Goal: Information Seeking & Learning: Compare options

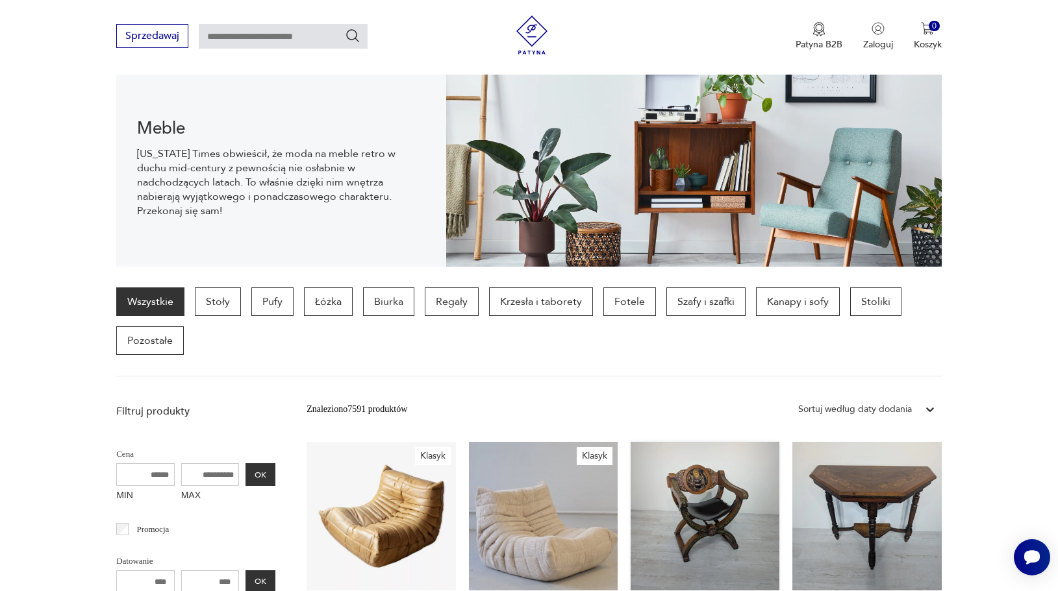
scroll to position [251, 0]
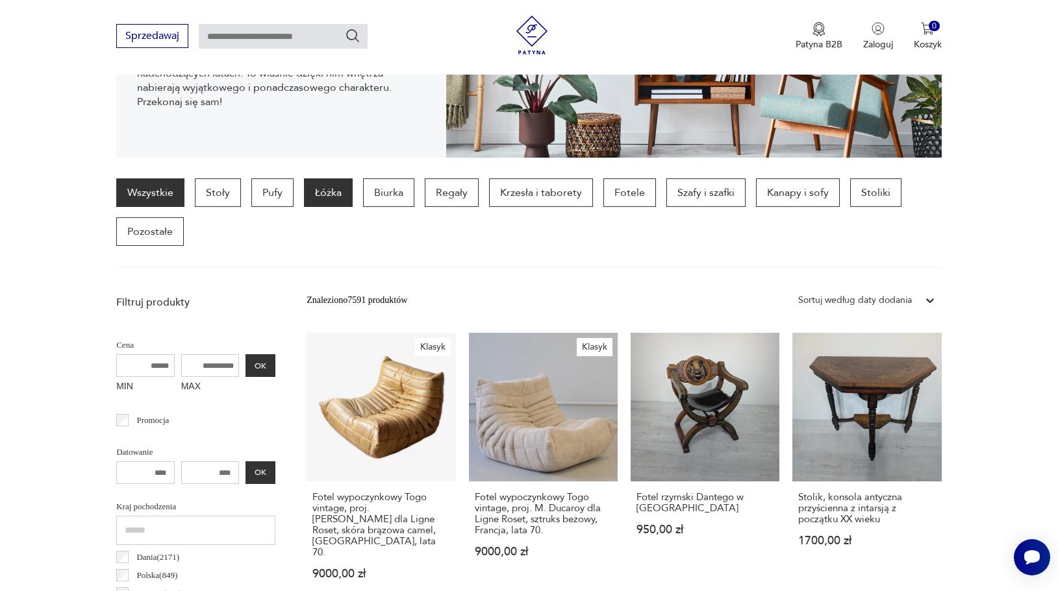
click at [340, 195] on p "Łóżka" at bounding box center [328, 193] width 49 height 29
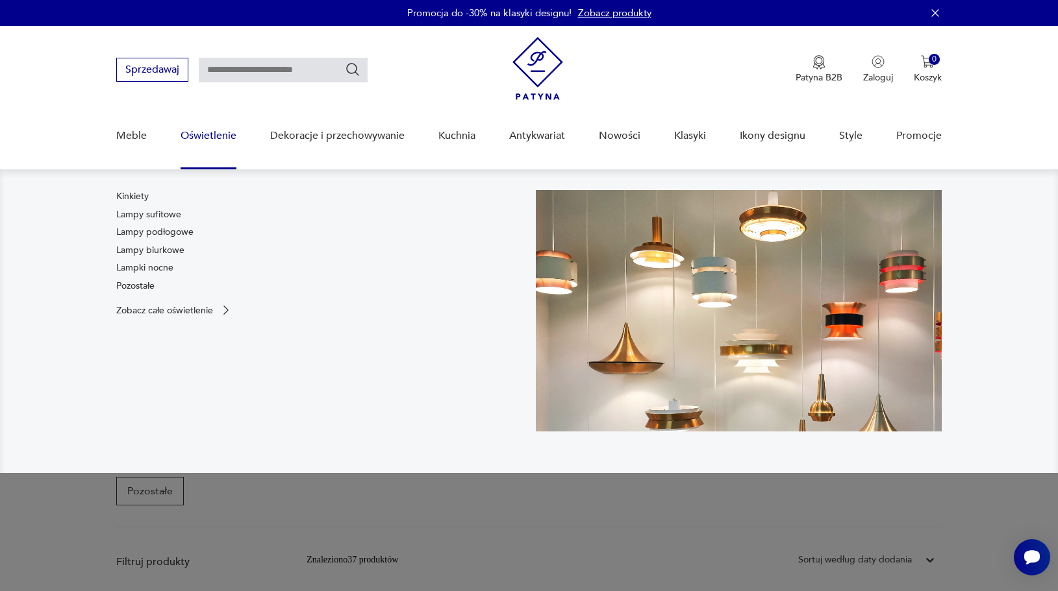
click at [210, 135] on link "Oświetlenie" at bounding box center [208, 136] width 56 height 50
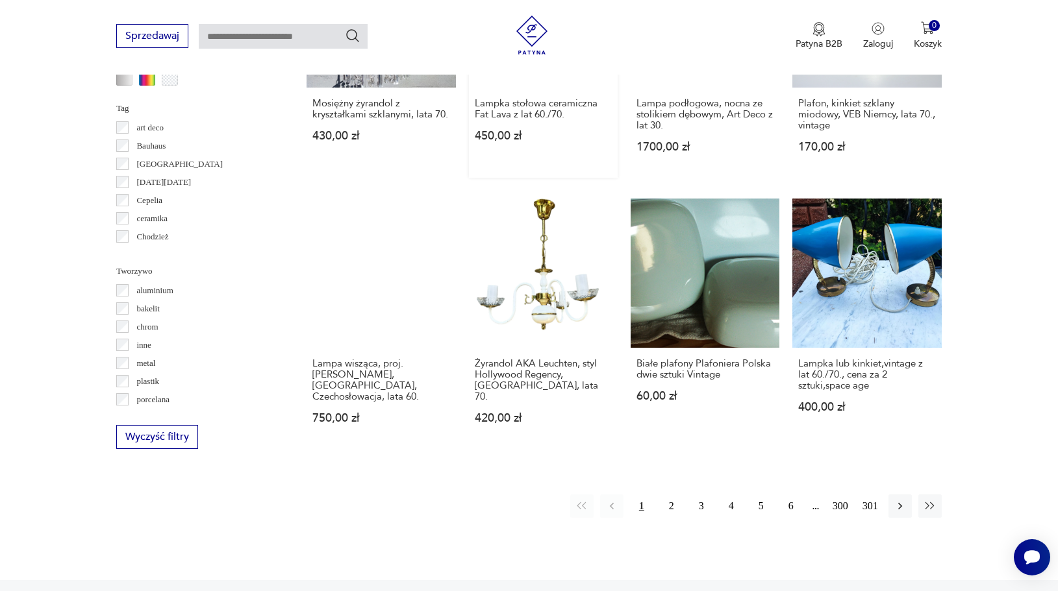
scroll to position [1298, 0]
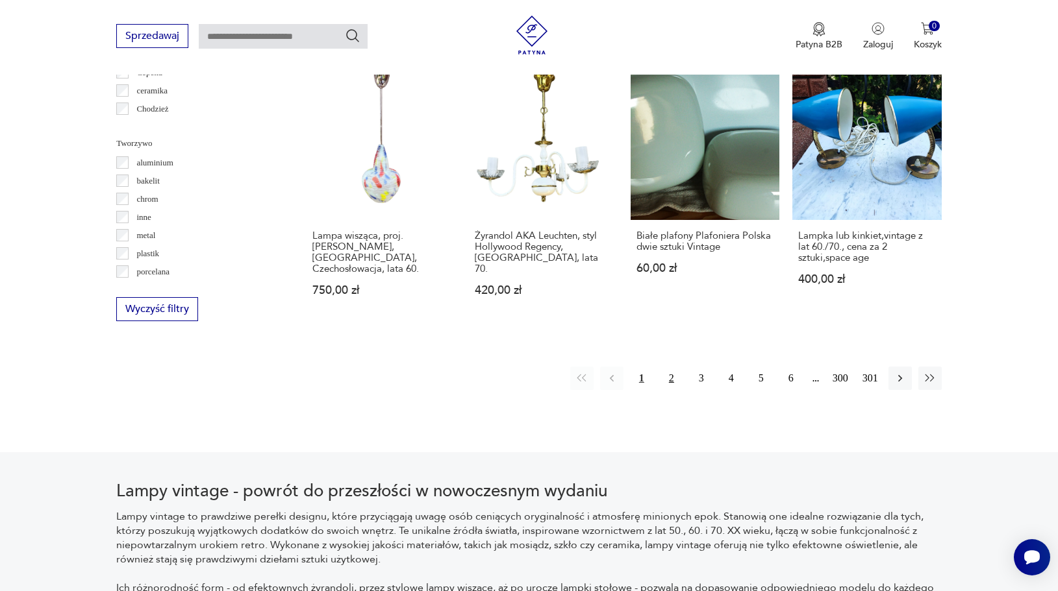
click at [671, 367] on button "2" at bounding box center [671, 378] width 23 height 23
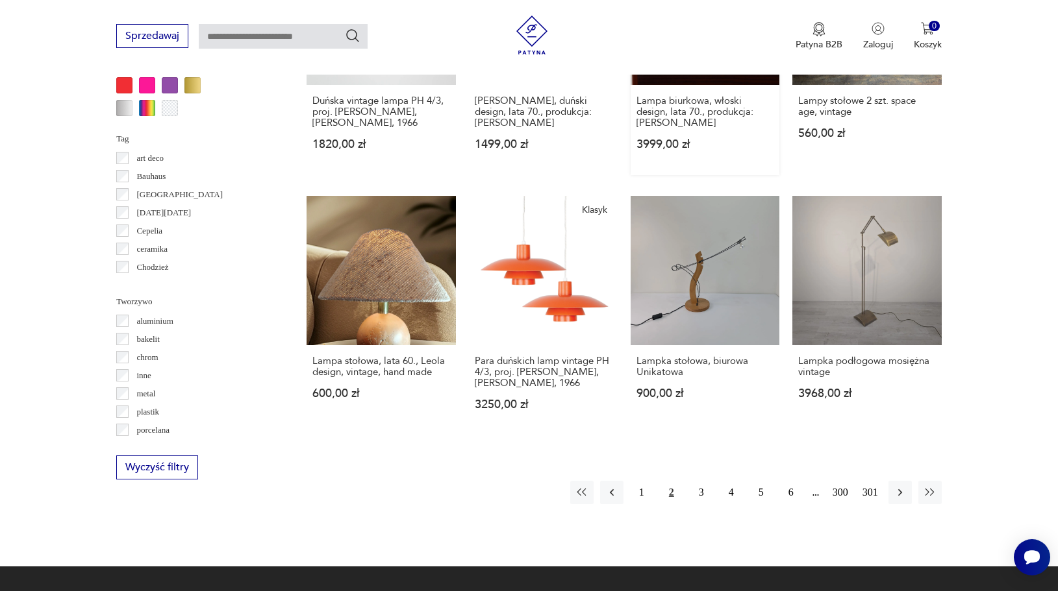
scroll to position [1412, 0]
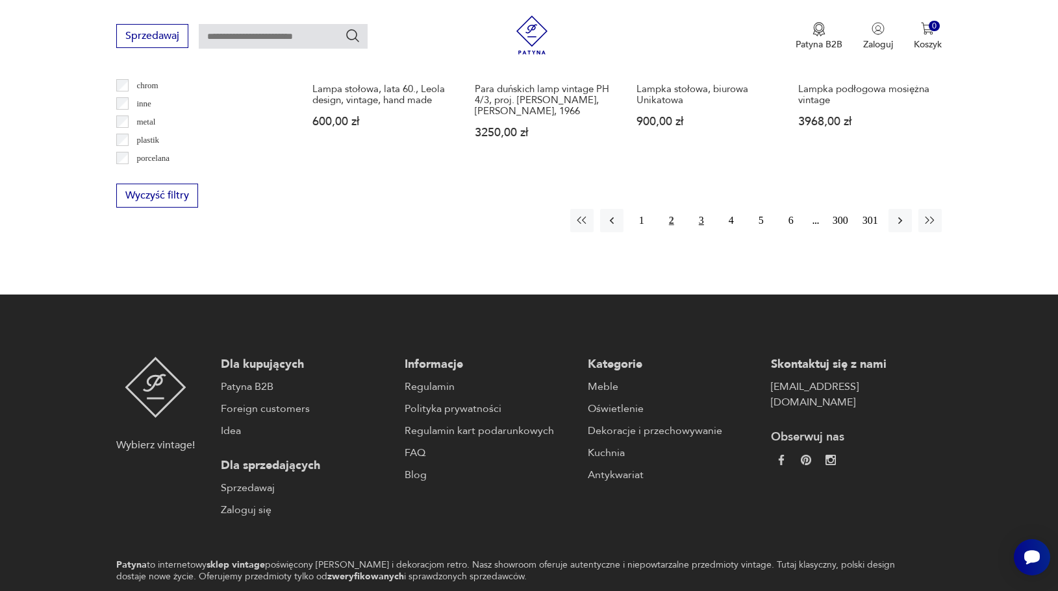
click at [697, 220] on button "3" at bounding box center [700, 220] width 23 height 23
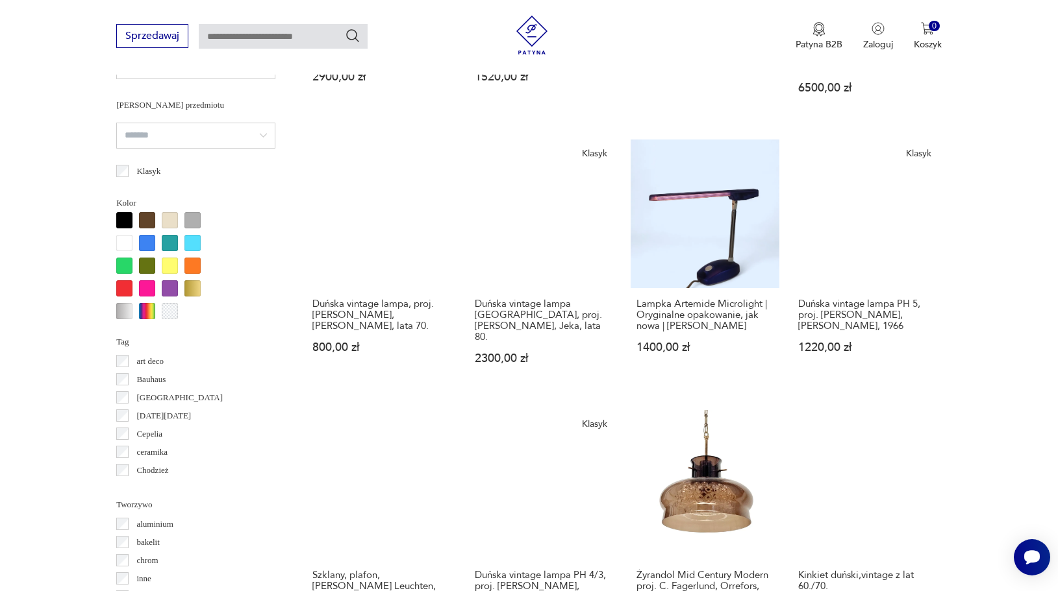
scroll to position [1297, 0]
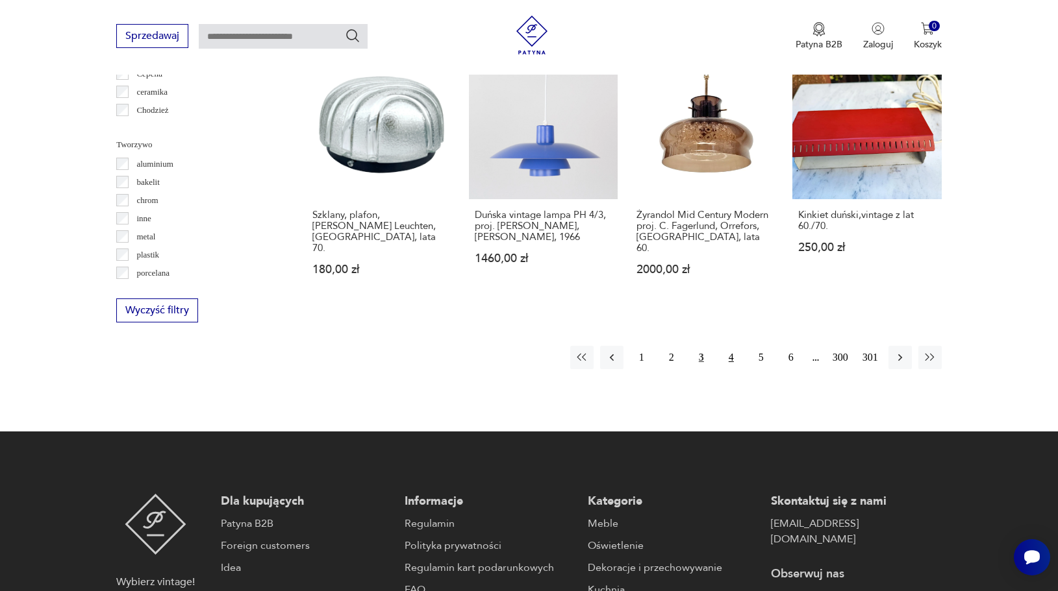
click at [732, 346] on button "4" at bounding box center [730, 357] width 23 height 23
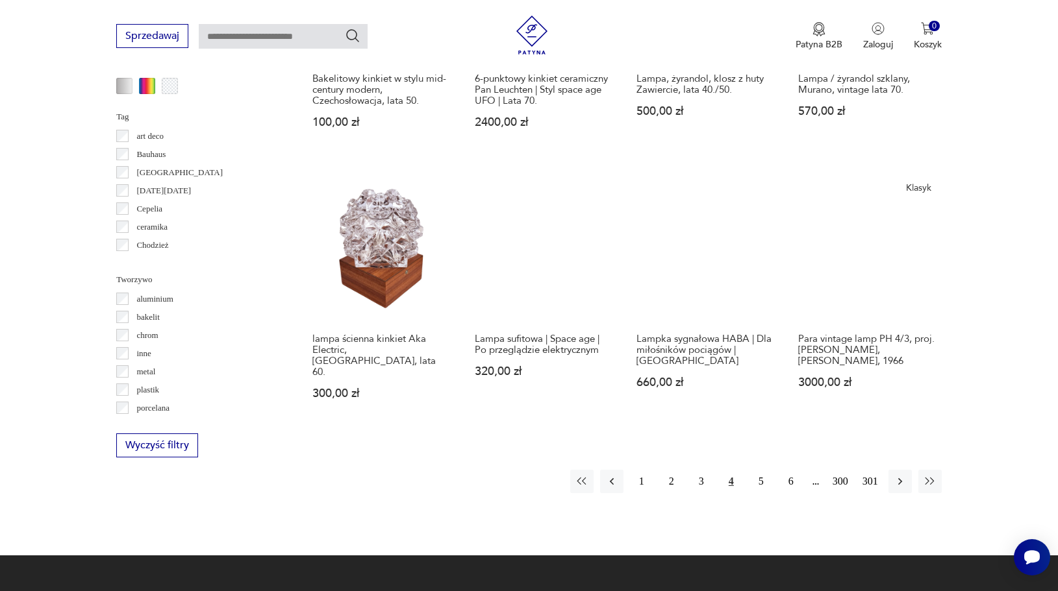
scroll to position [1256, 0]
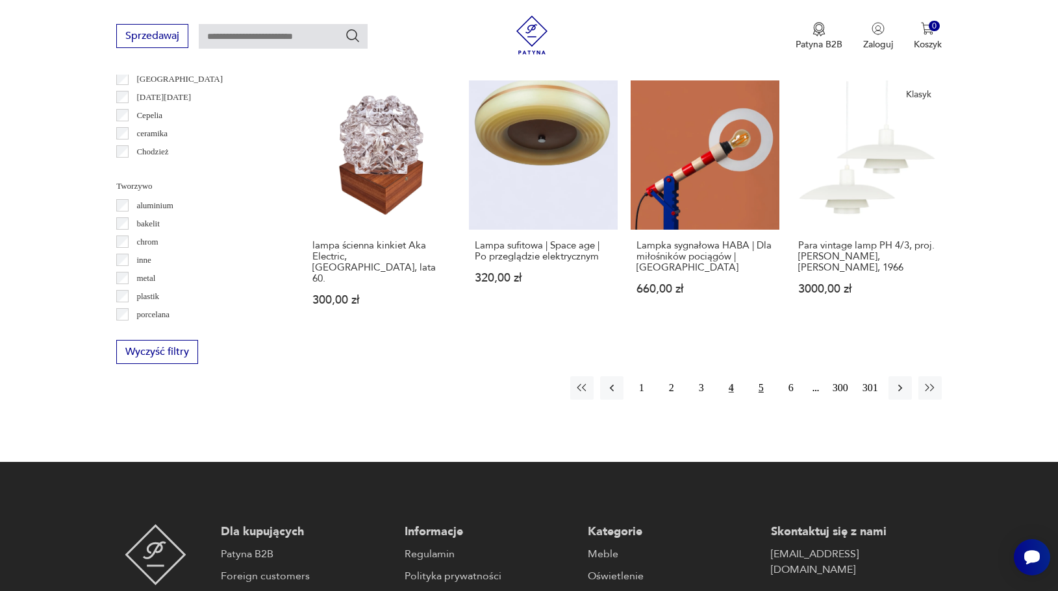
click at [764, 377] on button "5" at bounding box center [760, 388] width 23 height 23
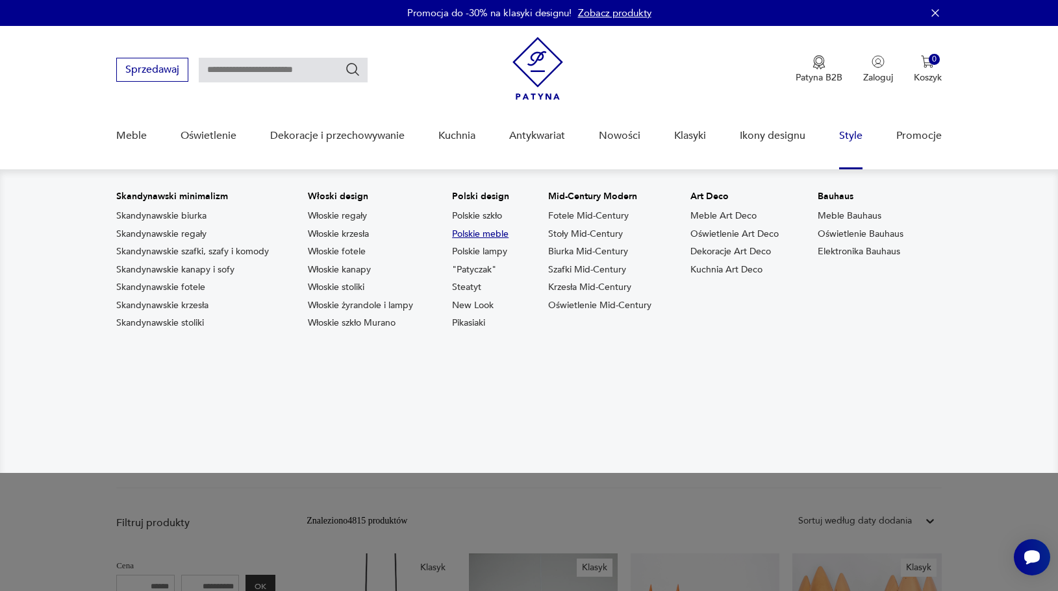
click at [487, 234] on link "Polskie meble" at bounding box center [480, 234] width 56 height 13
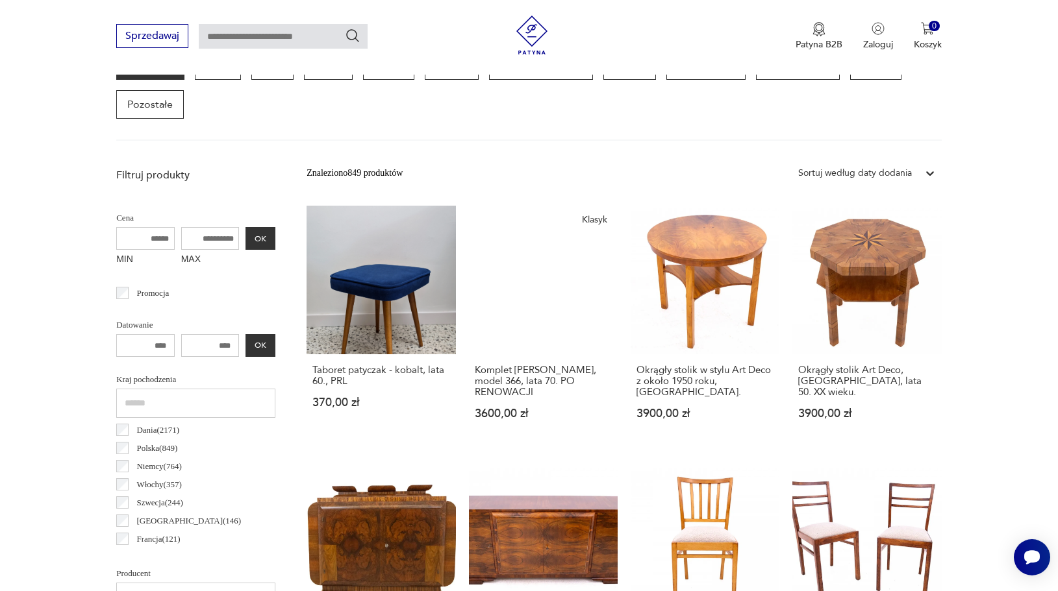
scroll to position [406, 0]
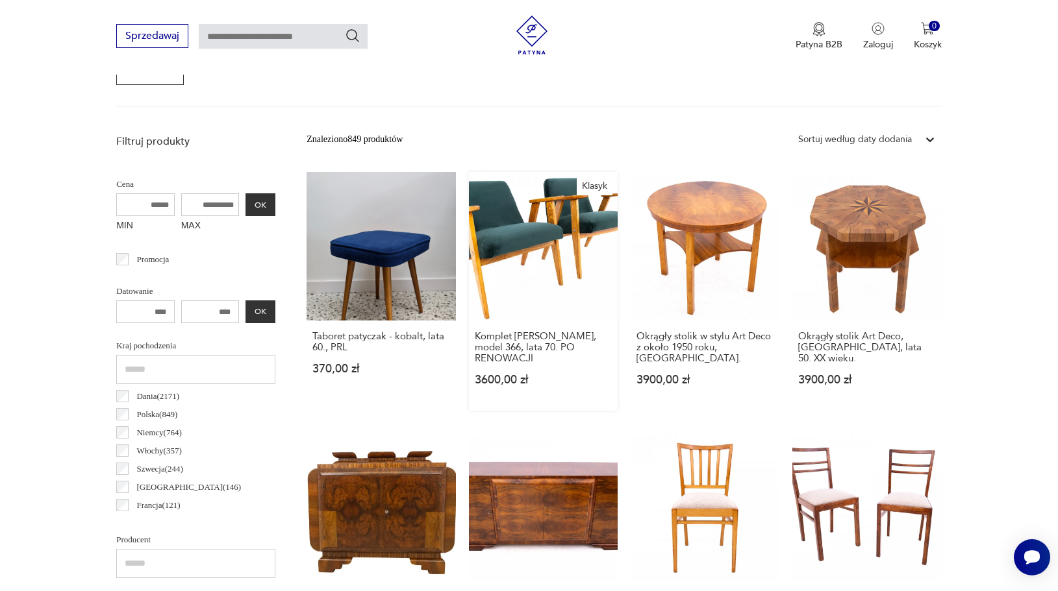
click at [537, 247] on link "Klasyk Komplet [PERSON_NAME], model 366, lata 70. PO RENOWACJI 3600,00 zł" at bounding box center [543, 291] width 149 height 239
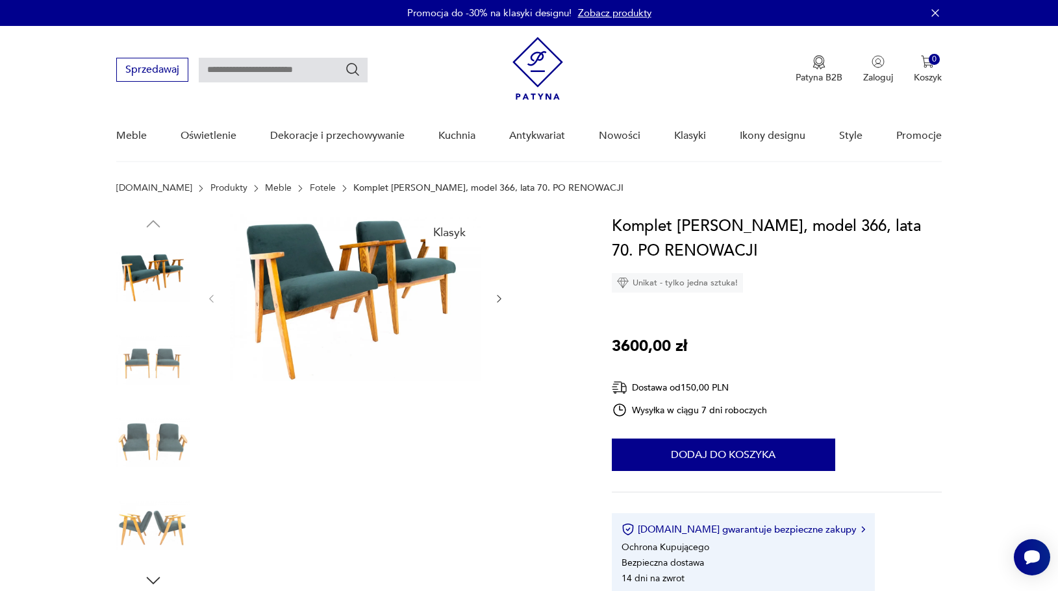
click at [390, 272] on img at bounding box center [355, 297] width 251 height 167
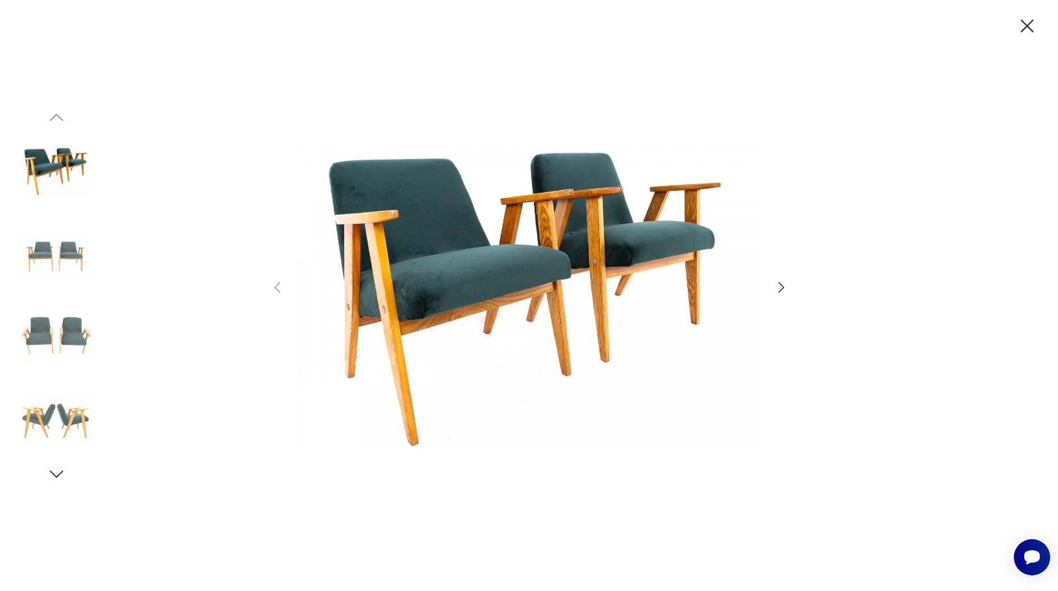
click at [782, 287] on icon "button" at bounding box center [781, 287] width 6 height 10
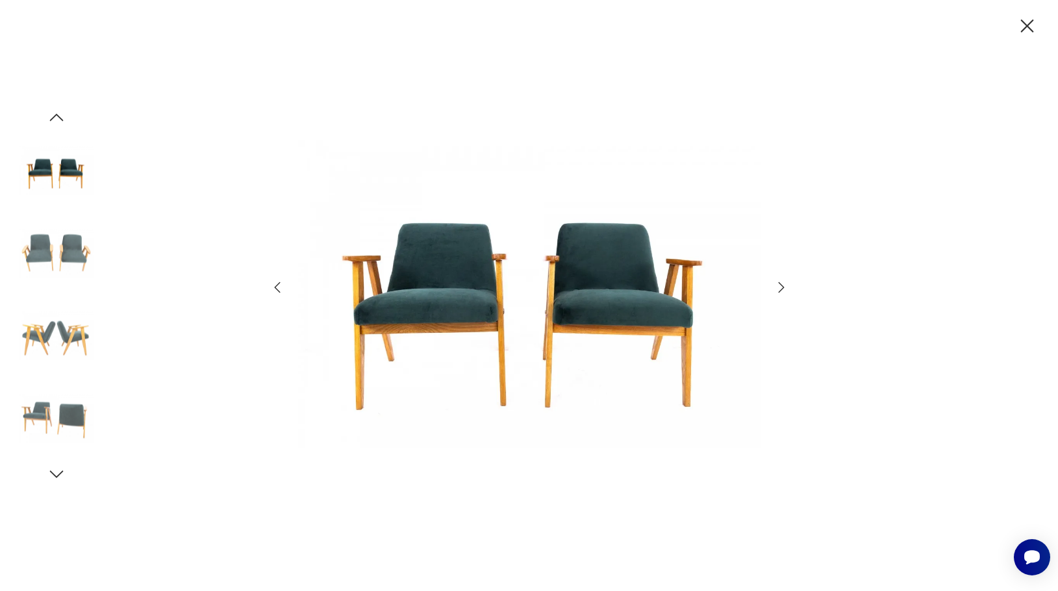
click at [781, 287] on icon "button" at bounding box center [781, 287] width 6 height 10
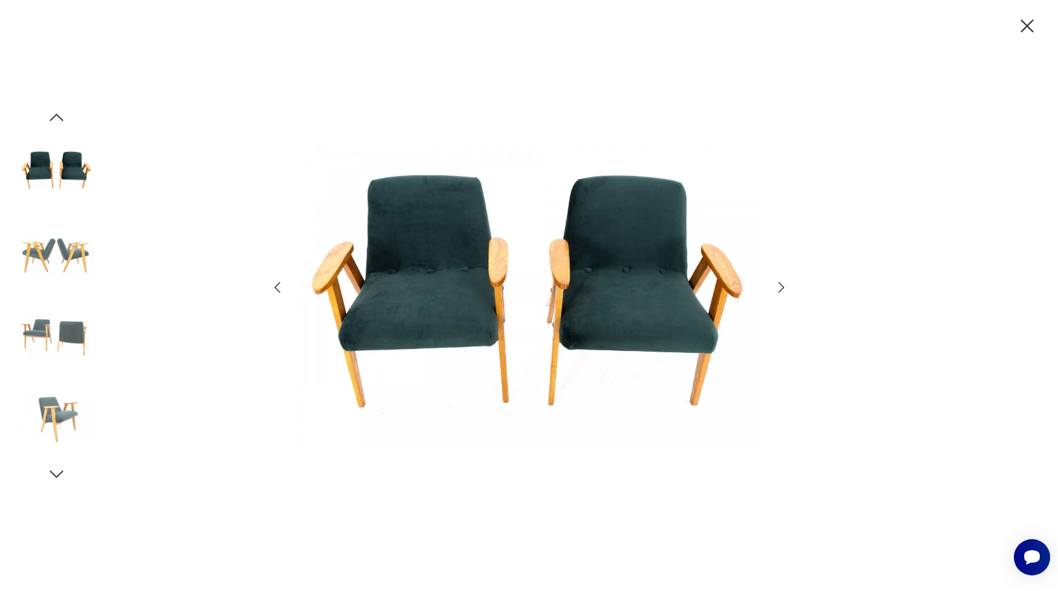
click at [781, 287] on icon "button" at bounding box center [781, 287] width 6 height 10
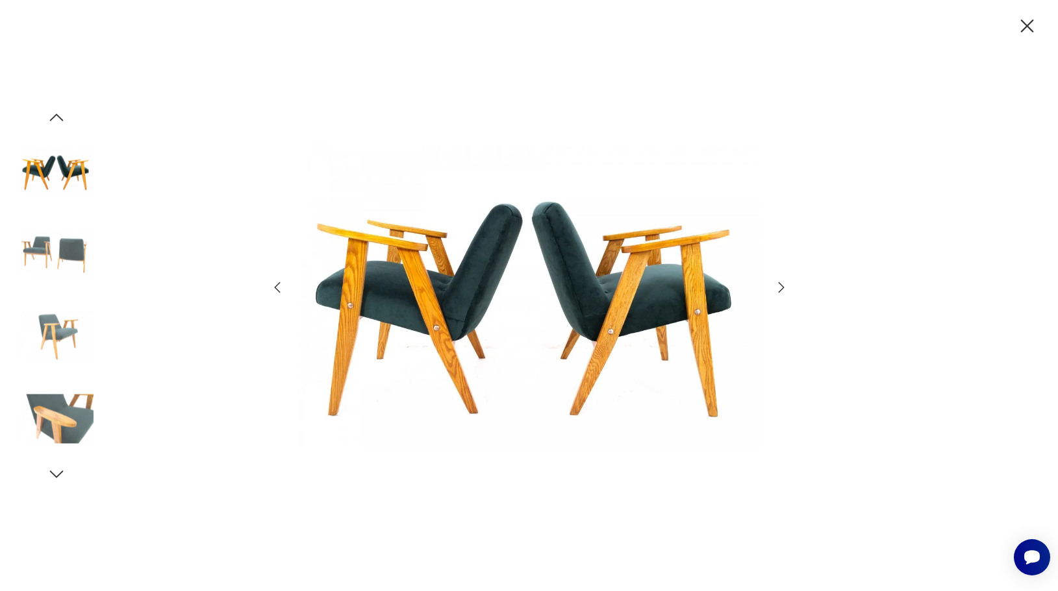
click at [780, 287] on icon "button" at bounding box center [781, 288] width 16 height 16
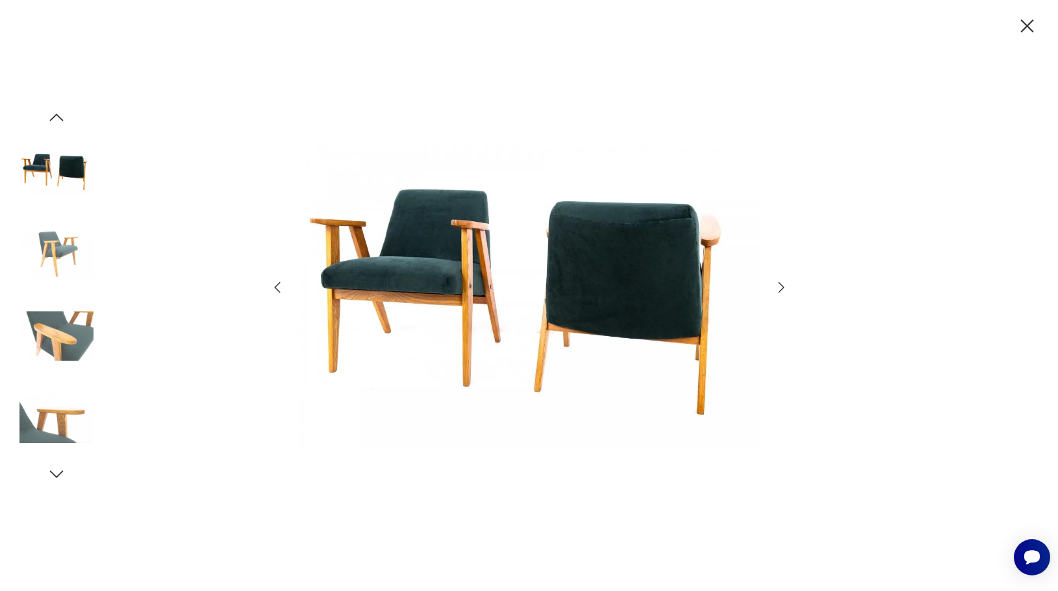
click at [780, 287] on icon "button" at bounding box center [781, 288] width 16 height 16
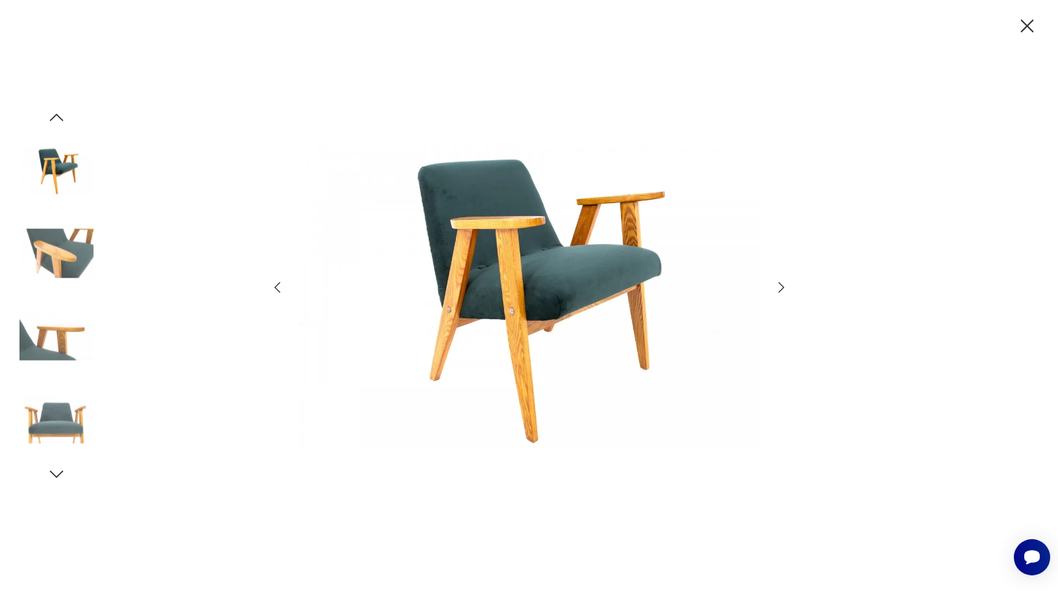
click at [780, 287] on icon "button" at bounding box center [781, 288] width 16 height 16
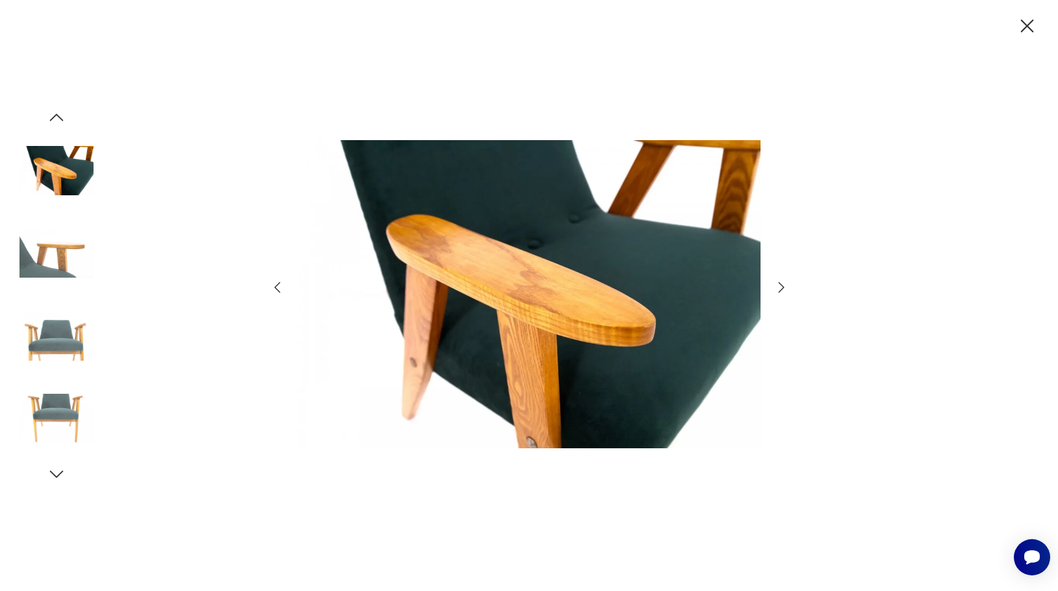
click at [780, 287] on icon "button" at bounding box center [781, 288] width 16 height 16
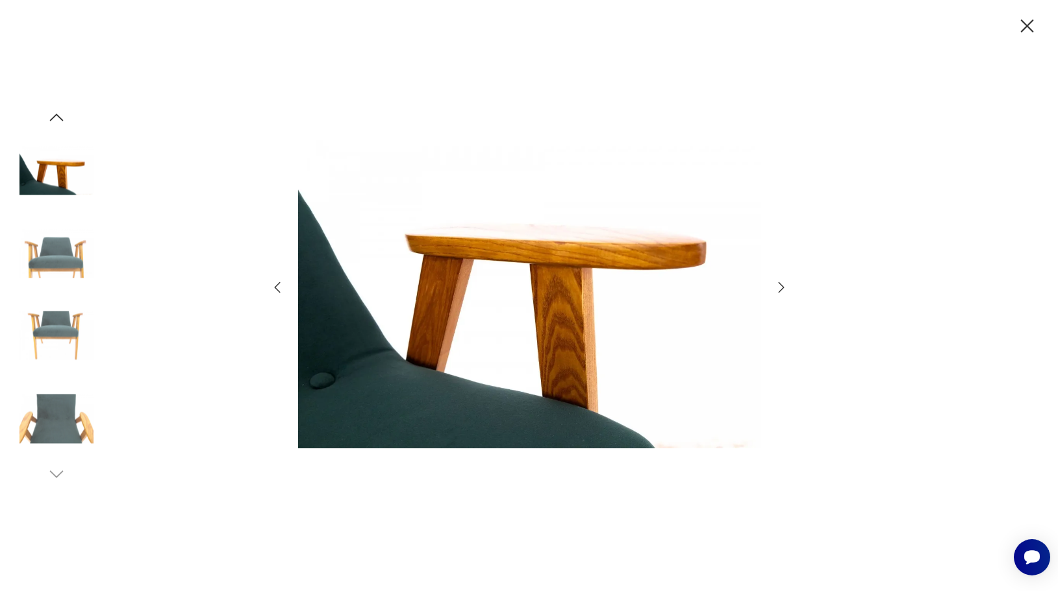
click at [1024, 25] on icon "button" at bounding box center [1026, 26] width 23 height 23
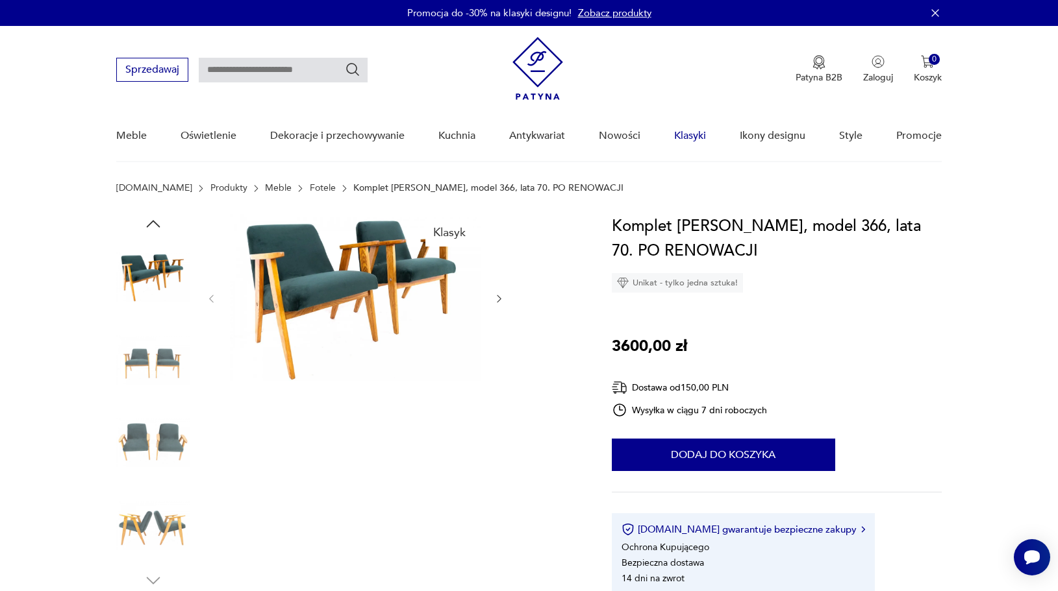
click at [699, 135] on link "Klasyki" at bounding box center [690, 136] width 32 height 50
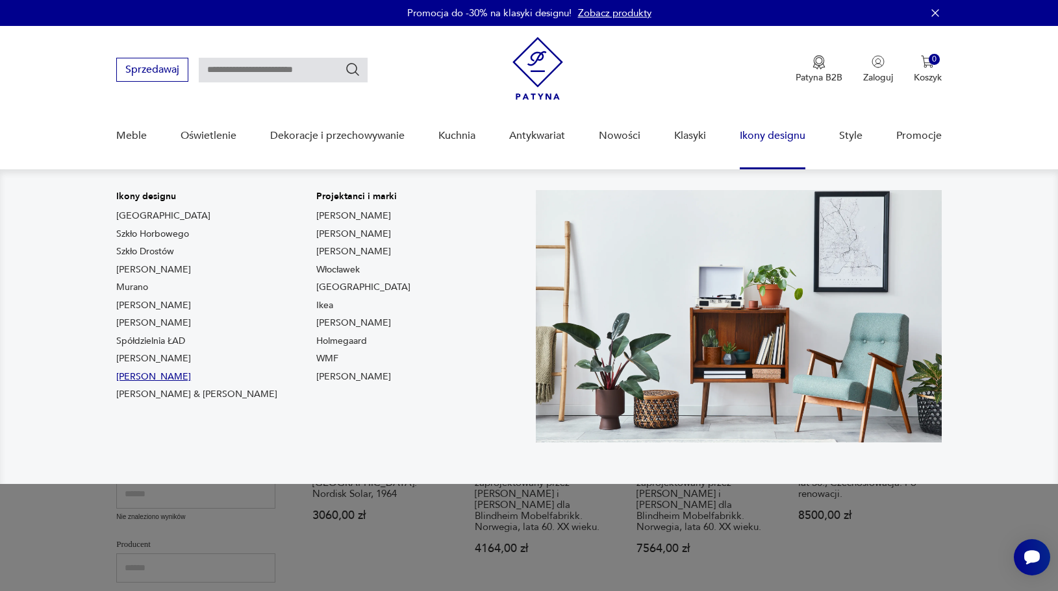
click at [147, 373] on link "[PERSON_NAME]" at bounding box center [153, 377] width 75 height 13
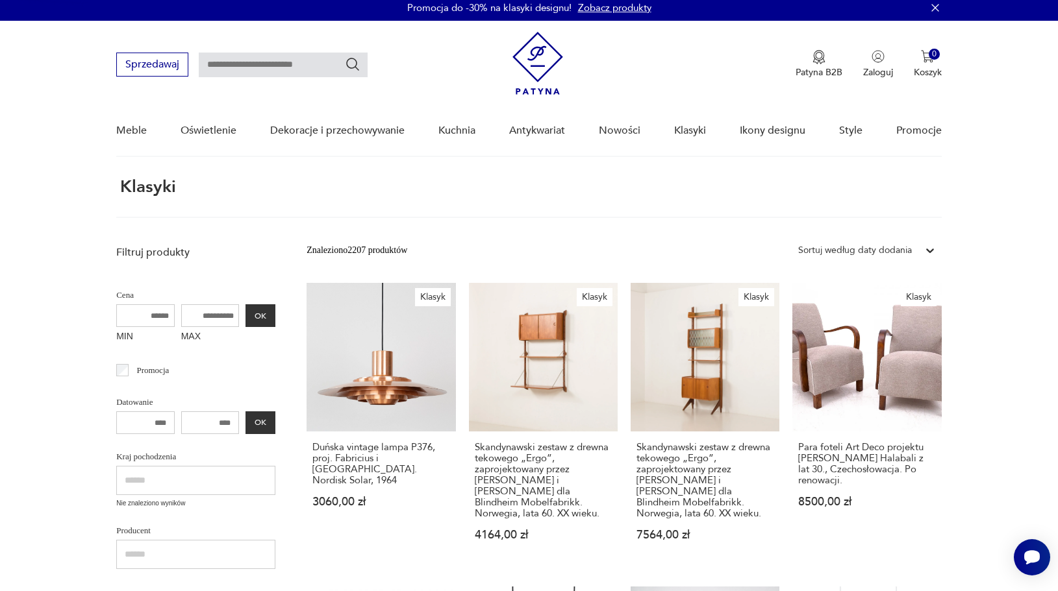
type input "*******"
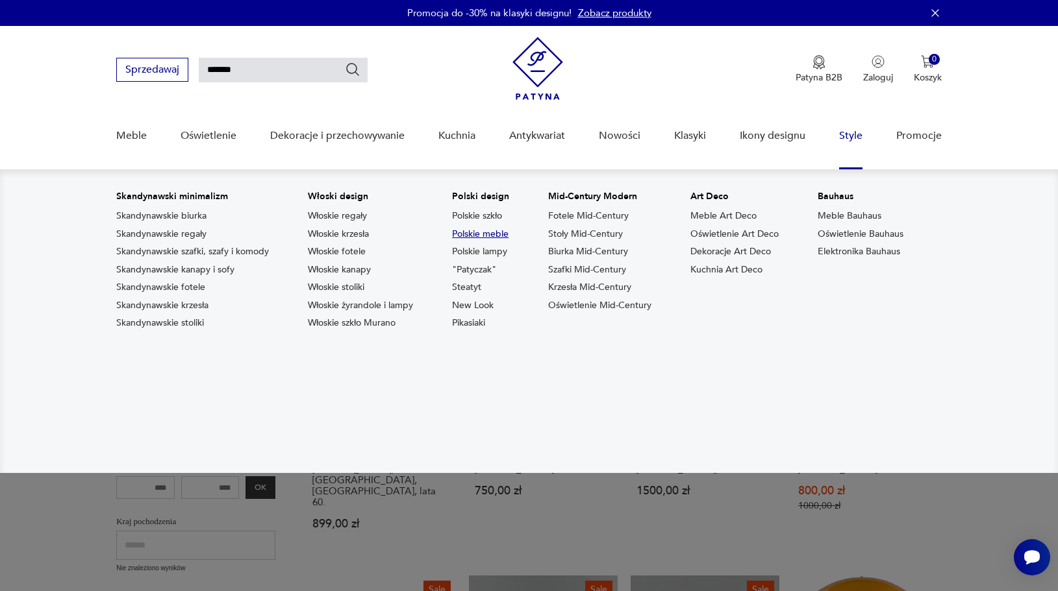
click at [486, 235] on link "Polskie meble" at bounding box center [480, 234] width 56 height 13
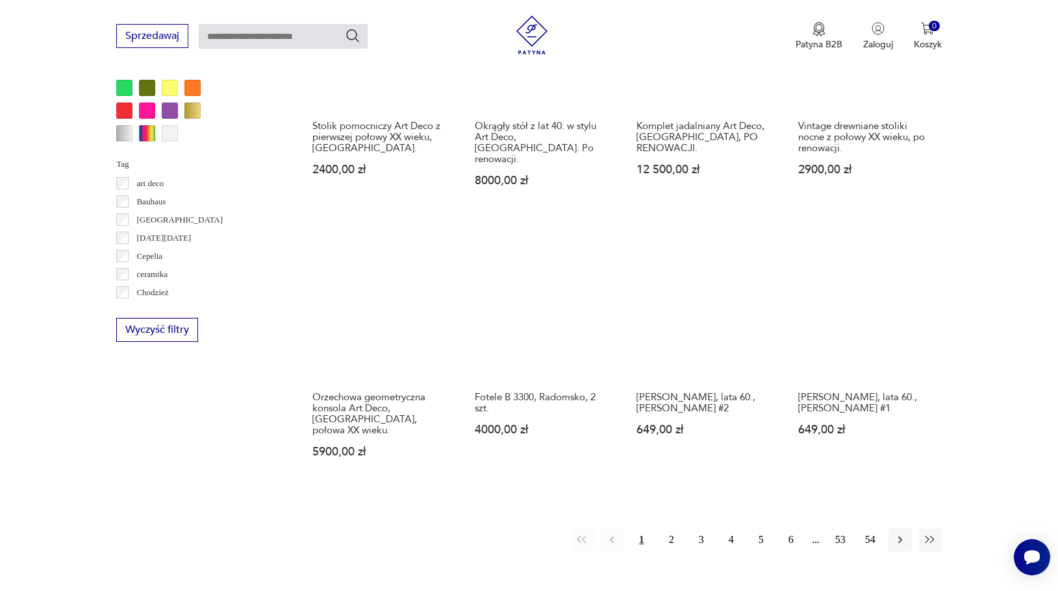
scroll to position [1236, 0]
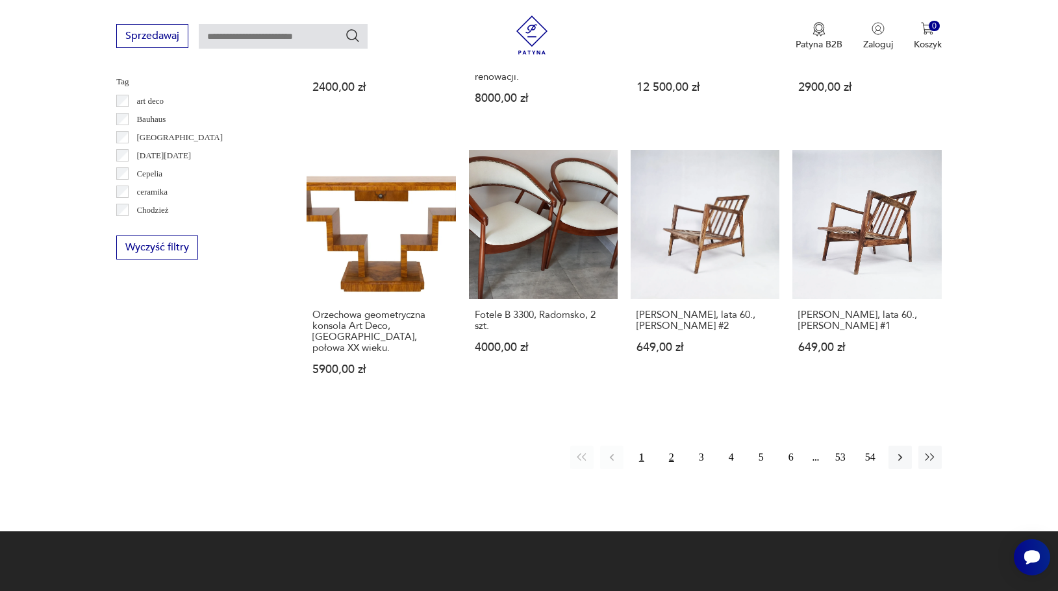
click at [671, 446] on button "2" at bounding box center [671, 457] width 23 height 23
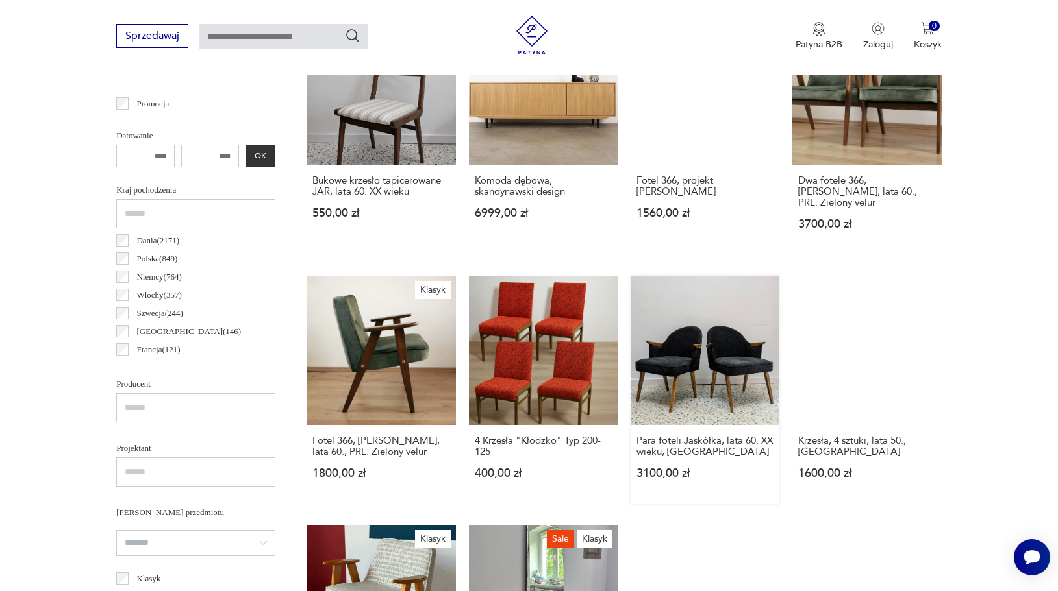
scroll to position [719, 0]
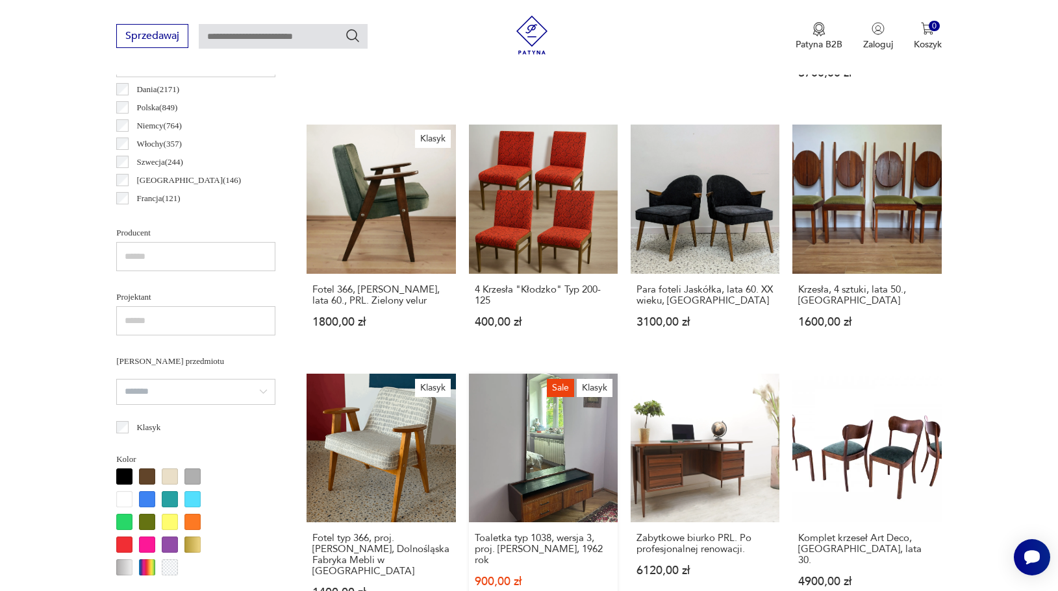
click at [551, 447] on link "Sale Klasyk Toaletka typ 1038, wersja 3, proj. [PERSON_NAME], 1962 rok 900,00 z…" at bounding box center [543, 501] width 149 height 254
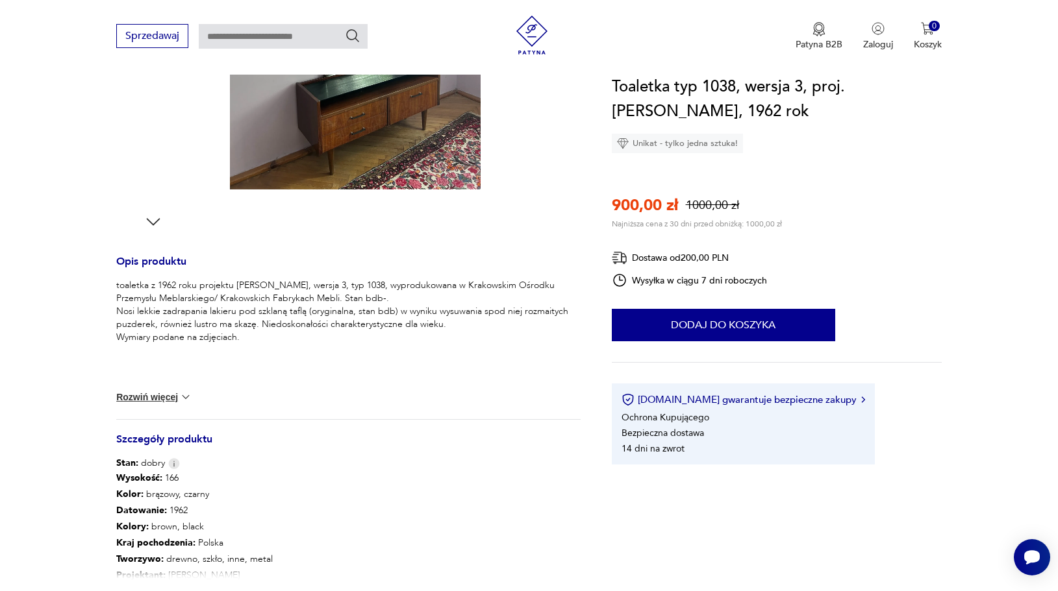
scroll to position [496, 0]
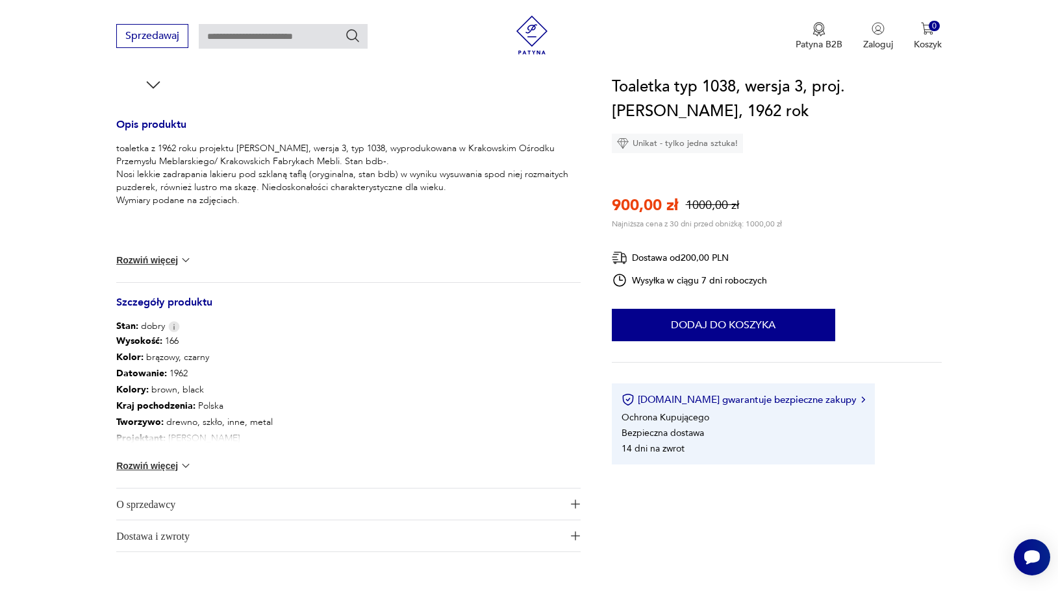
click at [179, 464] on img at bounding box center [185, 466] width 13 height 13
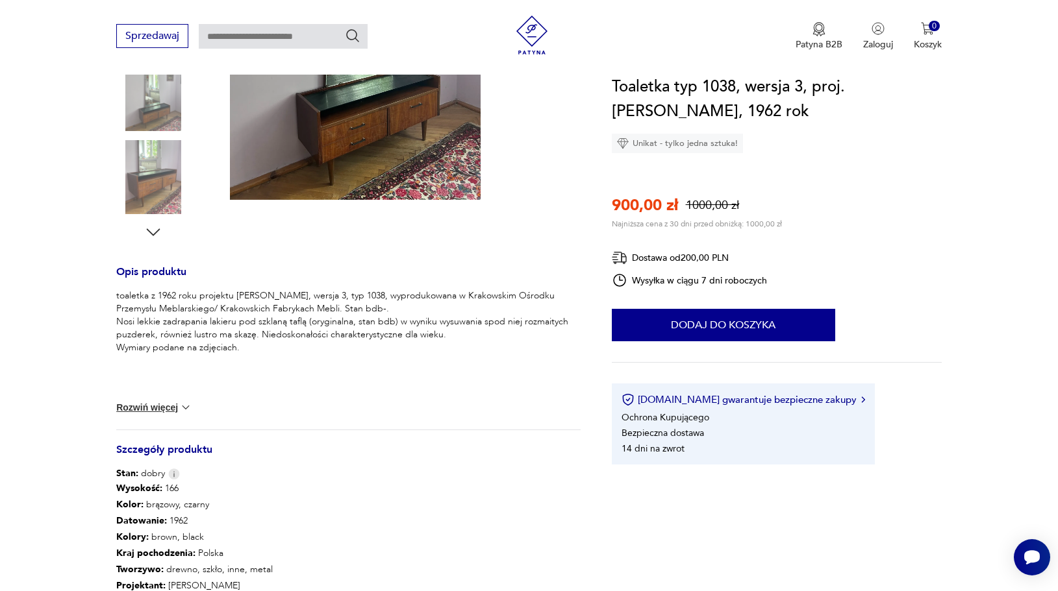
scroll to position [0, 0]
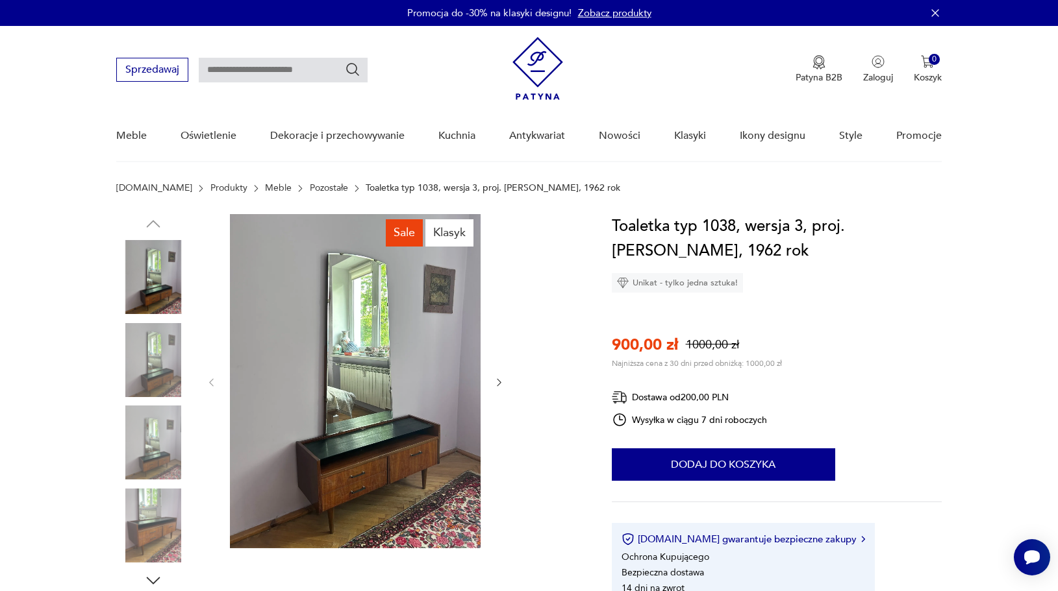
click at [332, 338] on img at bounding box center [355, 381] width 251 height 334
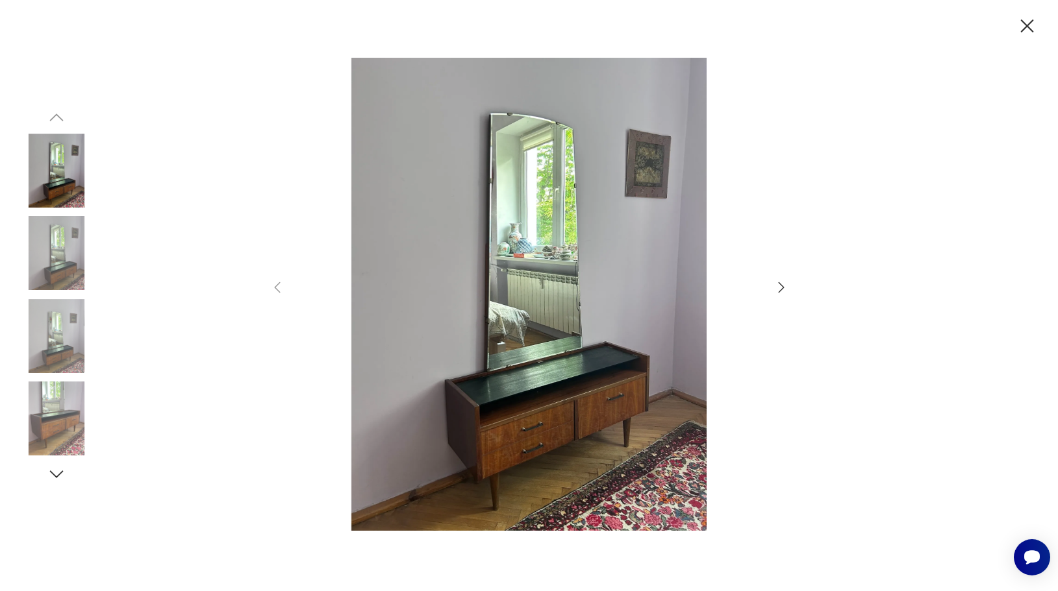
click at [784, 286] on icon "button" at bounding box center [781, 288] width 16 height 16
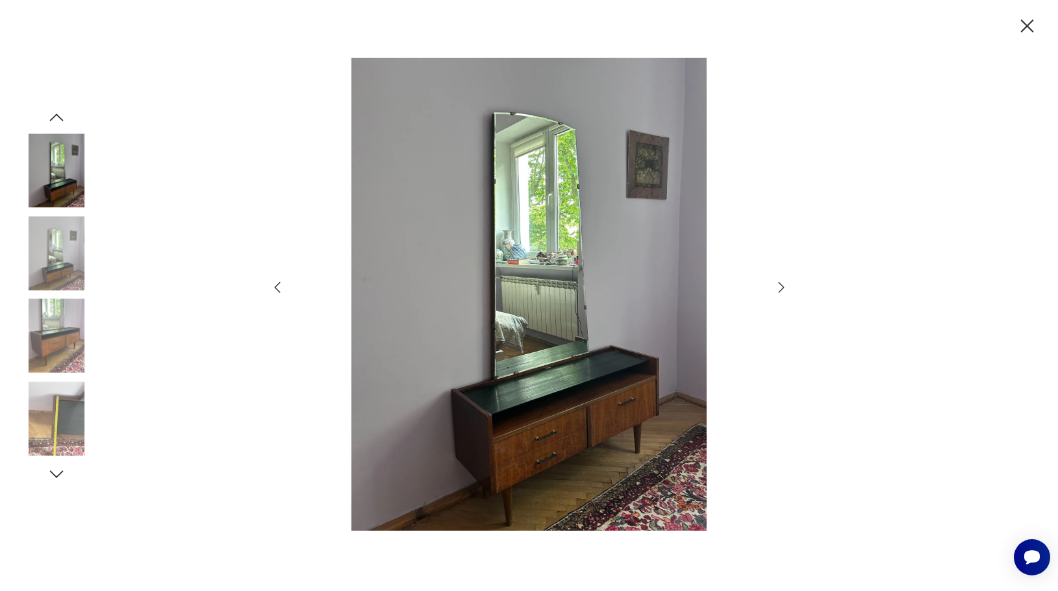
click at [783, 286] on icon "button" at bounding box center [781, 288] width 16 height 16
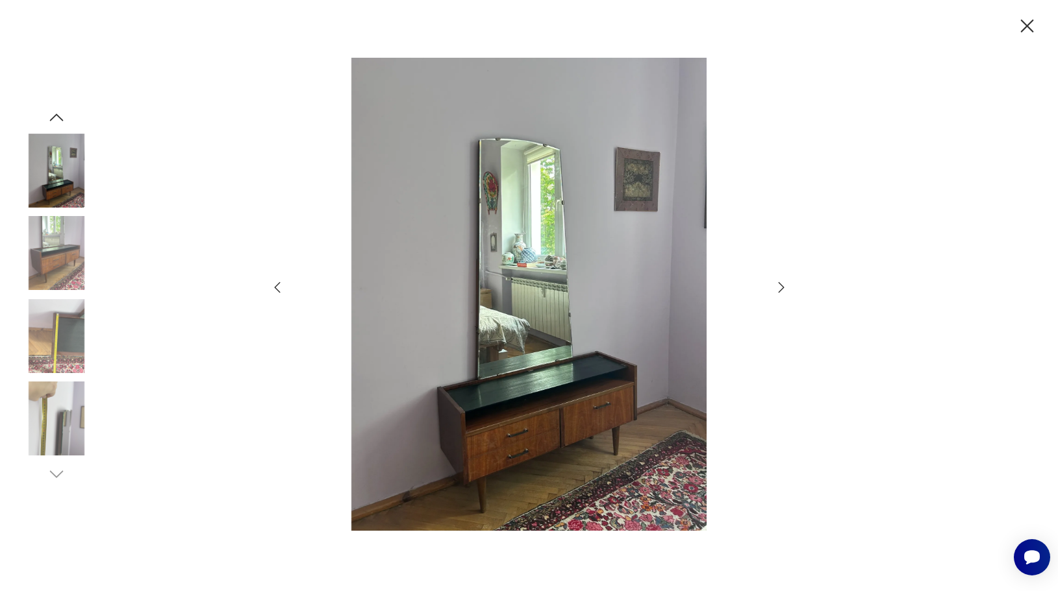
click at [783, 286] on icon "button" at bounding box center [781, 288] width 16 height 16
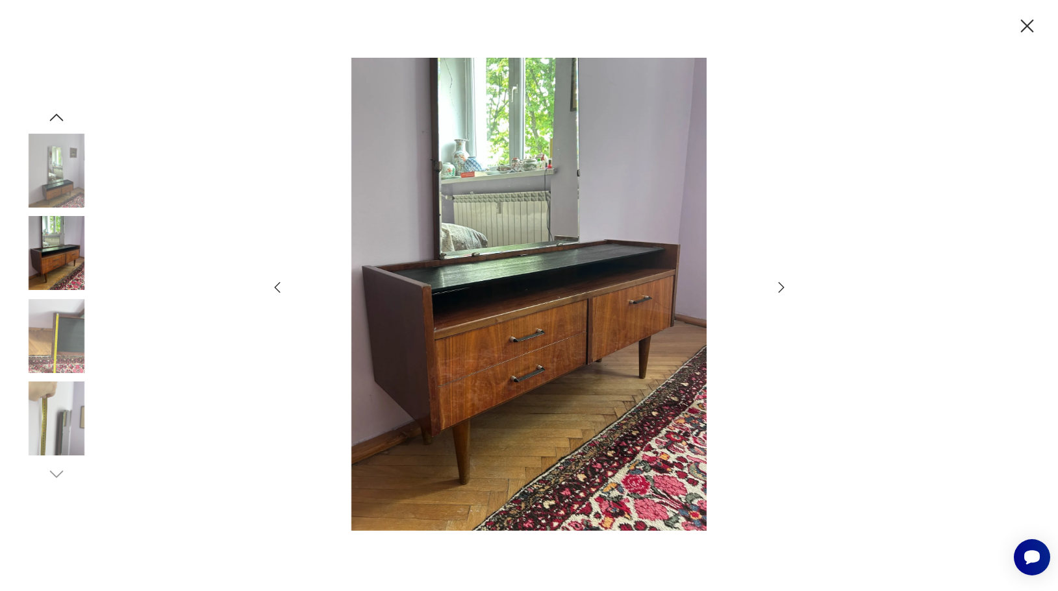
click at [783, 286] on icon "button" at bounding box center [781, 288] width 16 height 16
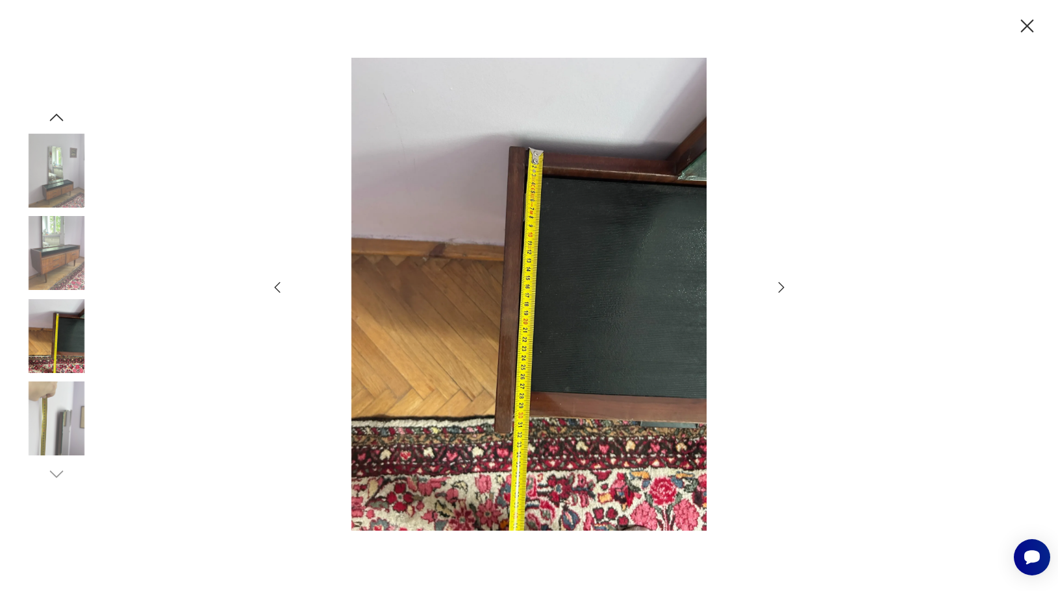
click at [776, 290] on icon "button" at bounding box center [781, 288] width 16 height 16
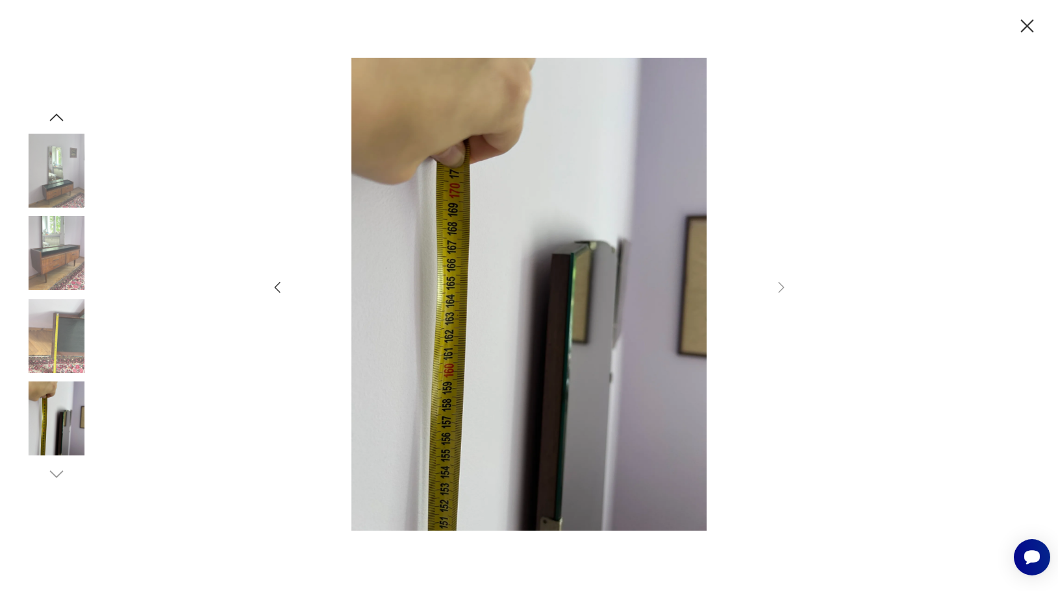
click at [1026, 24] on icon "button" at bounding box center [1026, 26] width 23 height 23
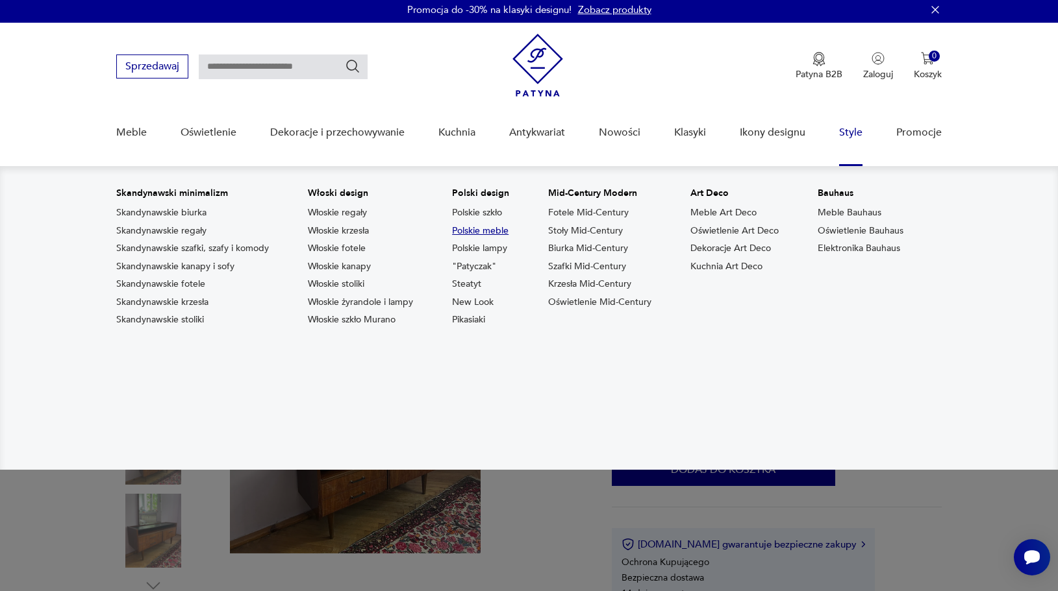
scroll to position [5, 0]
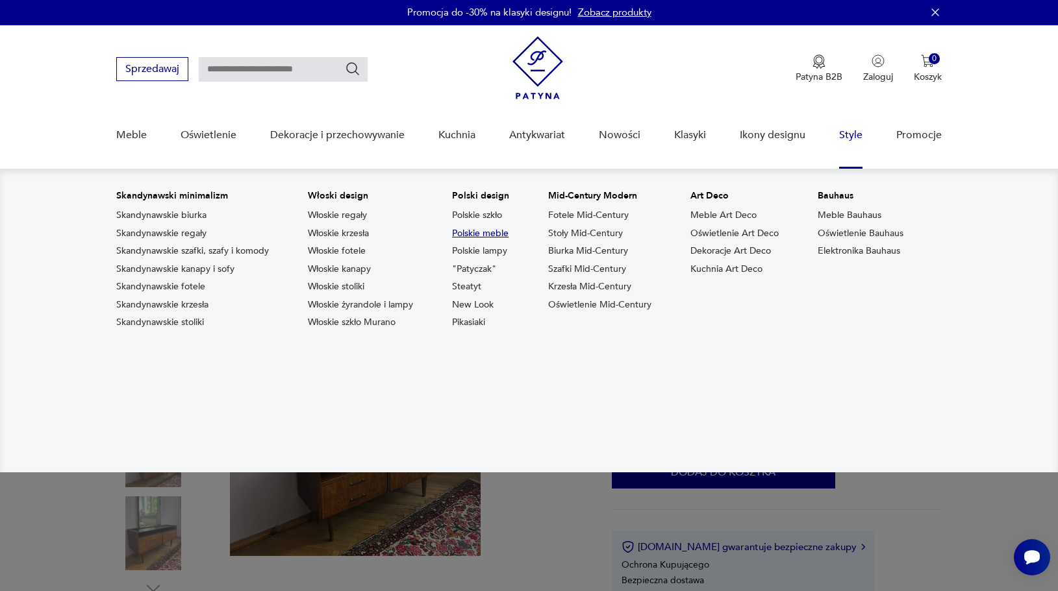
click at [484, 230] on link "Polskie meble" at bounding box center [480, 233] width 56 height 13
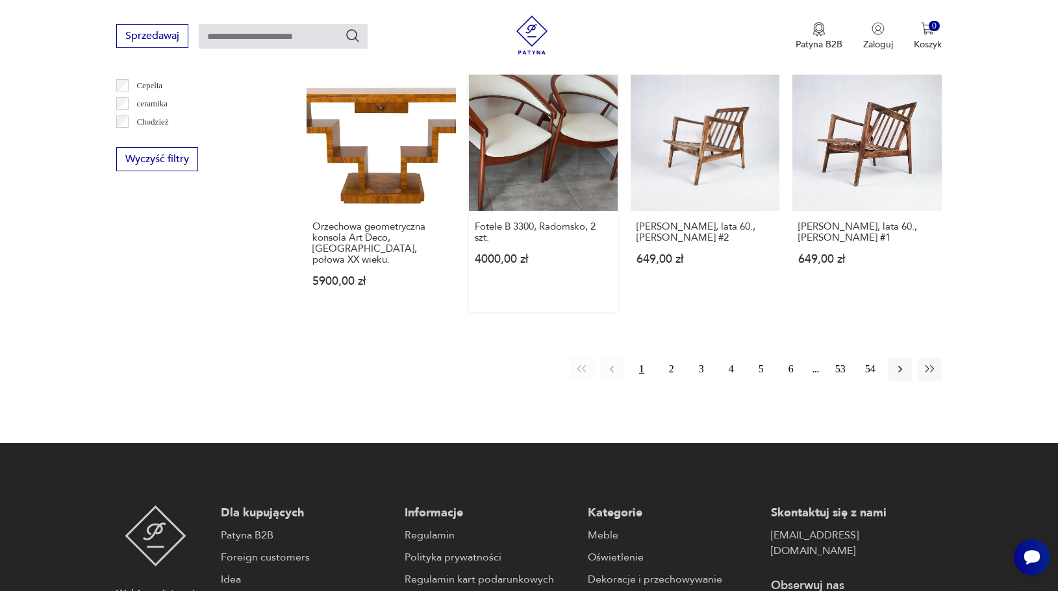
scroll to position [1317, 0]
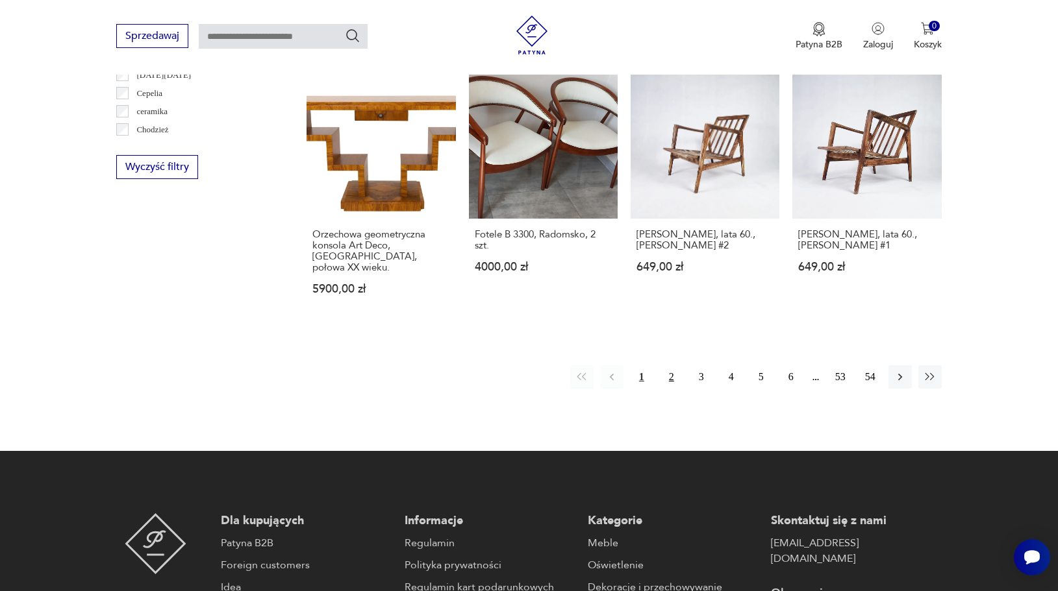
click at [671, 366] on button "2" at bounding box center [671, 377] width 23 height 23
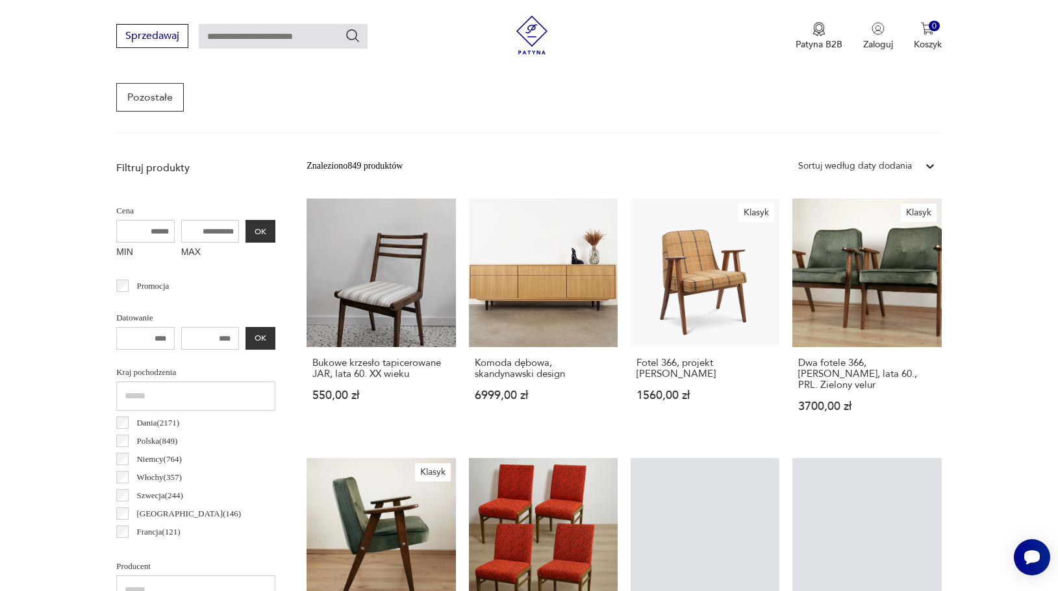
scroll to position [345, 0]
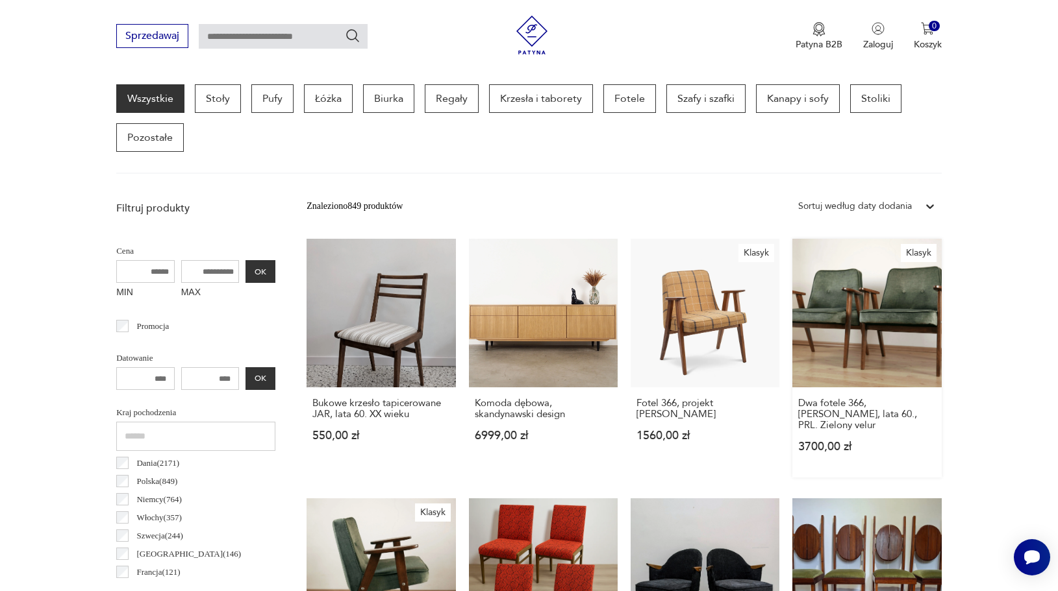
click at [872, 317] on link "Klasyk Dwa fotele 366, [PERSON_NAME], lata 60., PRL. Zielony velur 3700,00 zł" at bounding box center [866, 358] width 149 height 239
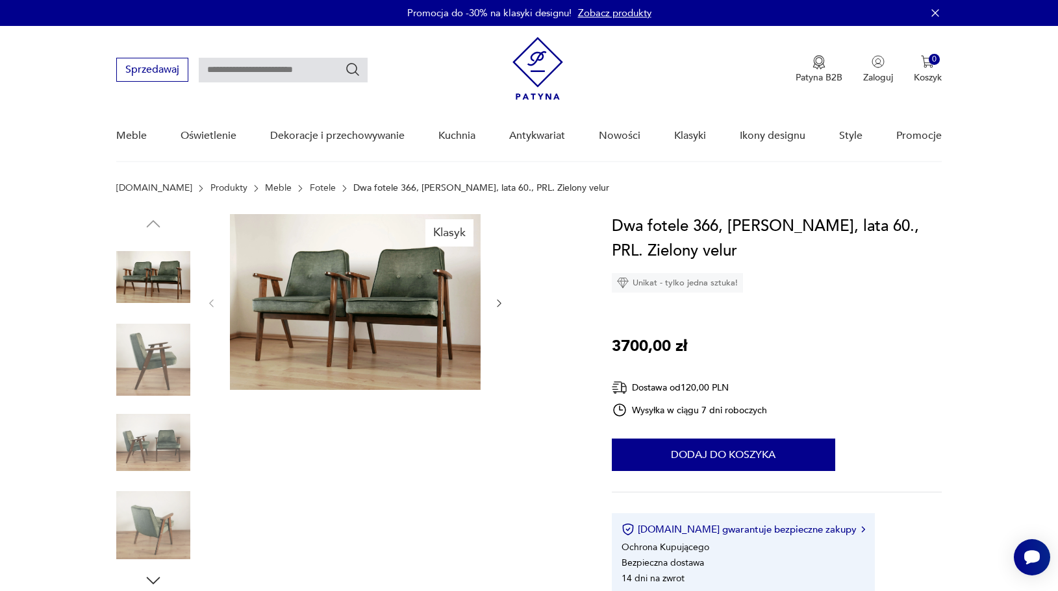
click at [338, 269] on img at bounding box center [355, 302] width 251 height 176
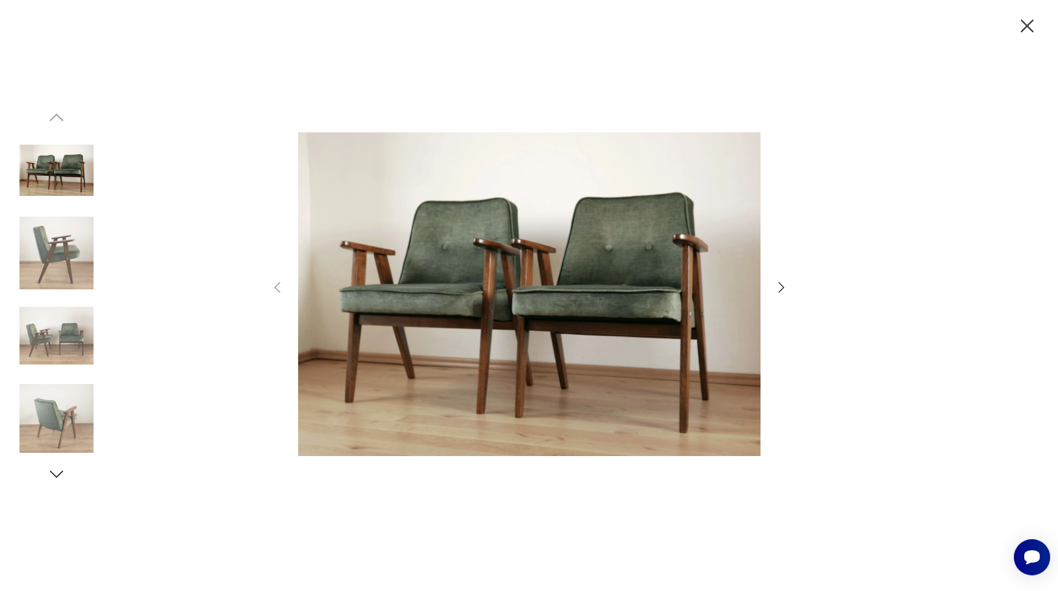
click at [778, 286] on icon "button" at bounding box center [781, 288] width 16 height 16
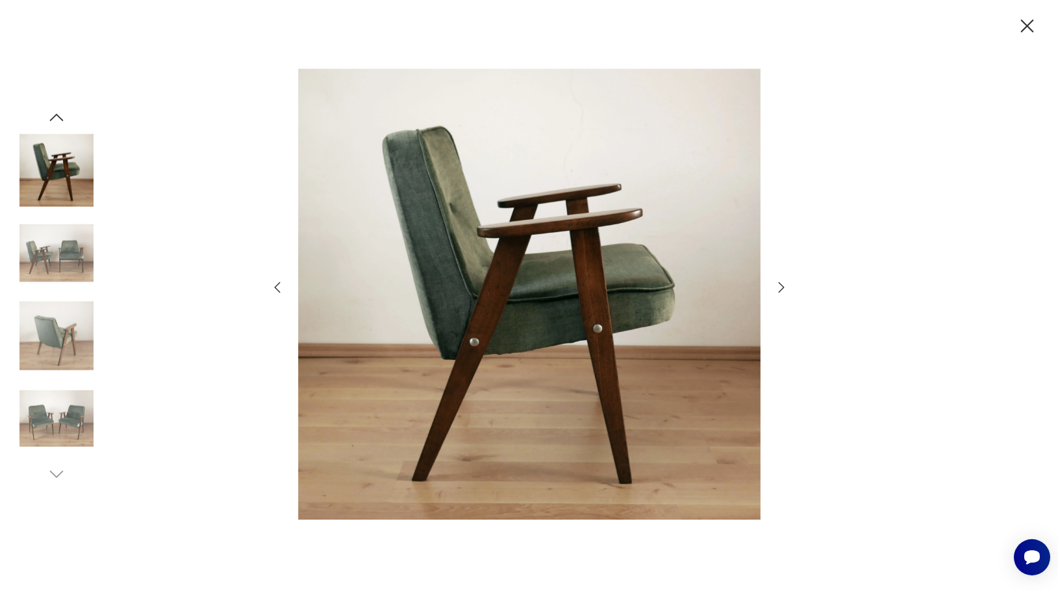
click at [778, 286] on icon "button" at bounding box center [781, 288] width 16 height 16
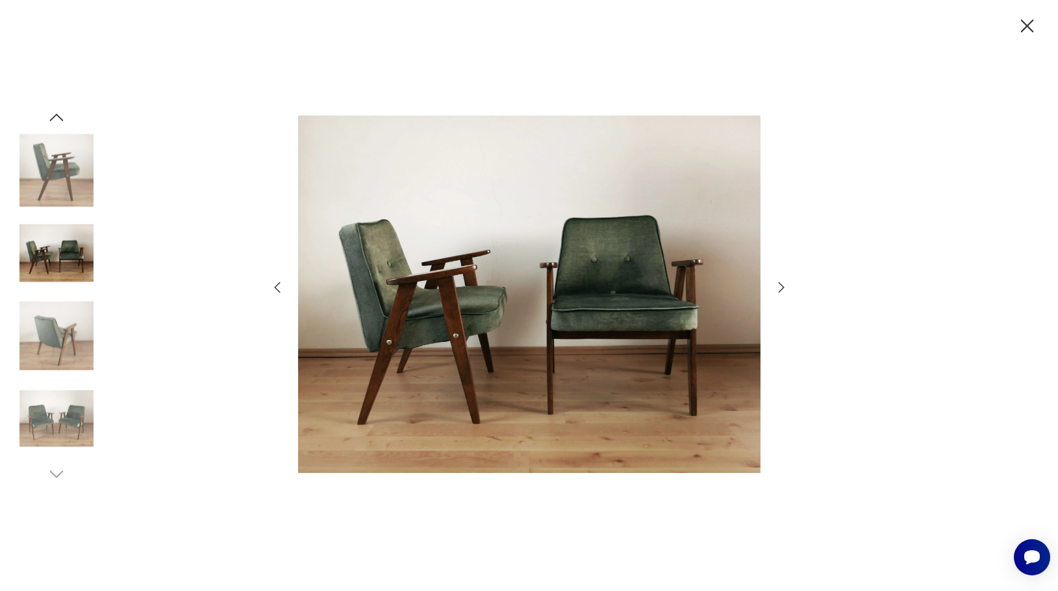
click at [778, 286] on icon "button" at bounding box center [781, 288] width 16 height 16
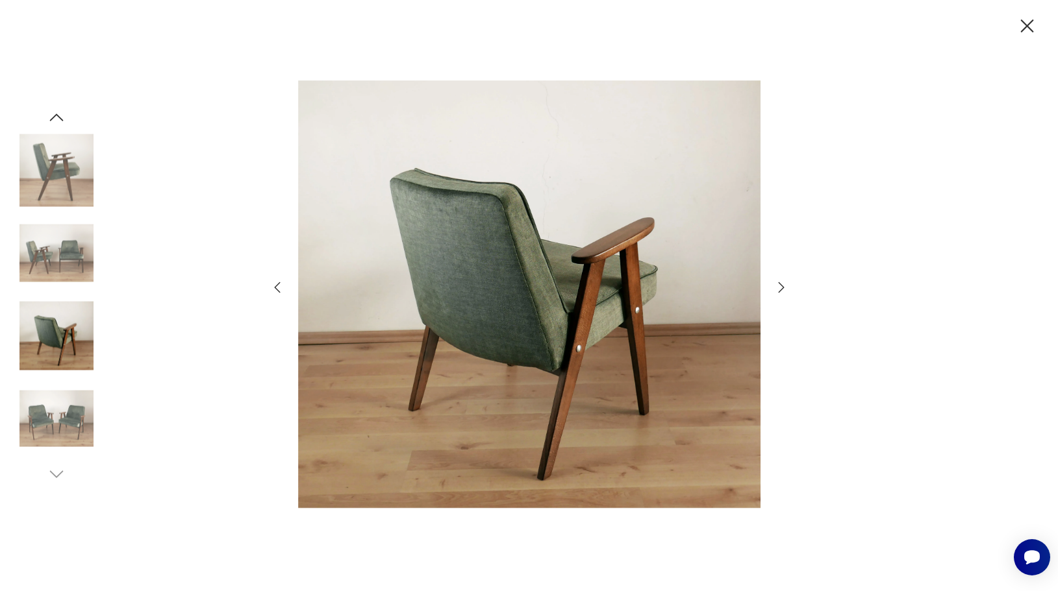
click at [778, 286] on icon "button" at bounding box center [781, 288] width 16 height 16
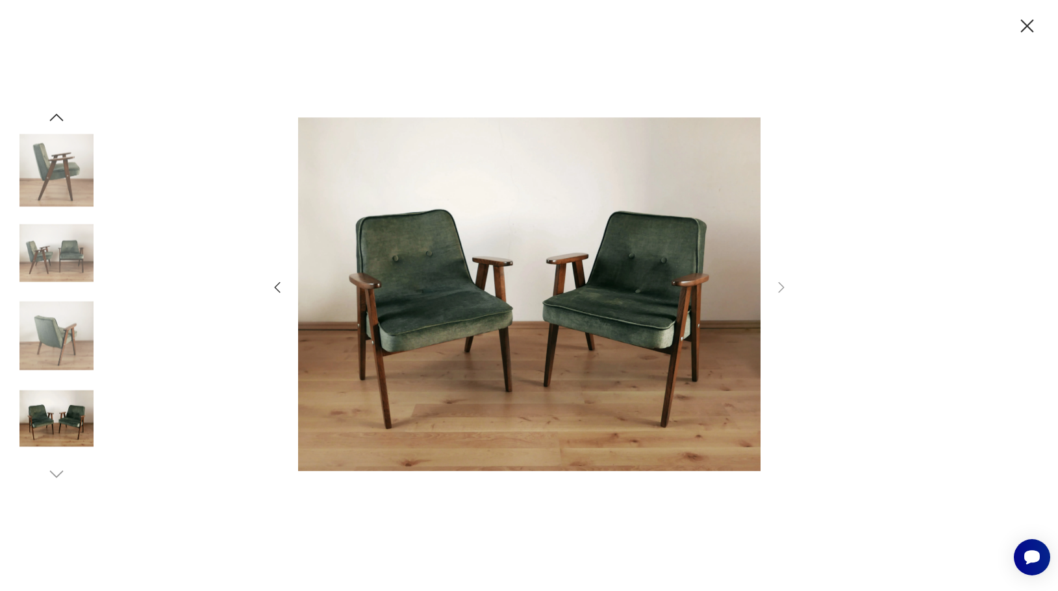
click at [1021, 30] on icon "button" at bounding box center [1026, 26] width 23 height 23
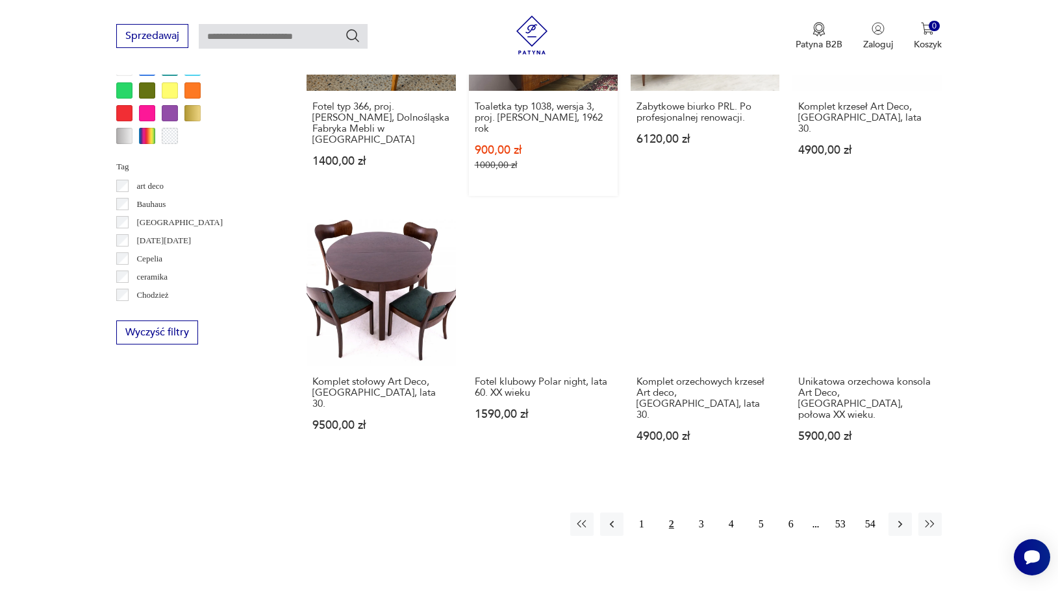
scroll to position [1152, 0]
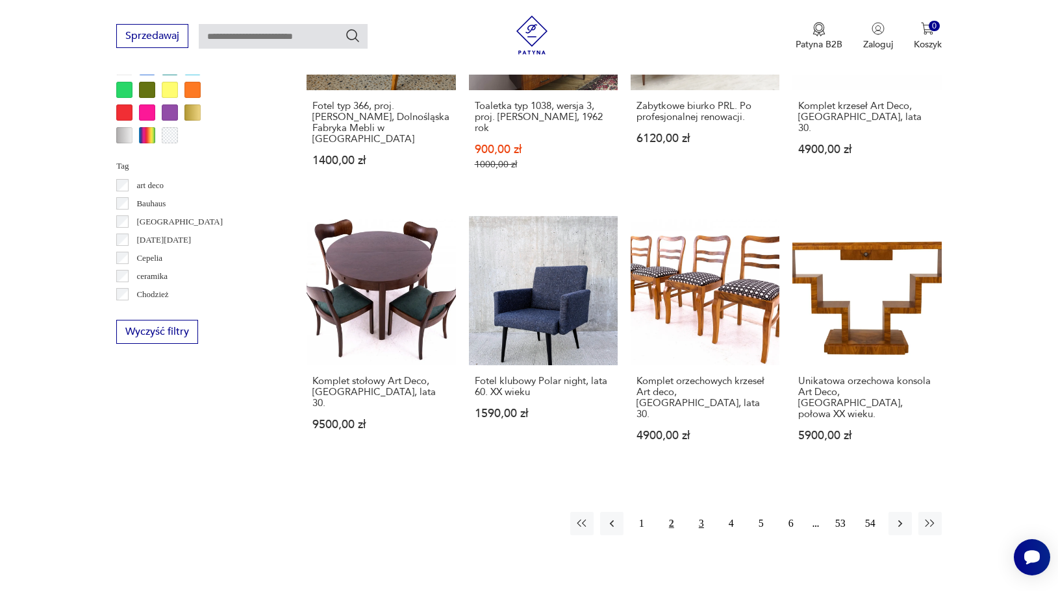
click at [699, 512] on button "3" at bounding box center [700, 523] width 23 height 23
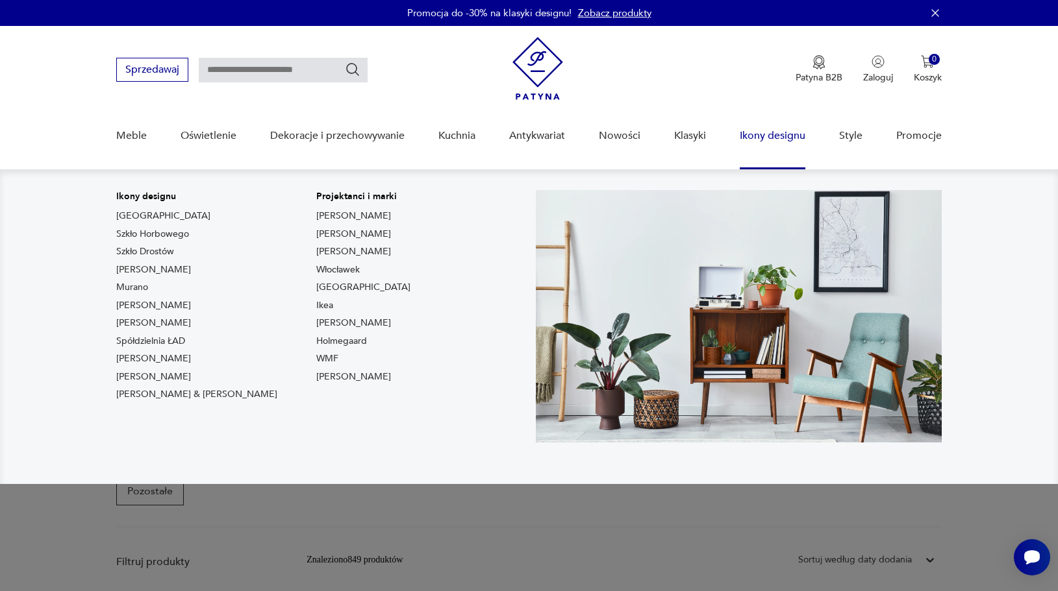
click at [135, 286] on link "Murano" at bounding box center [132, 287] width 32 height 13
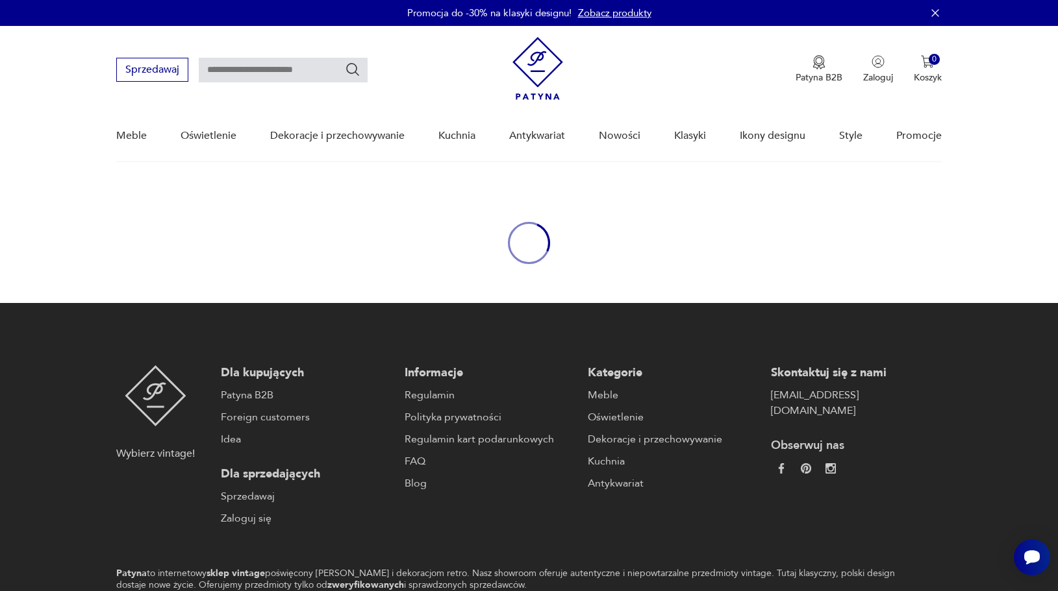
type input "******"
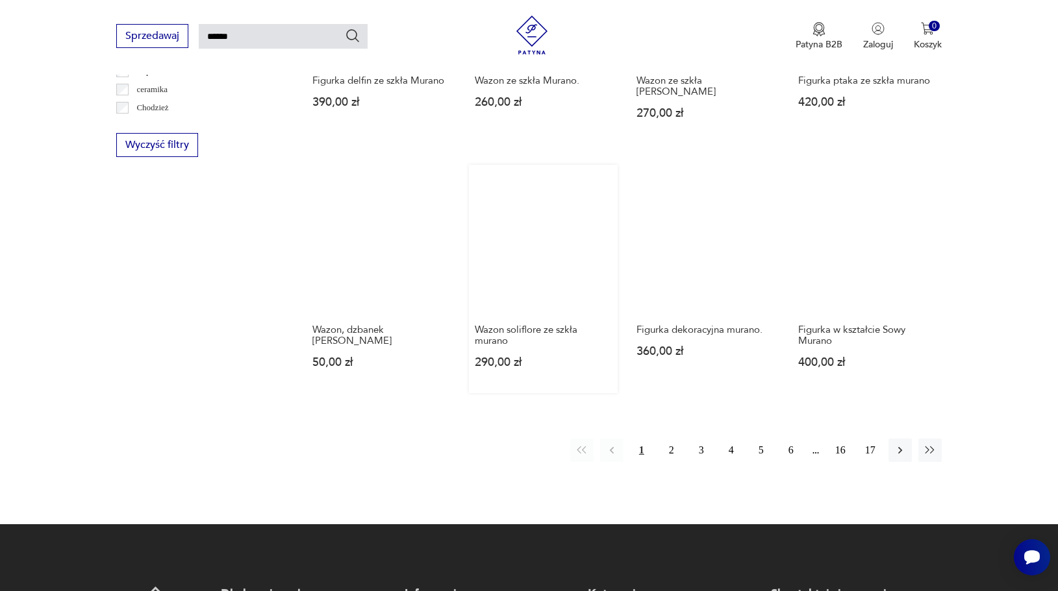
scroll to position [967, 0]
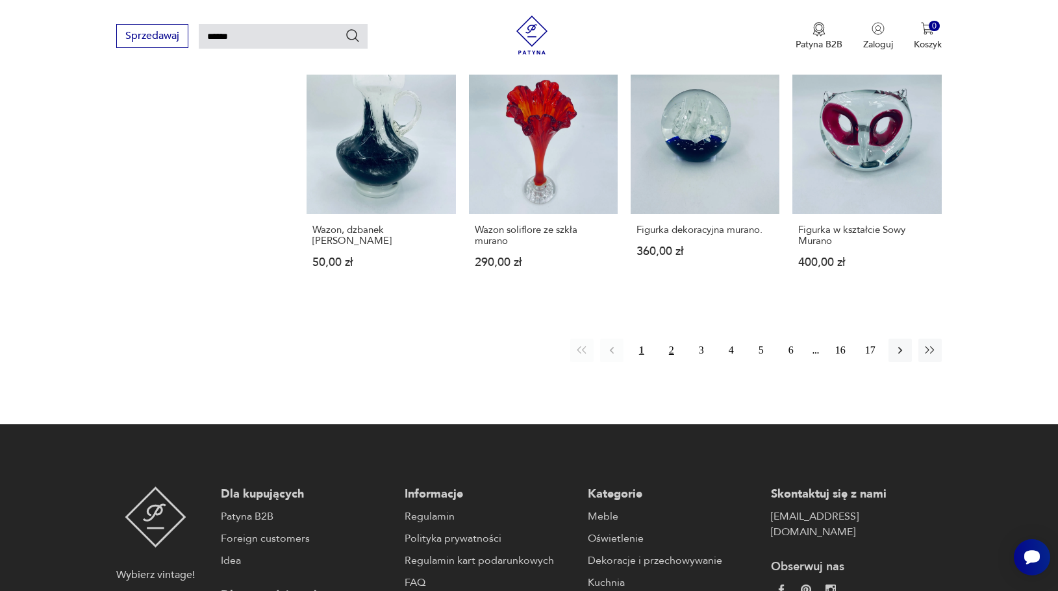
click at [675, 354] on button "2" at bounding box center [671, 350] width 23 height 23
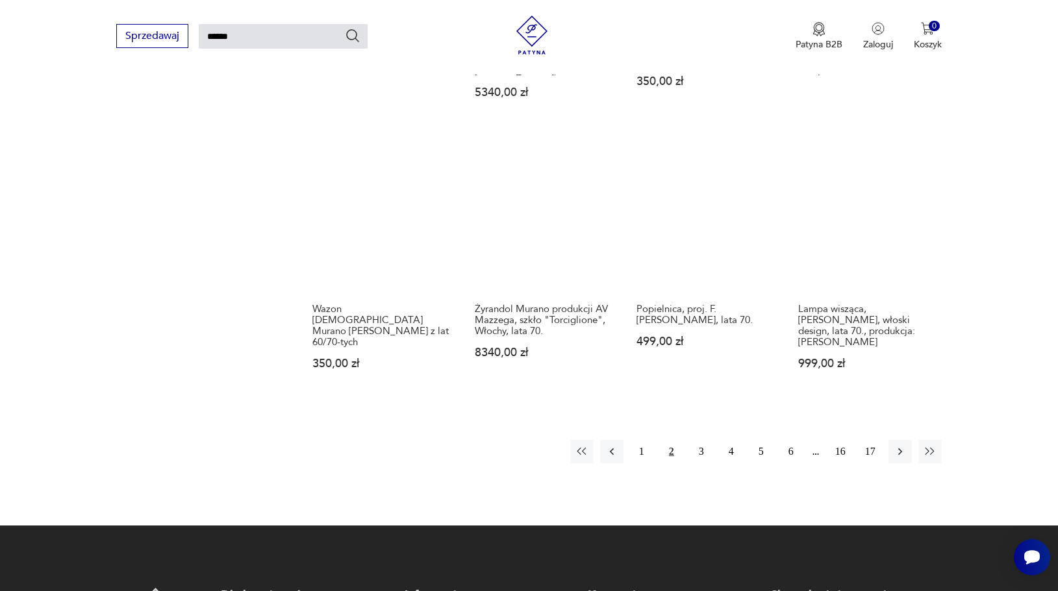
scroll to position [912, 0]
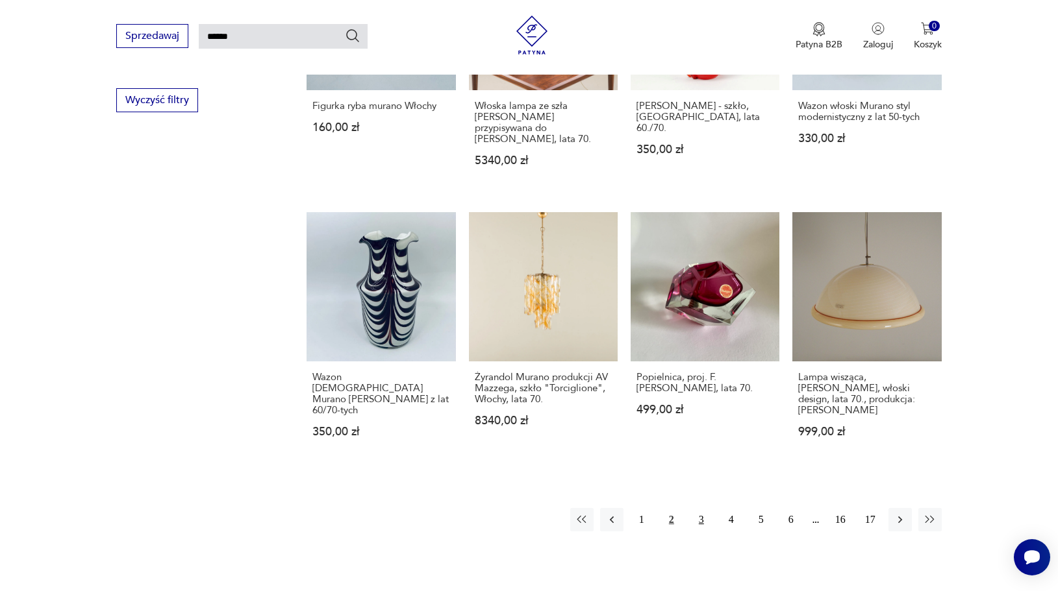
click at [698, 508] on button "3" at bounding box center [700, 519] width 23 height 23
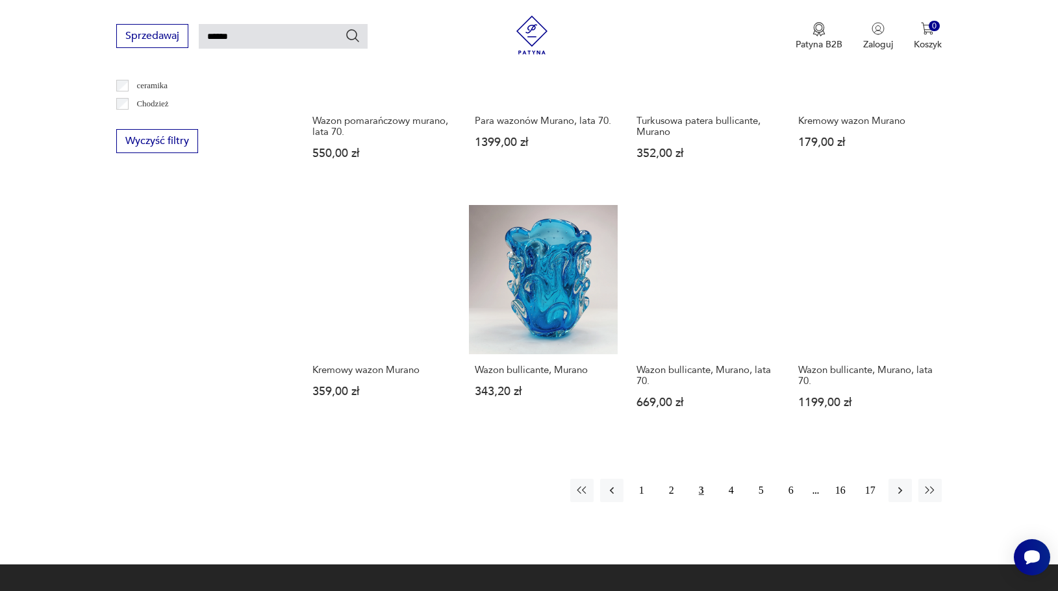
scroll to position [1060, 0]
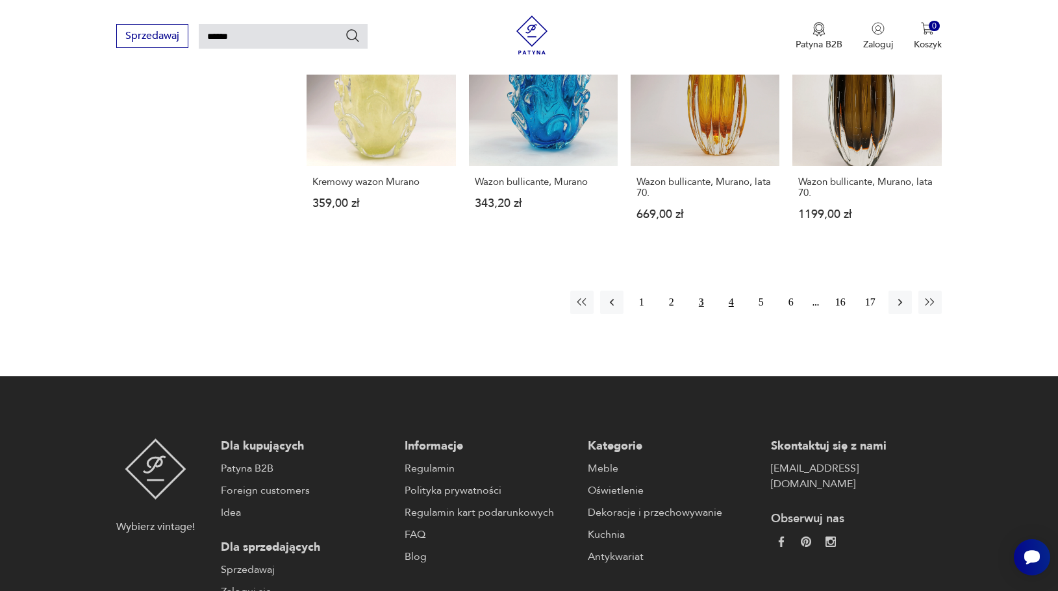
drag, startPoint x: 702, startPoint y: 293, endPoint x: 726, endPoint y: 293, distance: 24.0
click at [702, 293] on button "3" at bounding box center [700, 302] width 23 height 23
click at [727, 291] on button "4" at bounding box center [730, 302] width 23 height 23
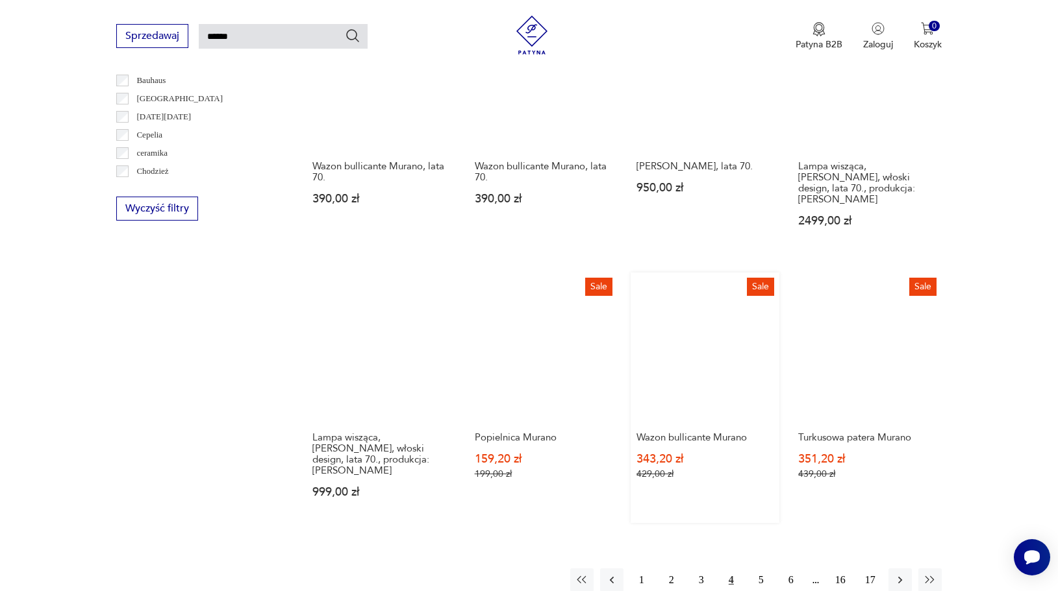
scroll to position [869, 0]
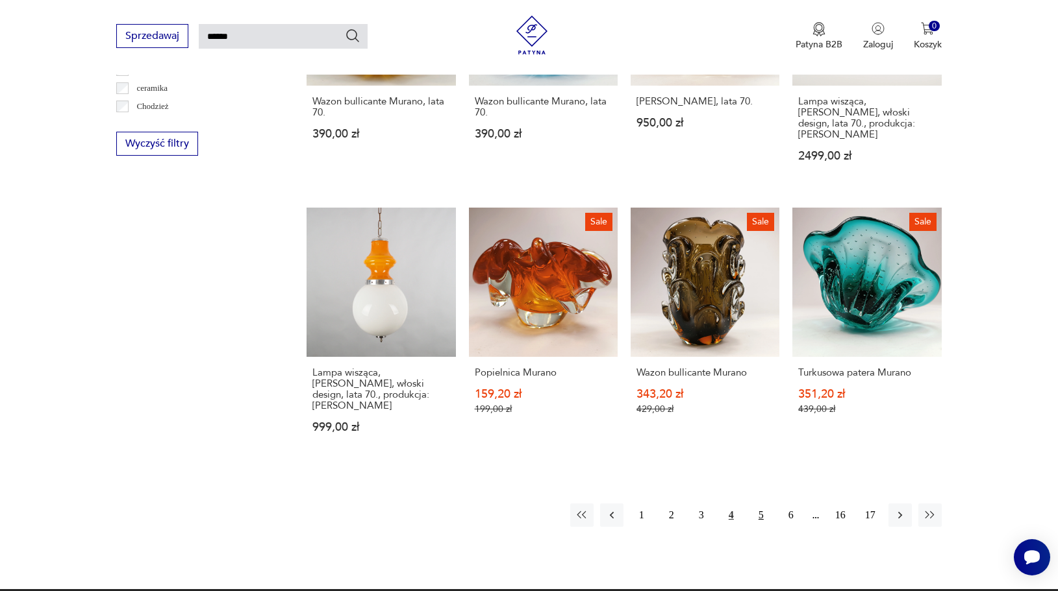
click at [760, 504] on button "5" at bounding box center [760, 515] width 23 height 23
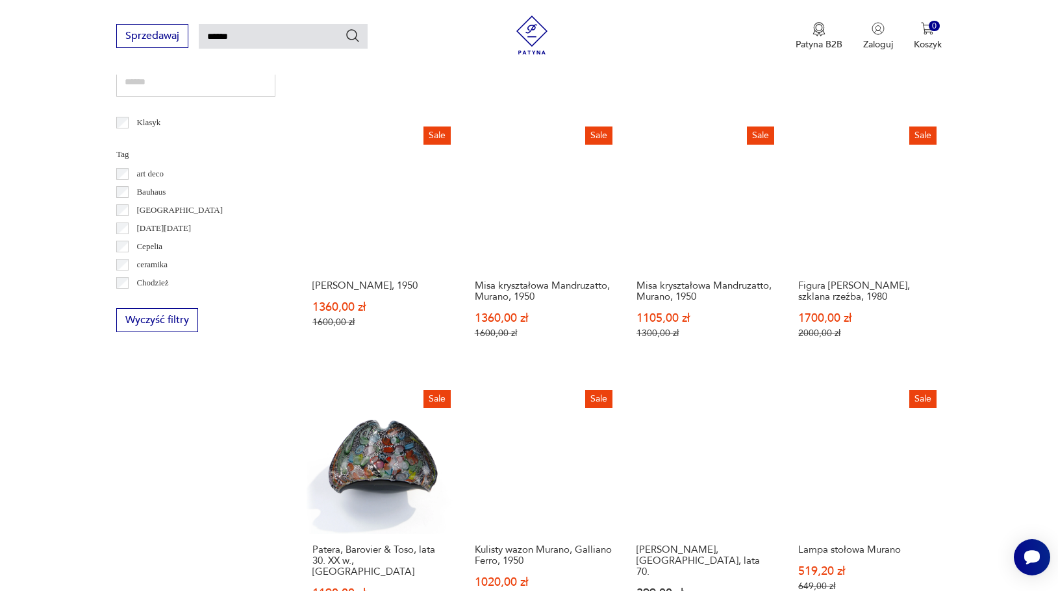
scroll to position [873, 0]
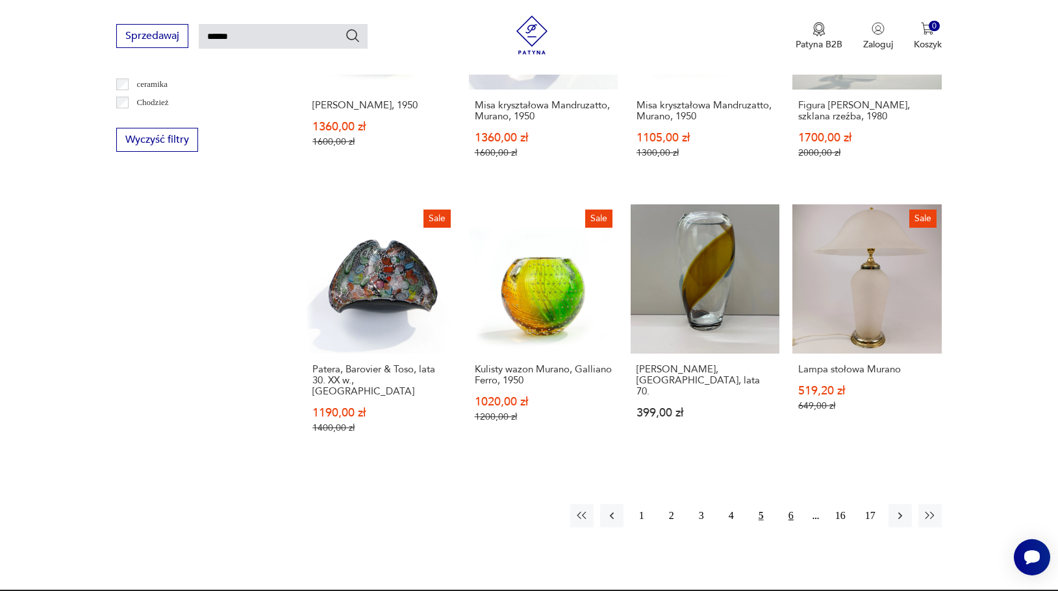
click at [785, 506] on button "6" at bounding box center [790, 515] width 23 height 23
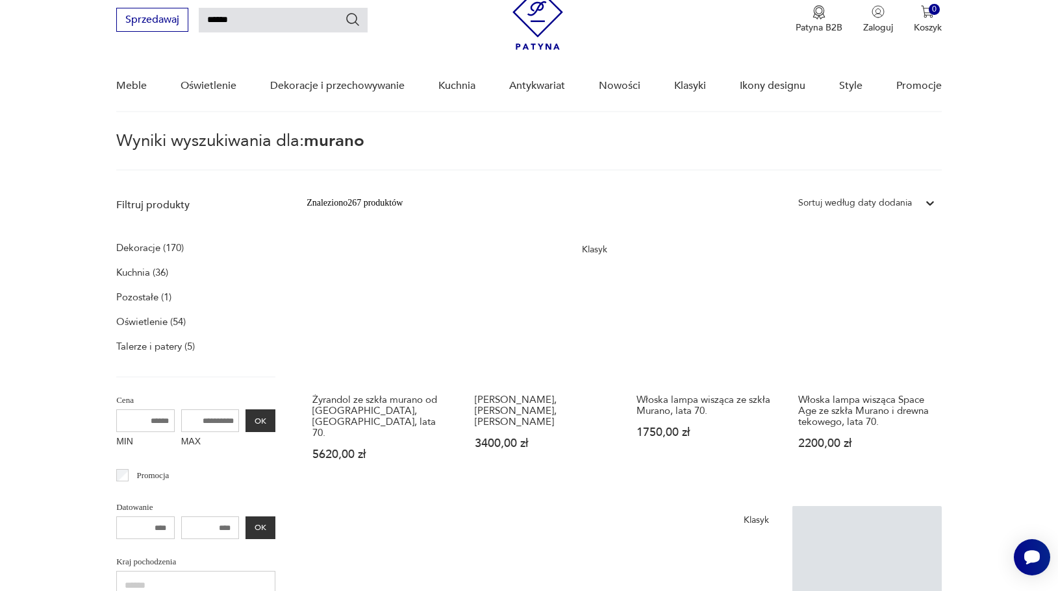
scroll to position [62, 0]
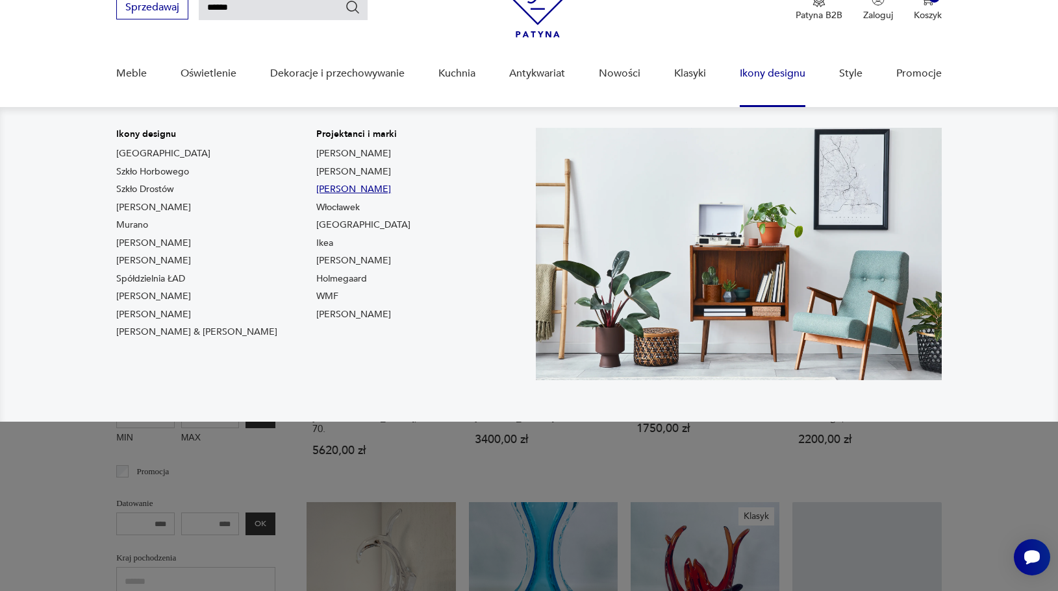
click at [316, 187] on link "[PERSON_NAME]" at bounding box center [353, 189] width 75 height 13
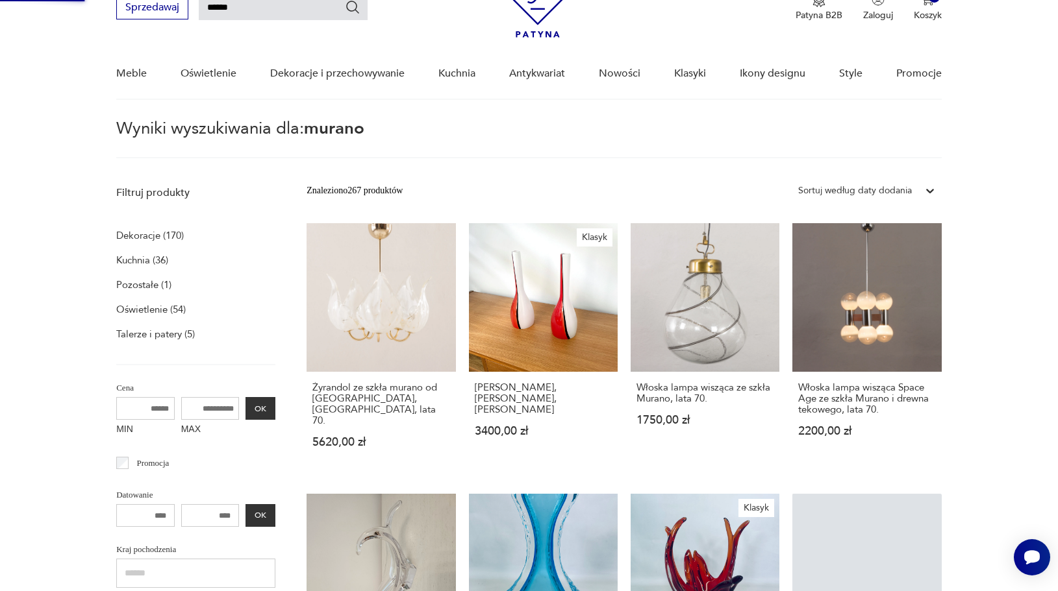
type input "*******"
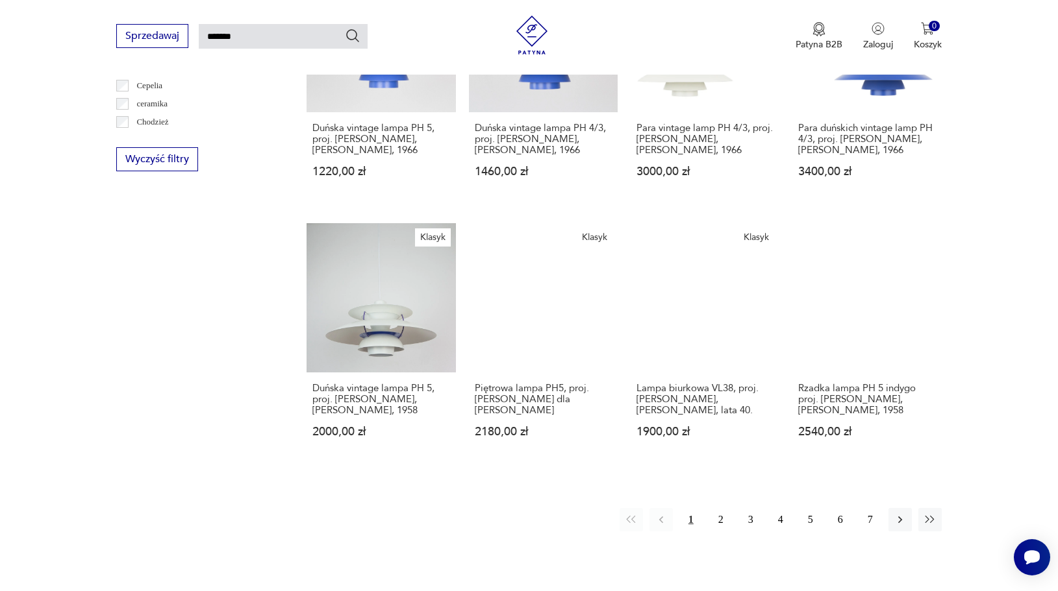
scroll to position [904, 0]
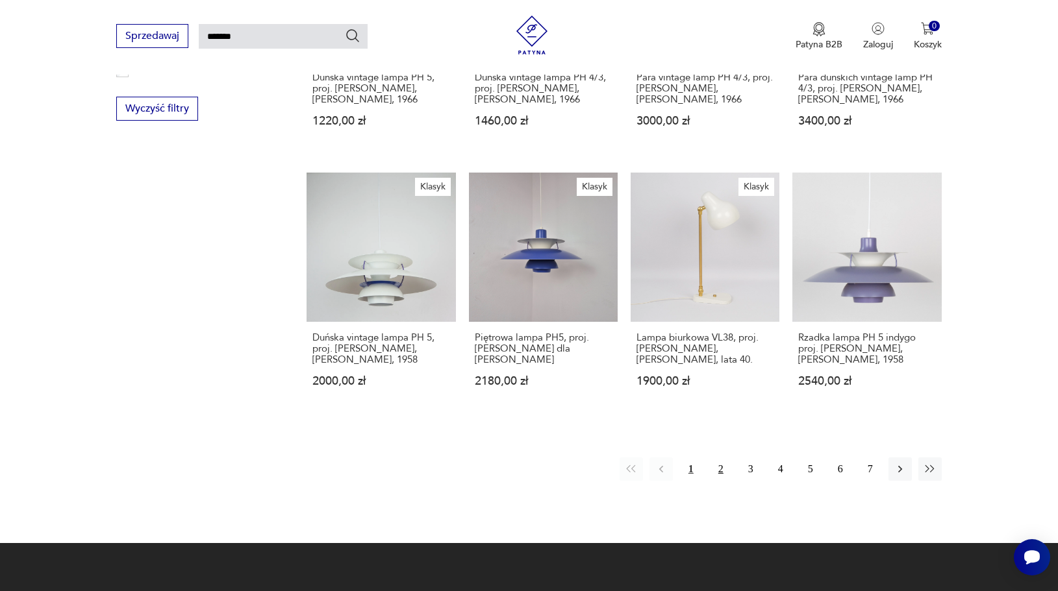
click at [721, 469] on button "2" at bounding box center [720, 469] width 23 height 23
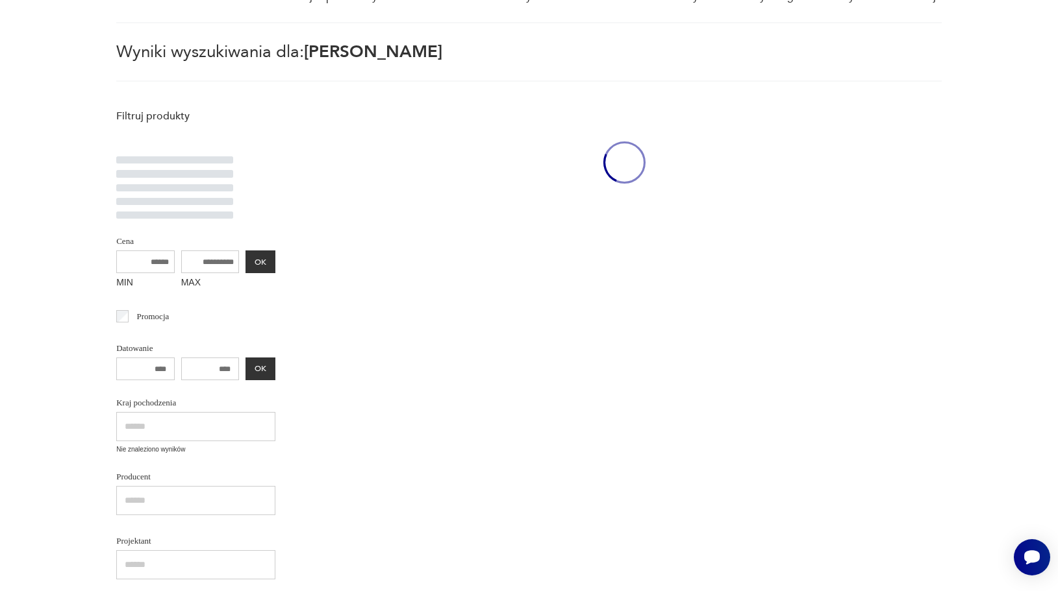
scroll to position [47, 0]
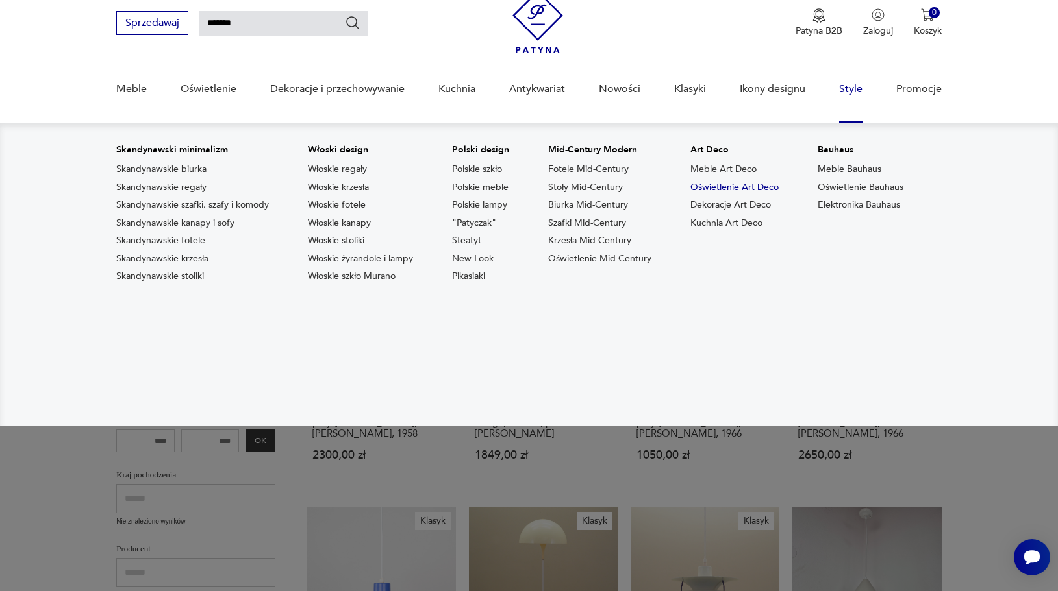
click at [739, 190] on link "Oświetlenie Art Deco" at bounding box center [734, 187] width 88 height 13
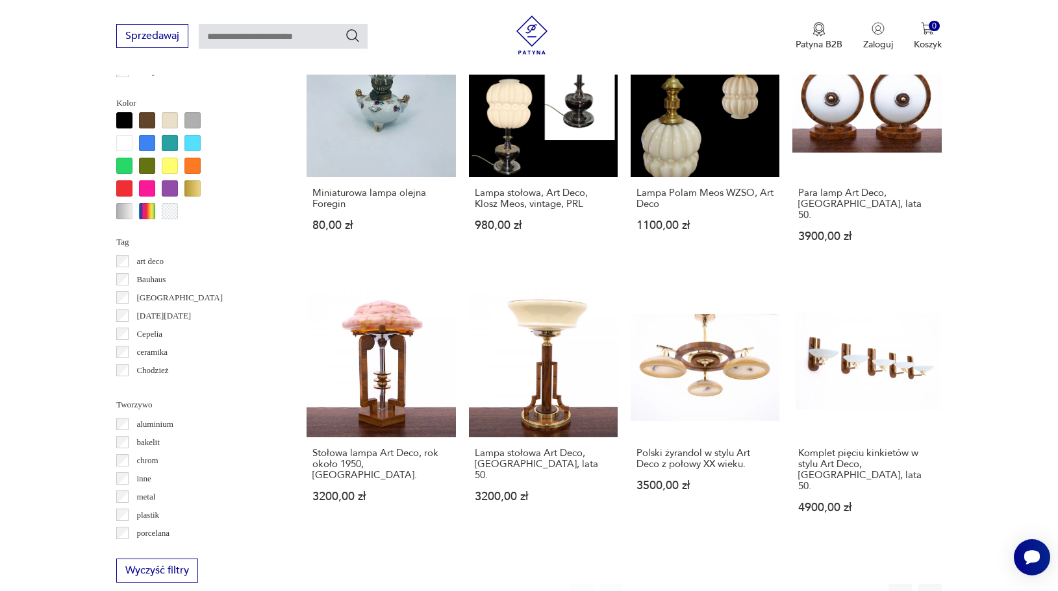
scroll to position [1255, 0]
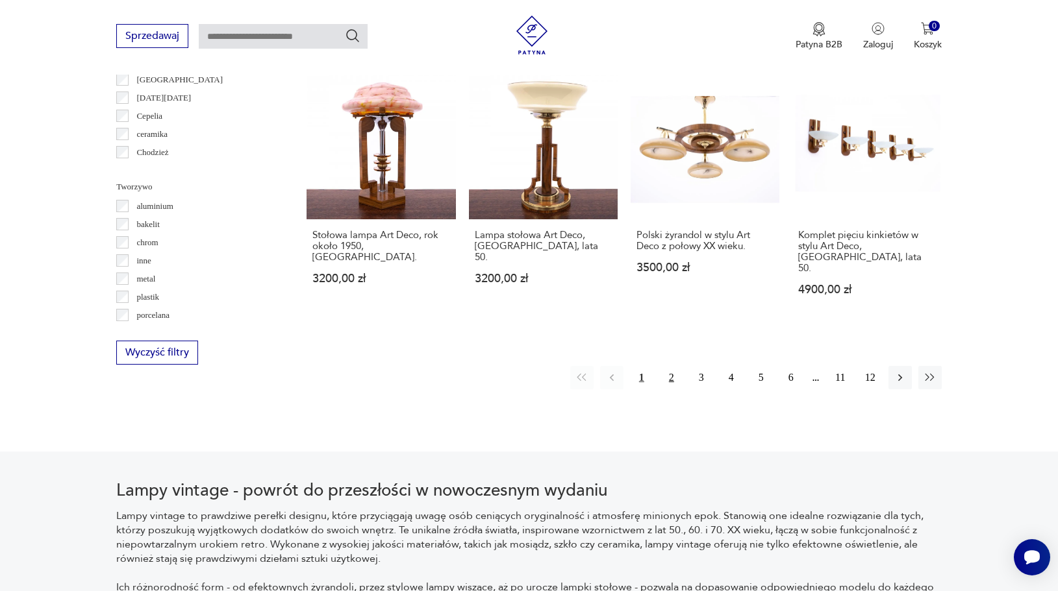
click at [674, 366] on button "2" at bounding box center [671, 377] width 23 height 23
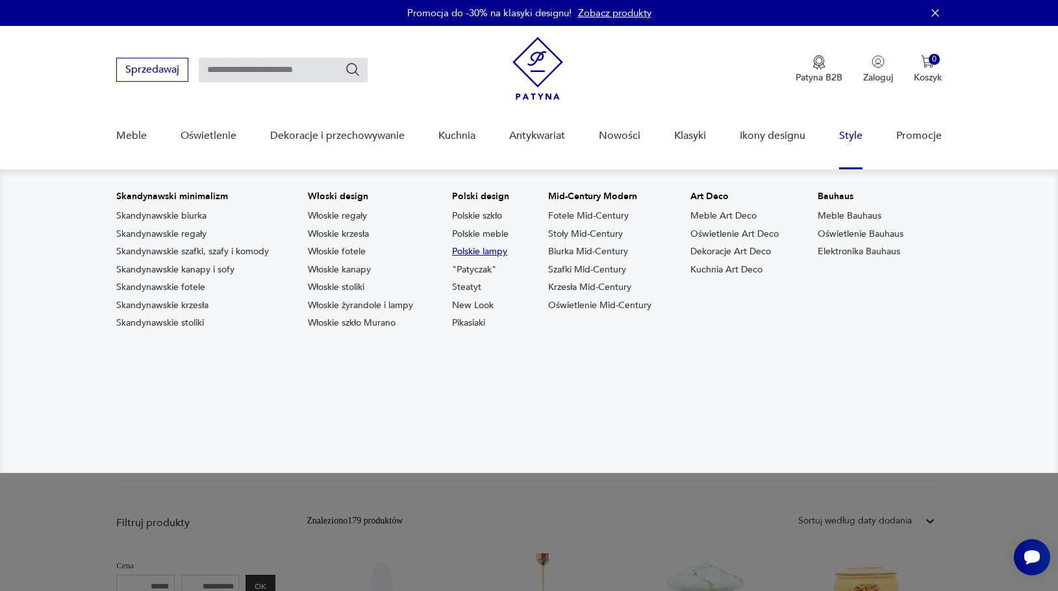
click at [491, 254] on link "Polskie lampy" at bounding box center [479, 251] width 55 height 13
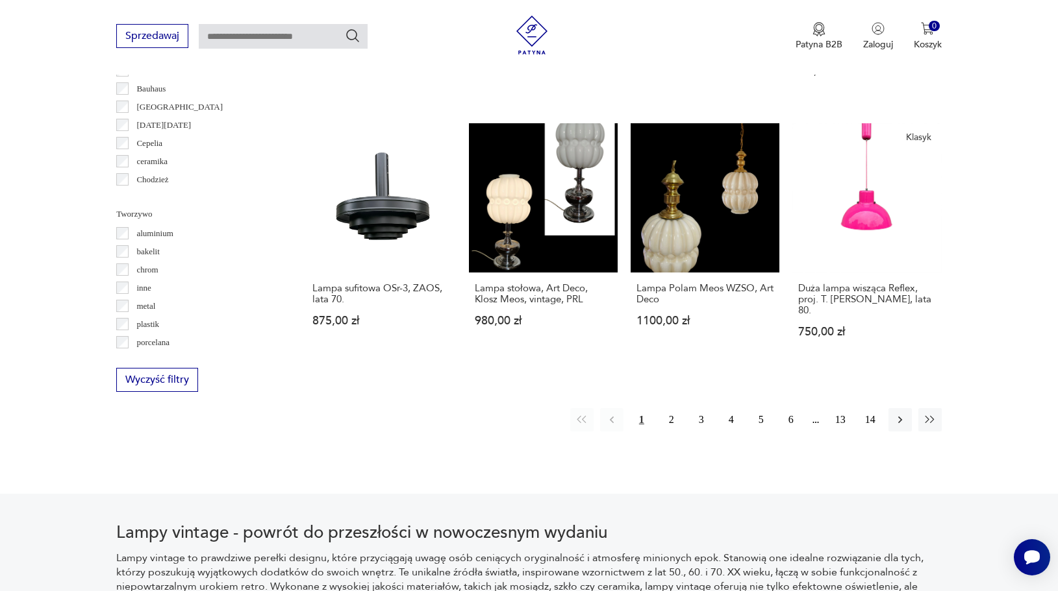
scroll to position [1278, 0]
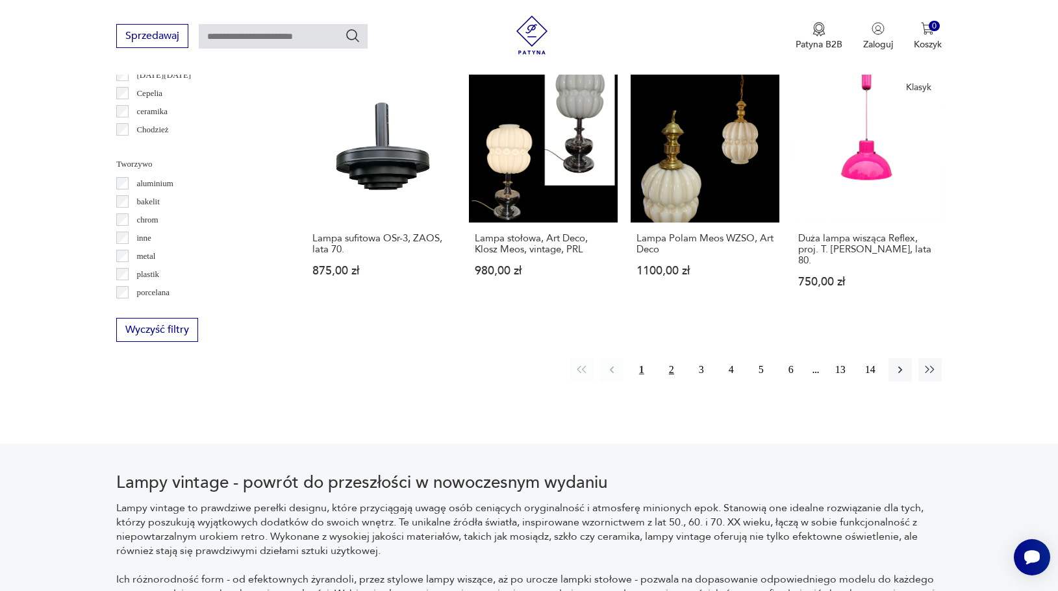
click at [674, 358] on button "2" at bounding box center [671, 369] width 23 height 23
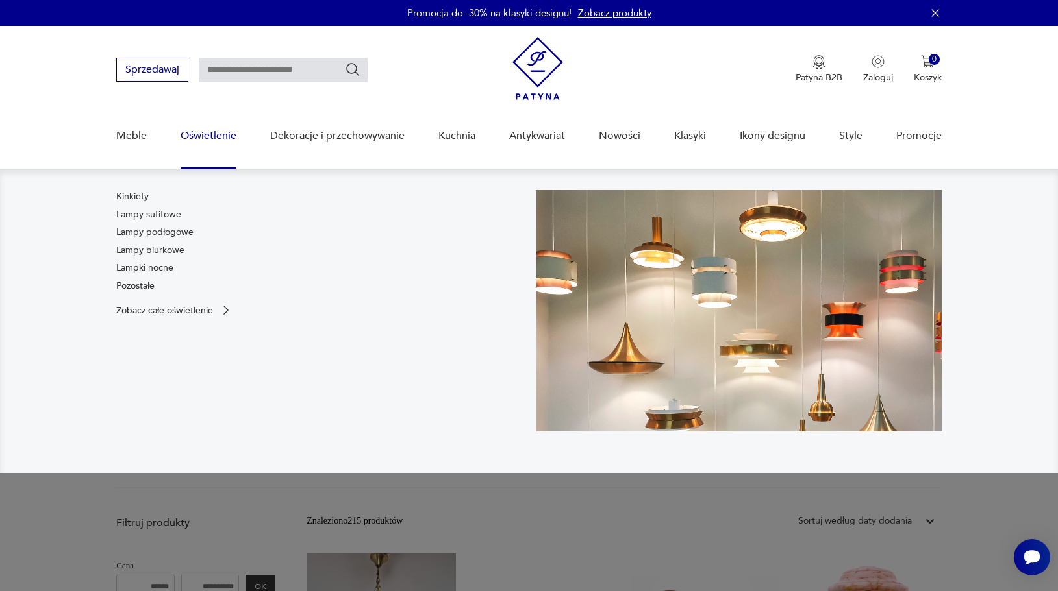
click at [210, 135] on link "Oświetlenie" at bounding box center [208, 136] width 56 height 50
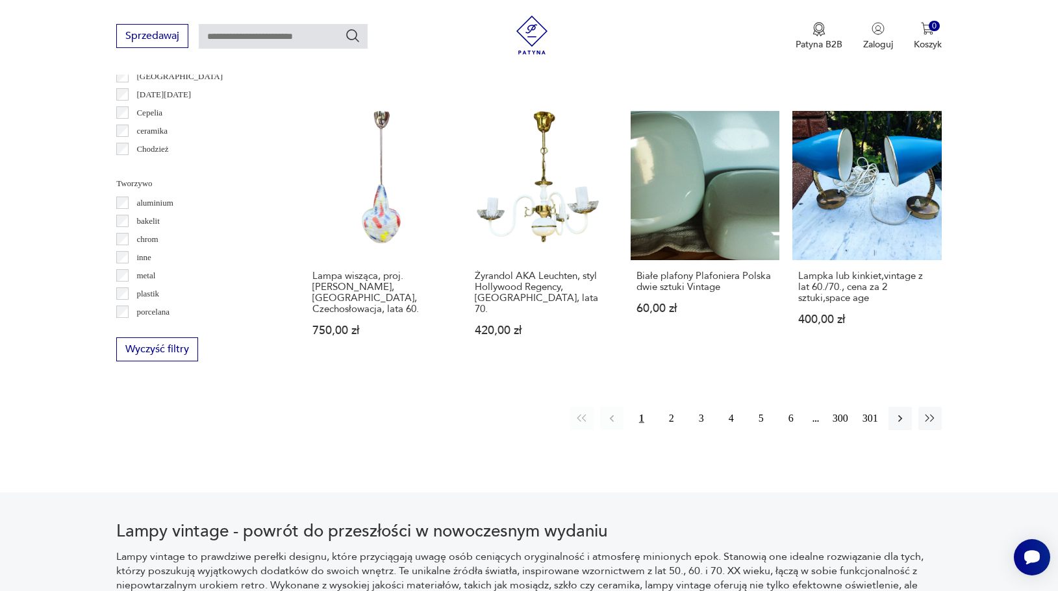
scroll to position [1260, 0]
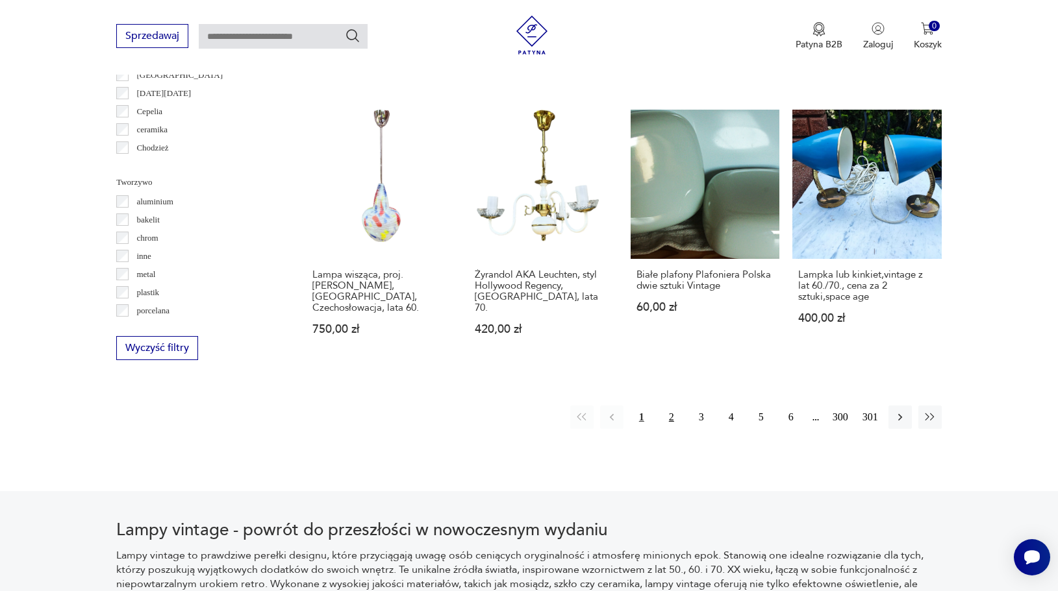
click at [671, 406] on button "2" at bounding box center [671, 417] width 23 height 23
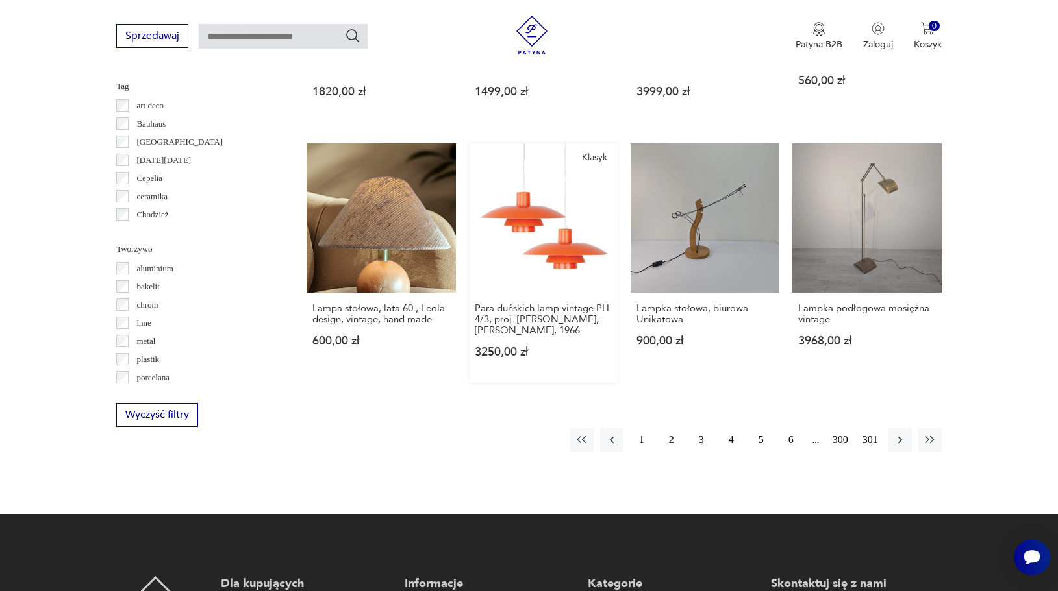
scroll to position [1207, 0]
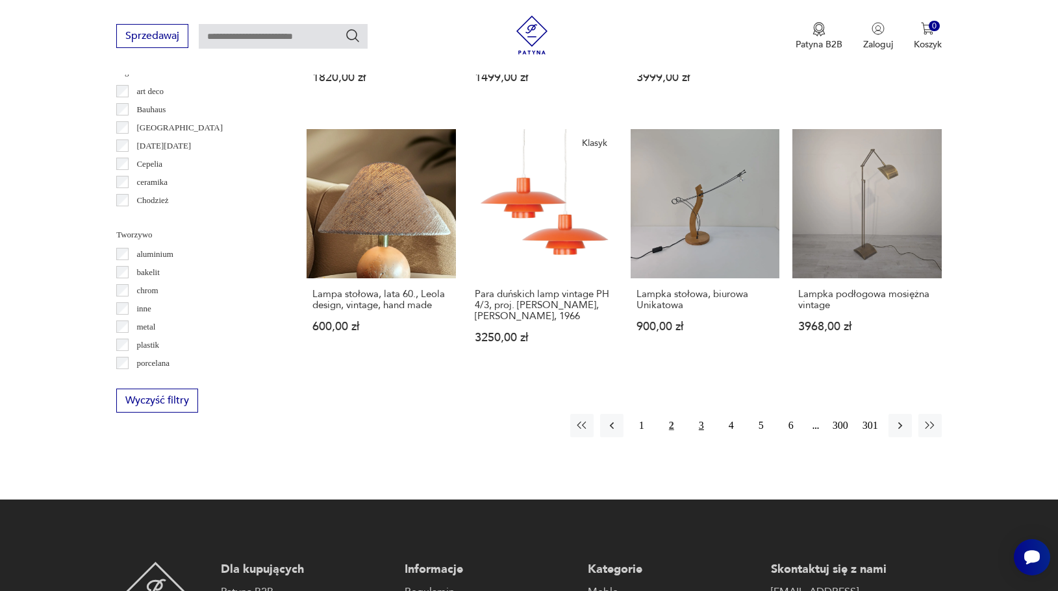
click at [700, 426] on button "3" at bounding box center [700, 425] width 23 height 23
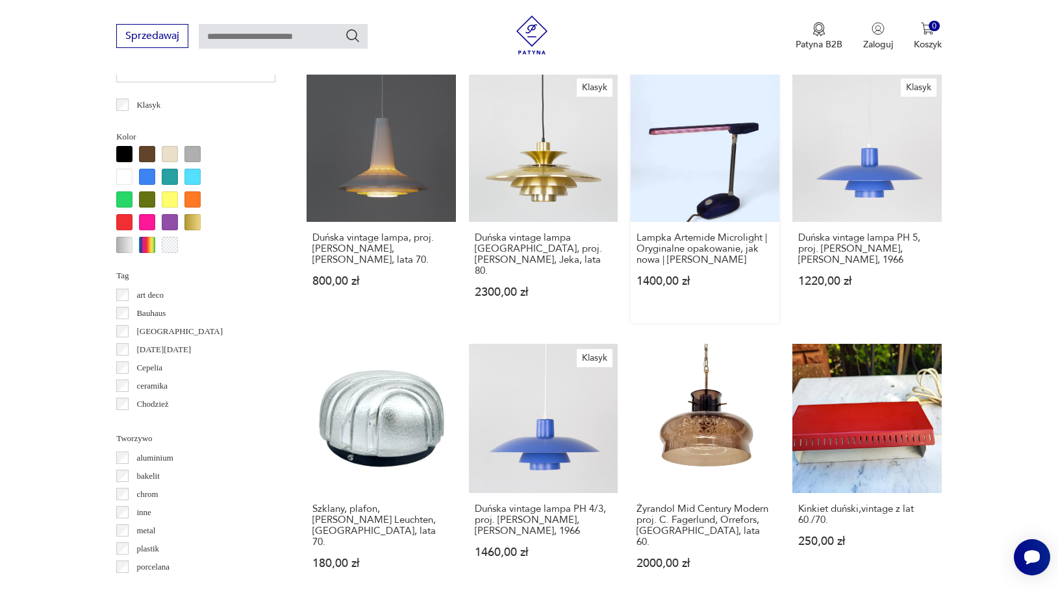
scroll to position [1118, 0]
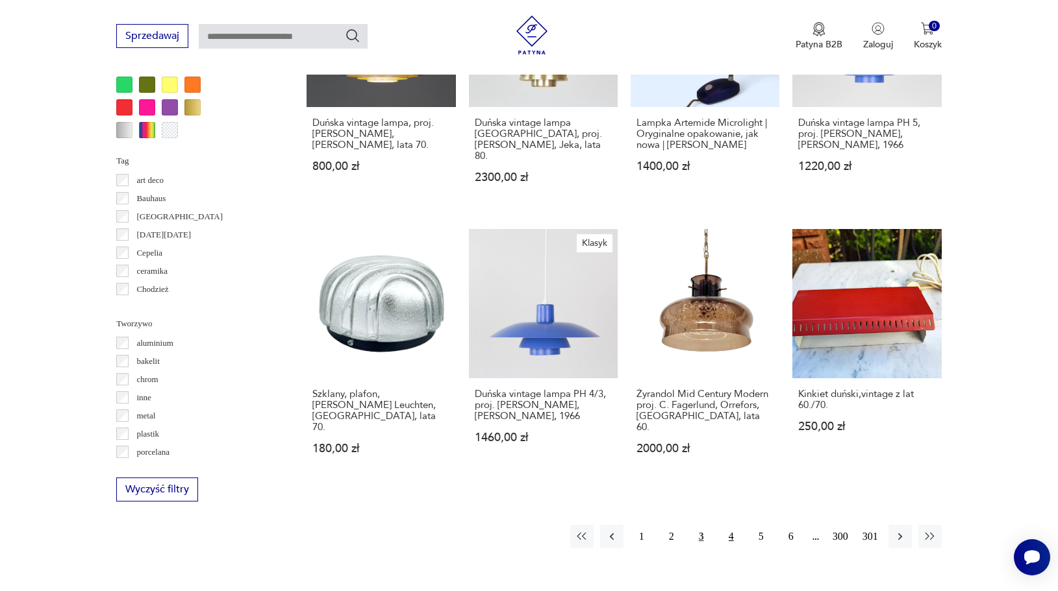
click at [733, 525] on button "4" at bounding box center [730, 536] width 23 height 23
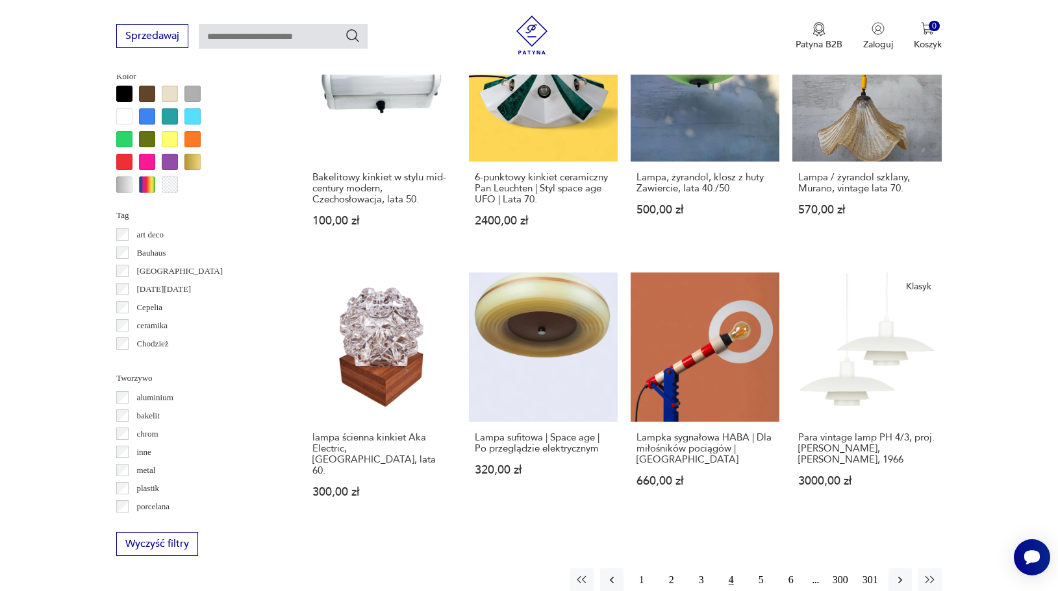
scroll to position [1087, 0]
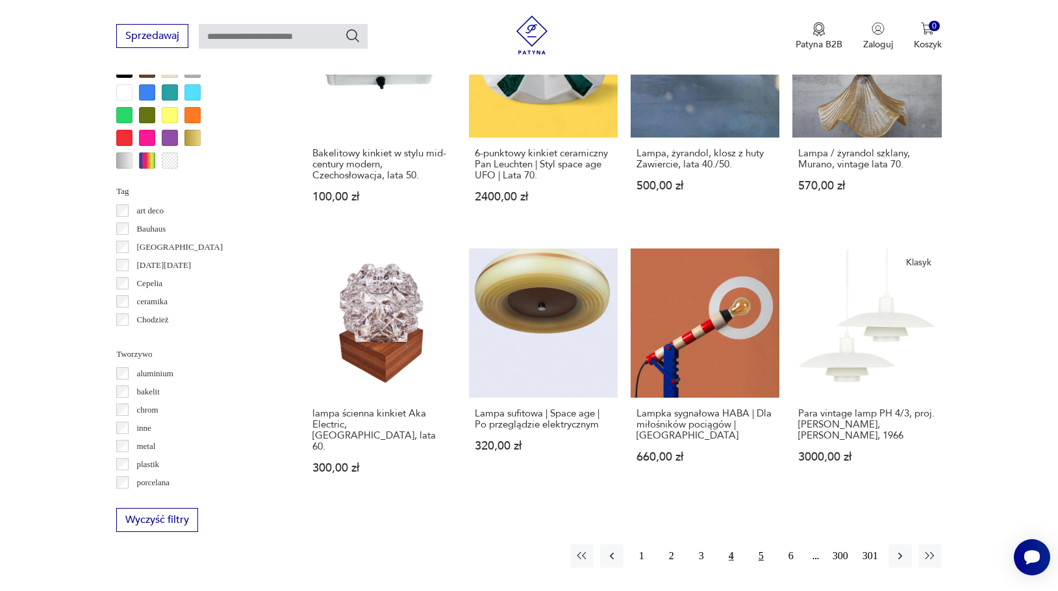
click at [766, 545] on button "5" at bounding box center [760, 556] width 23 height 23
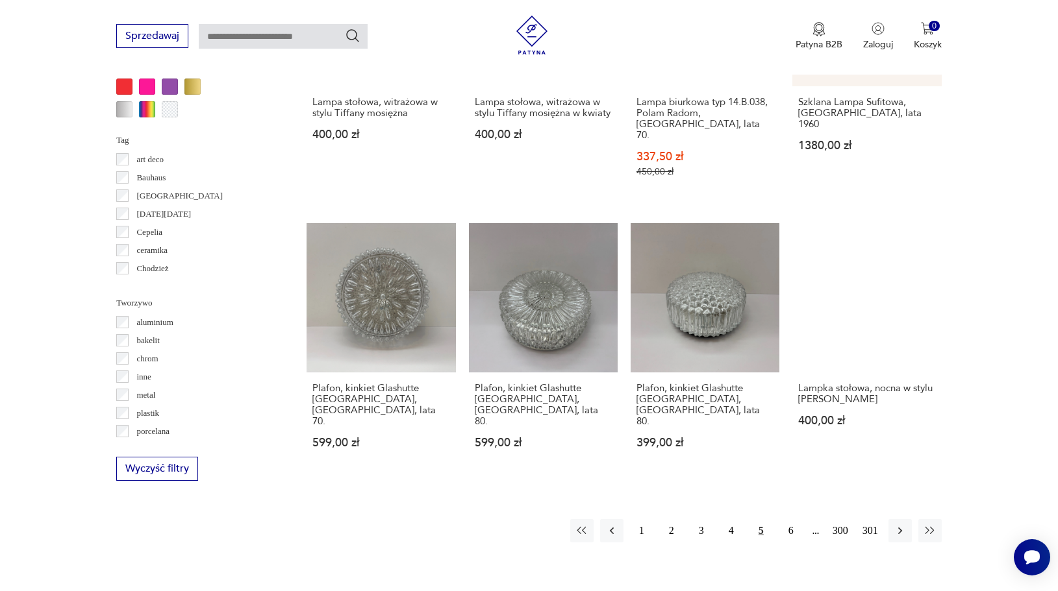
scroll to position [1150, 0]
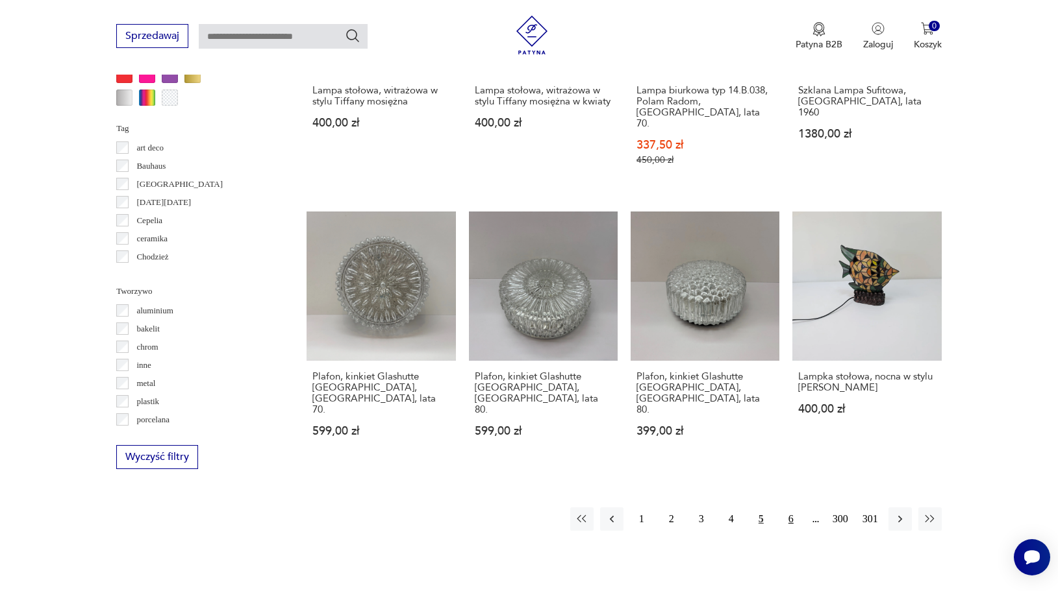
click at [787, 508] on button "6" at bounding box center [790, 519] width 23 height 23
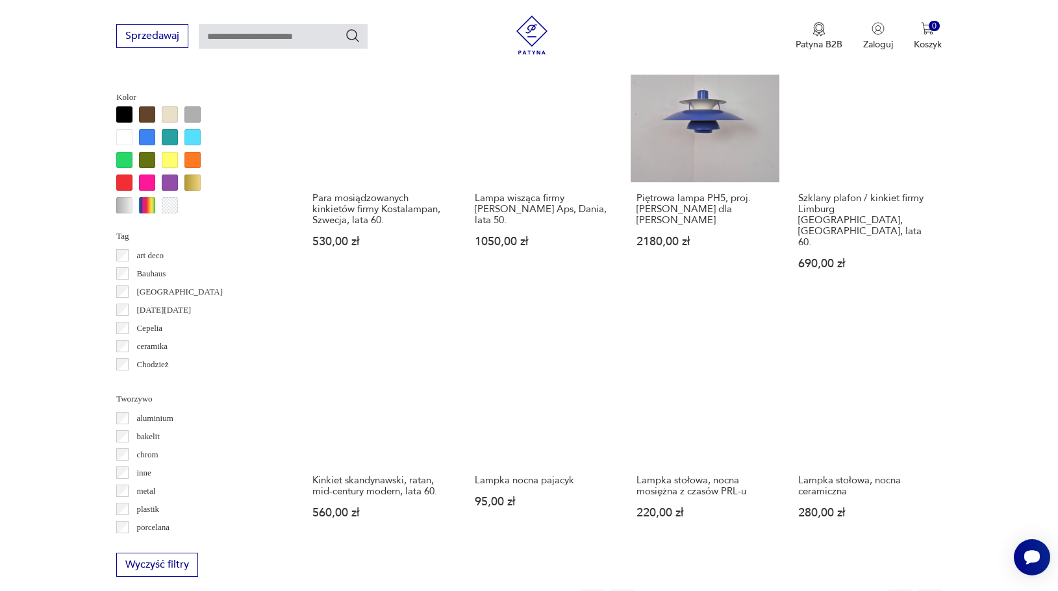
scroll to position [1044, 0]
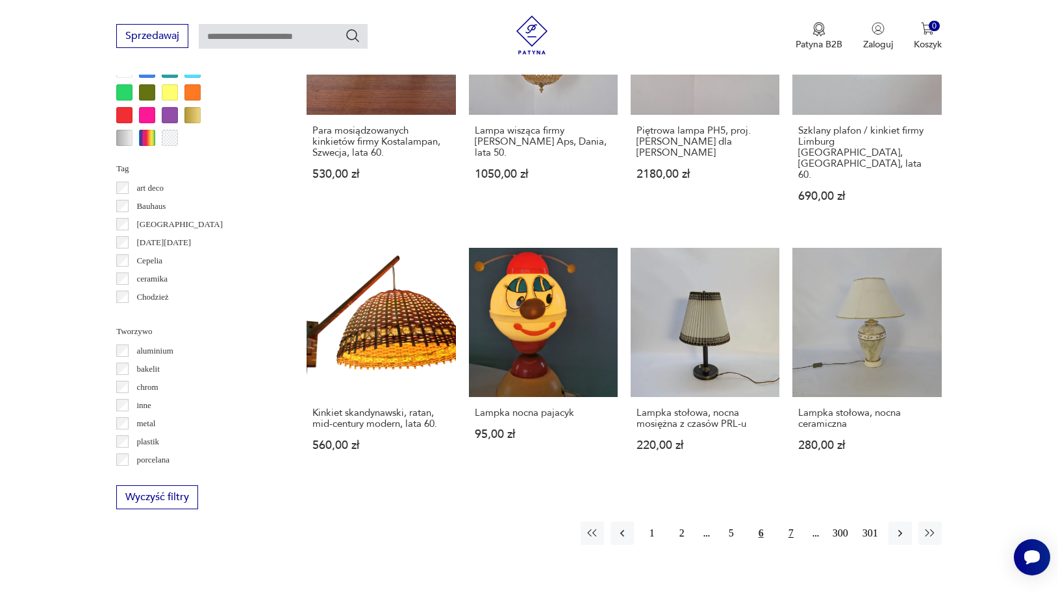
click at [789, 522] on button "7" at bounding box center [790, 533] width 23 height 23
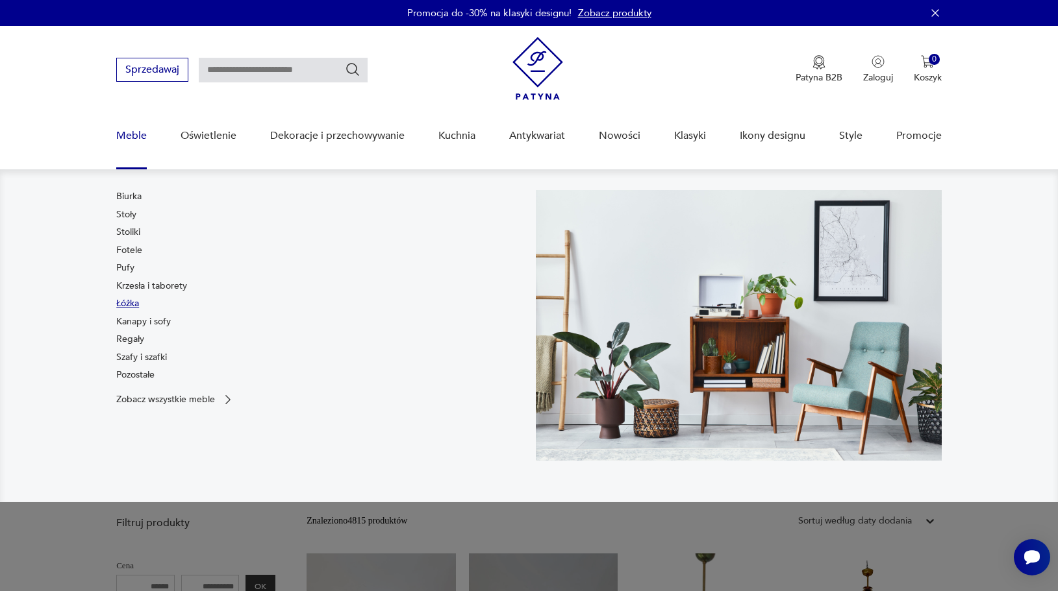
click at [127, 306] on link "Łóżka" at bounding box center [127, 303] width 23 height 13
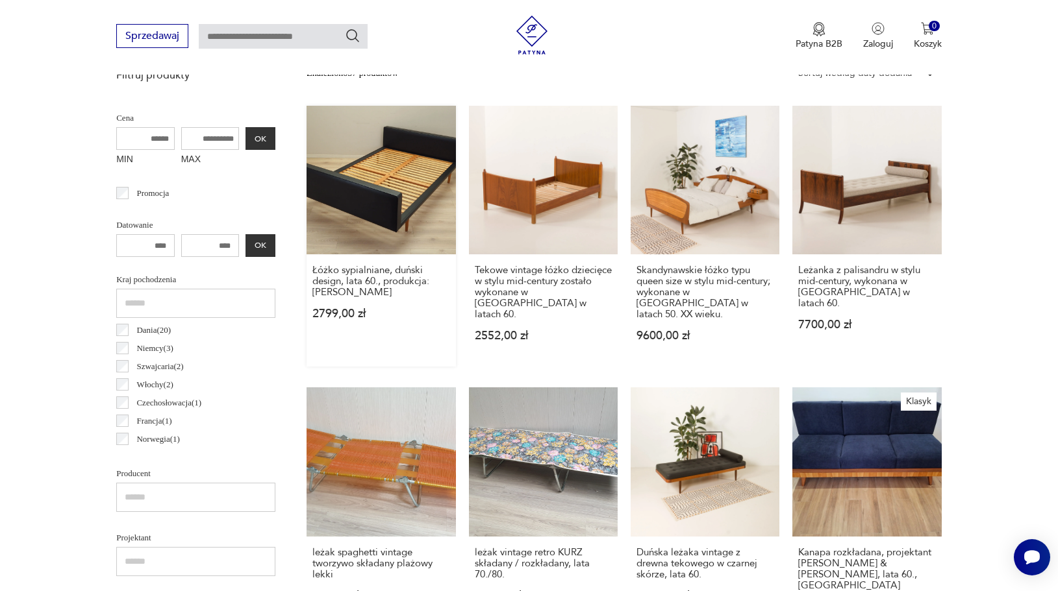
scroll to position [475, 0]
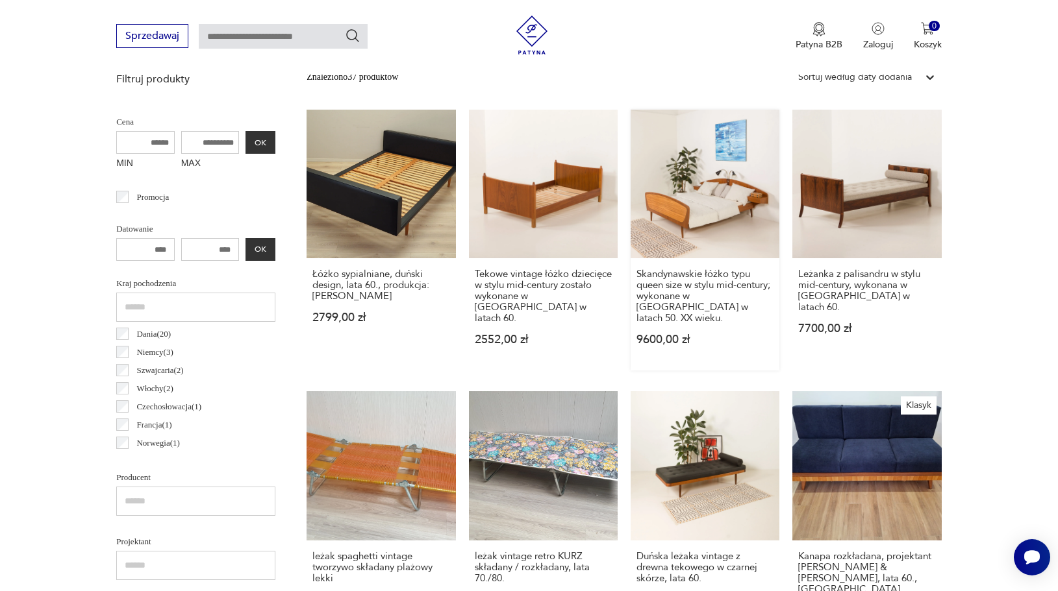
click at [695, 210] on link "Skandynawskie łóżko typu queen size w stylu mid-century; wykonane w [GEOGRAPHIC…" at bounding box center [704, 240] width 149 height 261
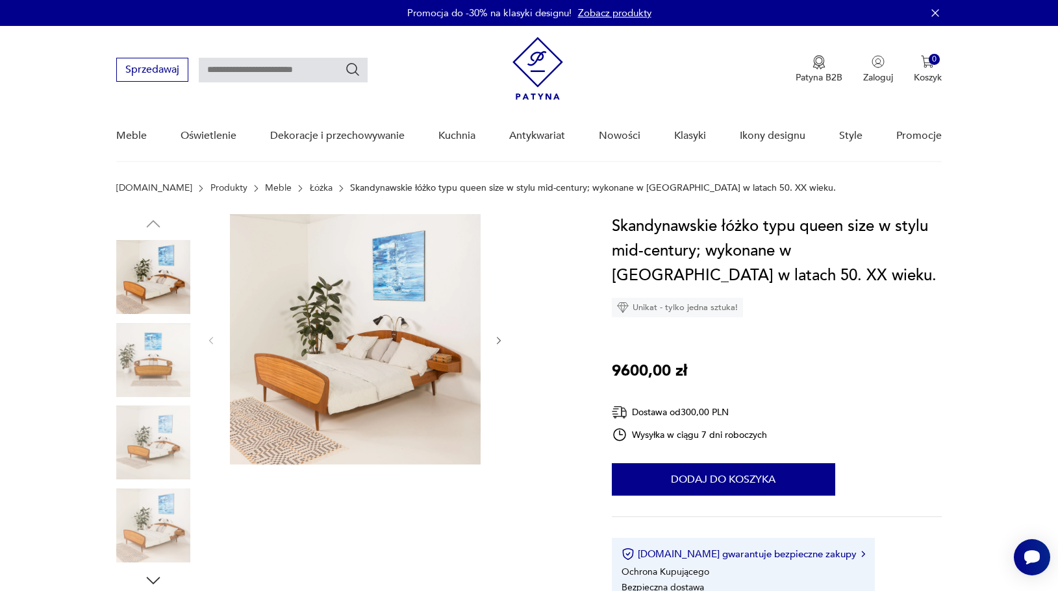
click at [330, 332] on img at bounding box center [355, 339] width 251 height 251
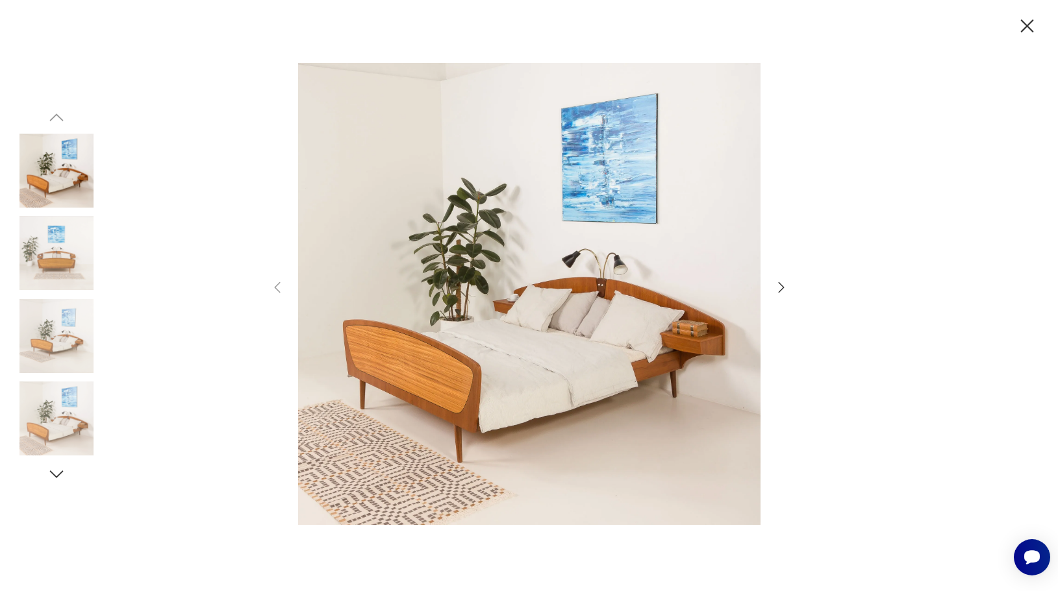
click at [780, 288] on icon "button" at bounding box center [781, 288] width 16 height 16
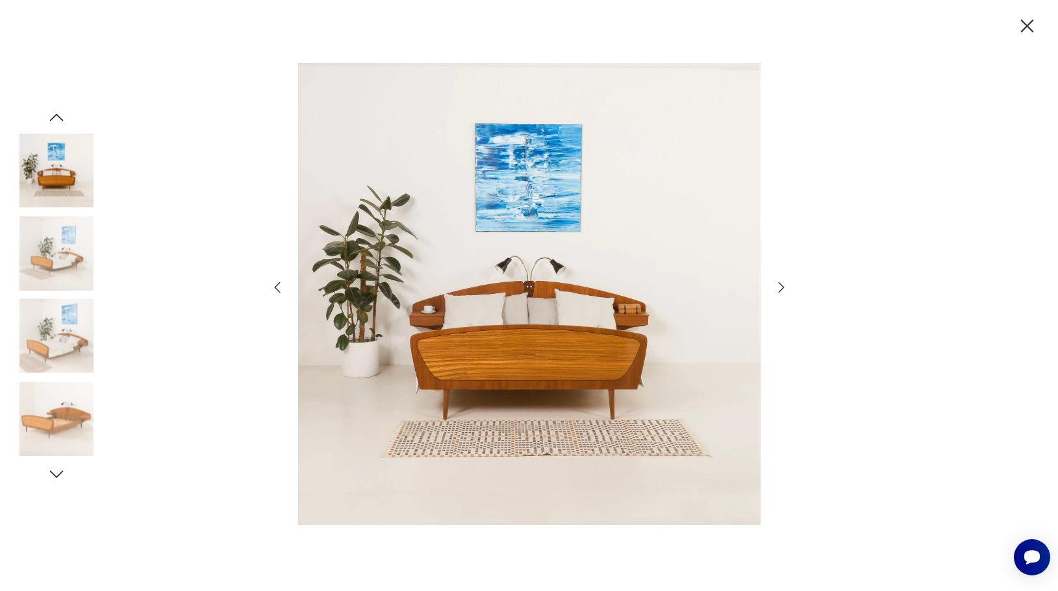
click at [778, 288] on icon "button" at bounding box center [781, 288] width 16 height 16
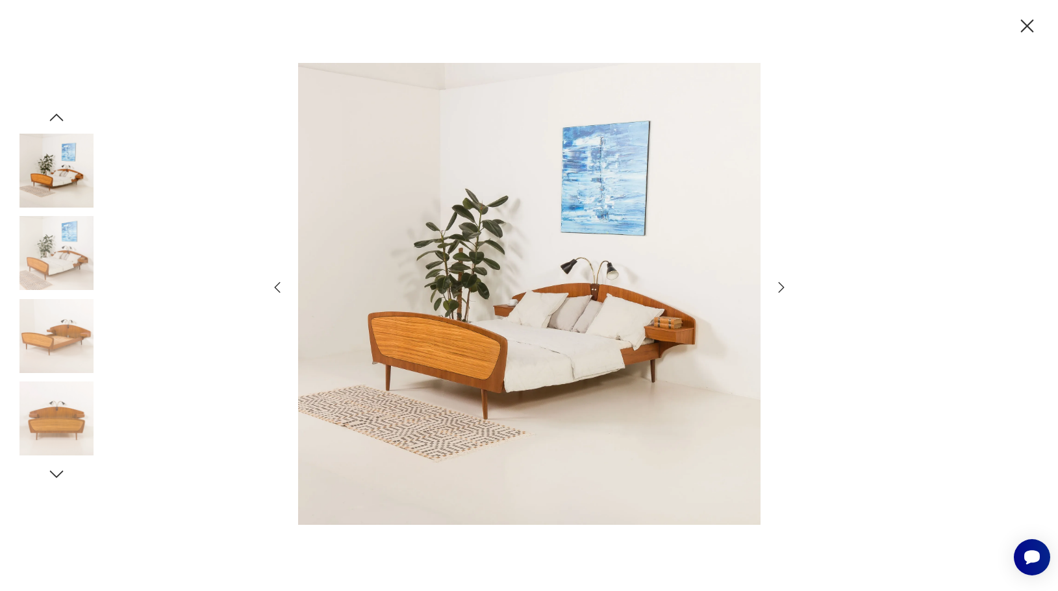
click at [777, 290] on icon "button" at bounding box center [781, 288] width 16 height 16
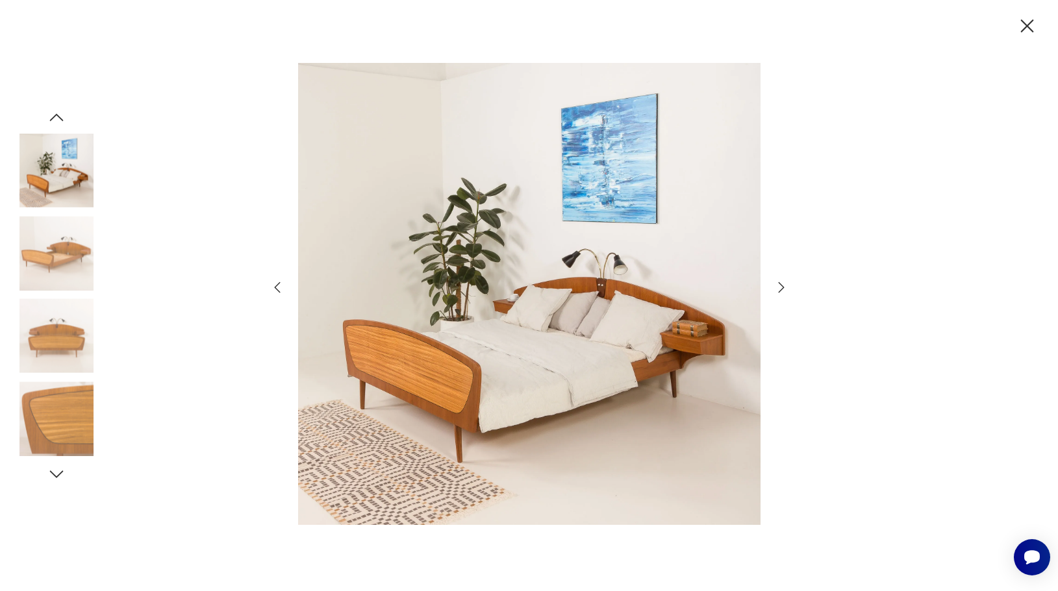
click at [1030, 27] on icon "button" at bounding box center [1026, 26] width 23 height 23
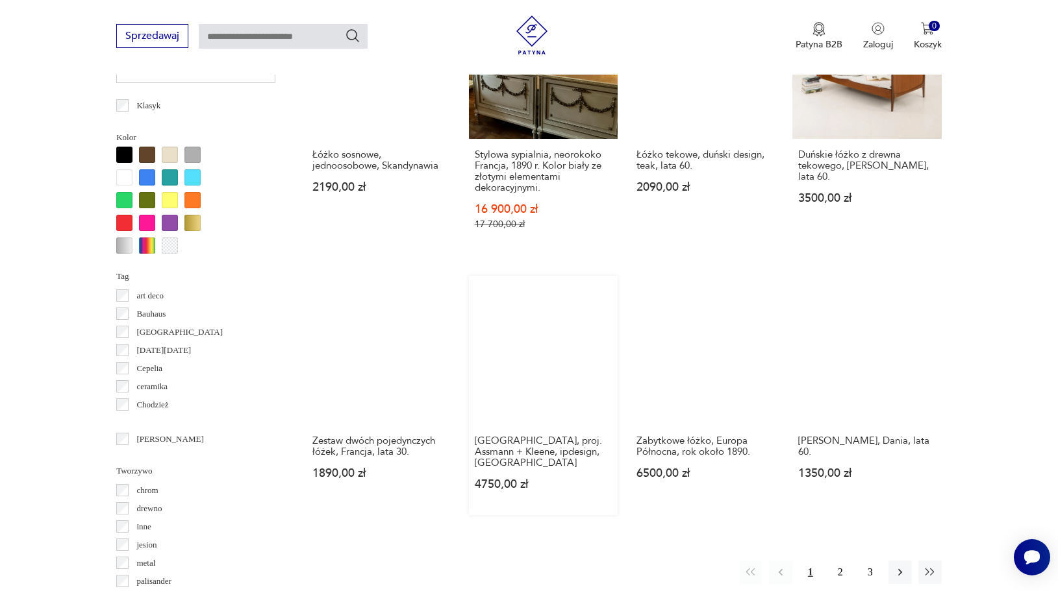
scroll to position [1149, 0]
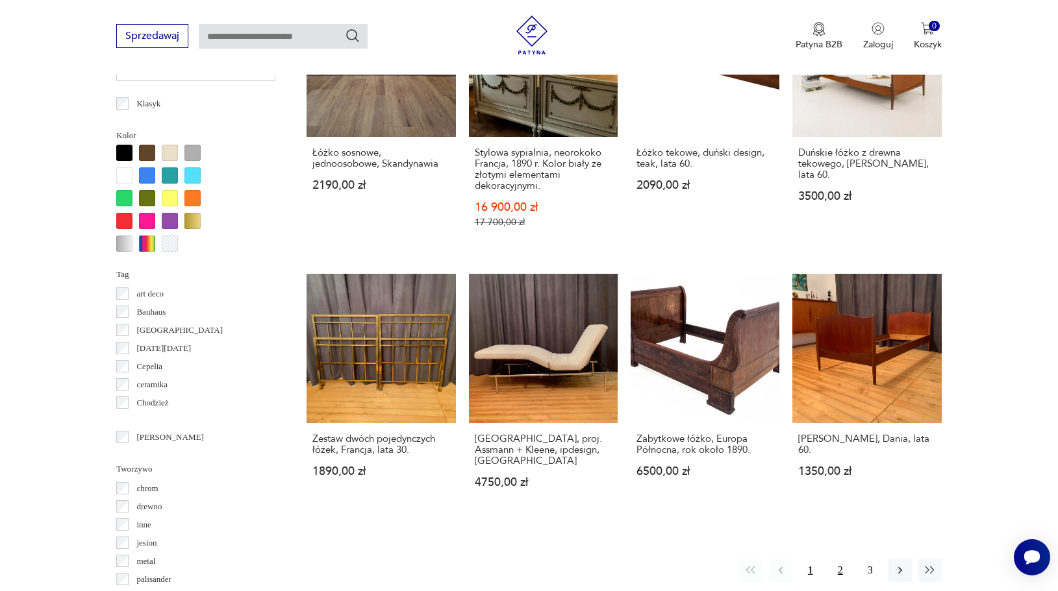
click at [837, 559] on button "2" at bounding box center [839, 570] width 23 height 23
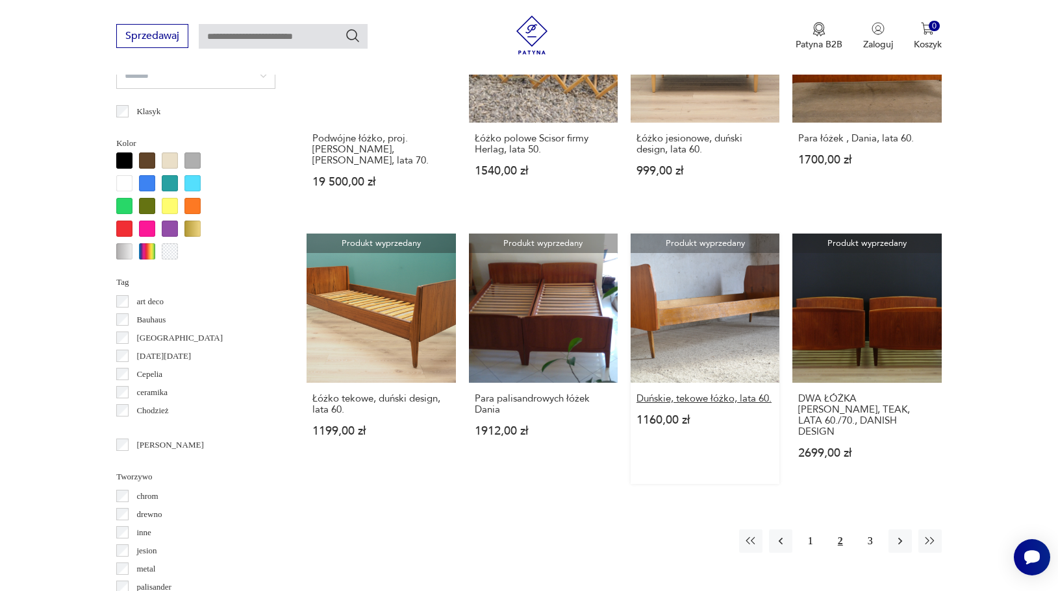
scroll to position [1293, 0]
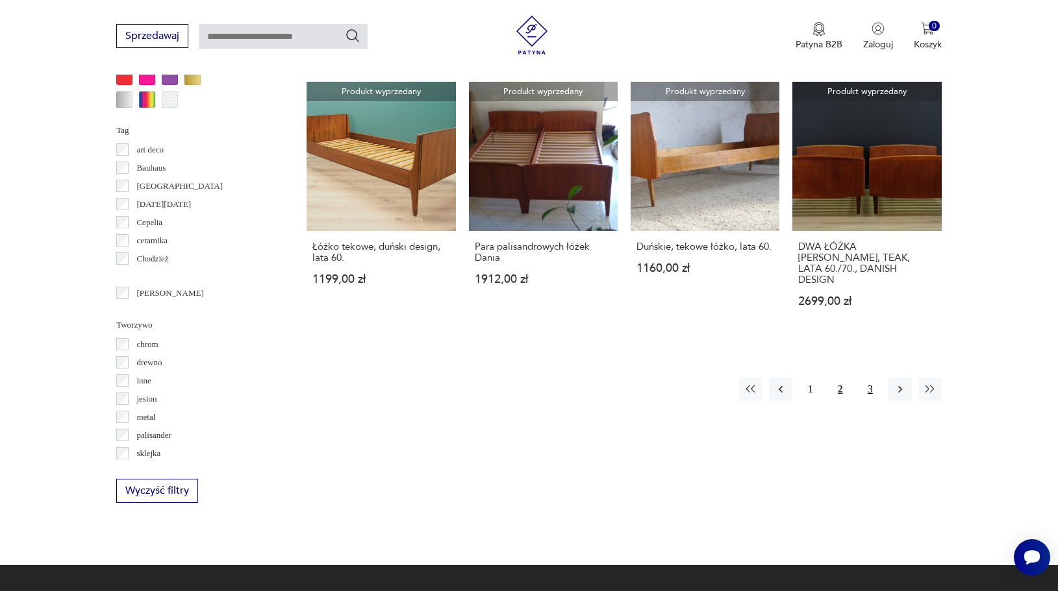
click at [871, 378] on button "3" at bounding box center [869, 389] width 23 height 23
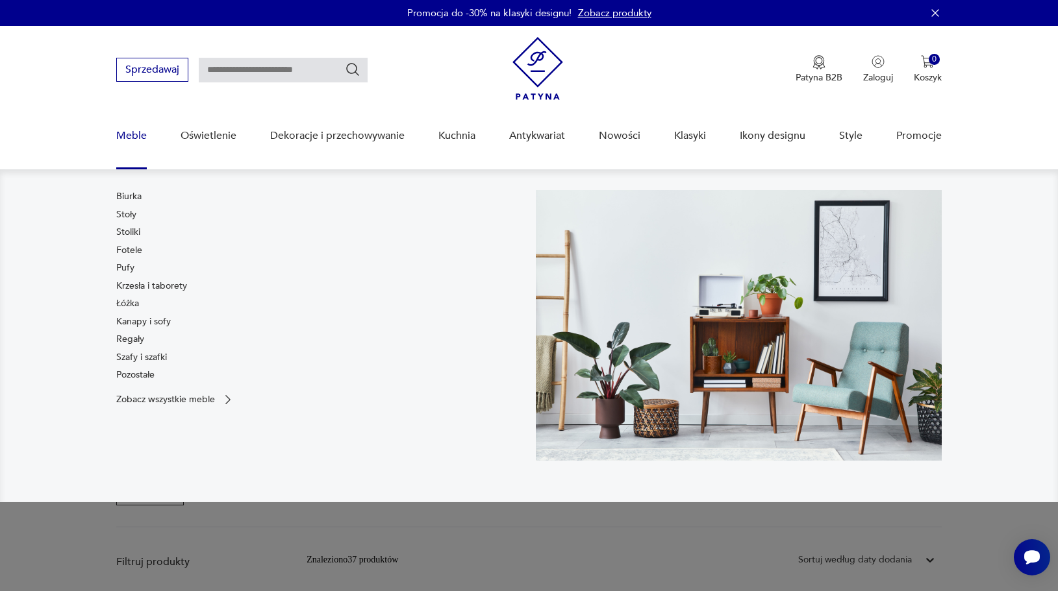
click at [123, 134] on link "Meble" at bounding box center [131, 136] width 31 height 50
click at [127, 342] on link "Regały" at bounding box center [130, 339] width 28 height 13
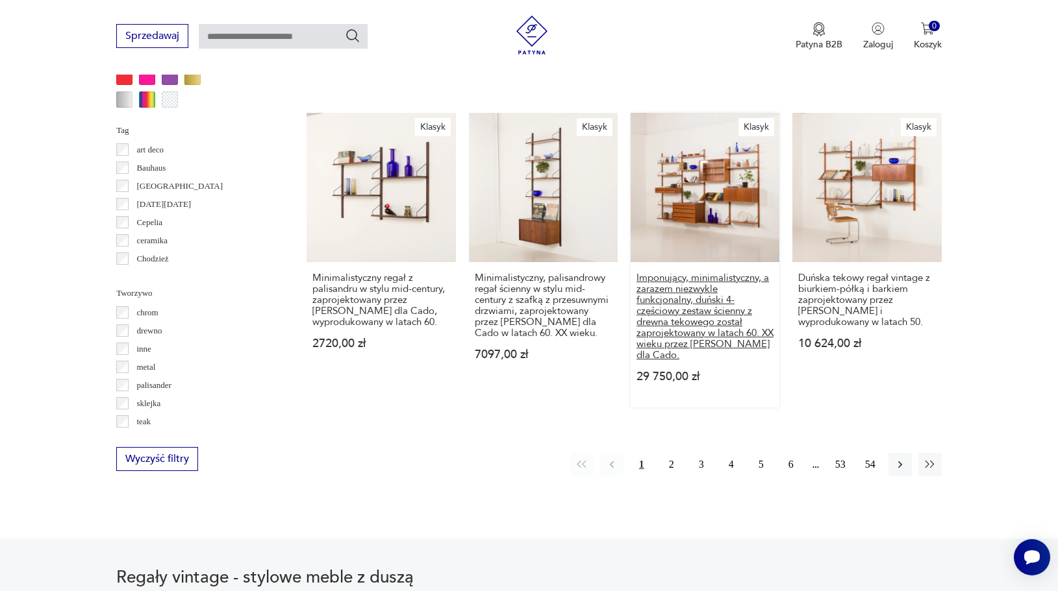
scroll to position [1348, 0]
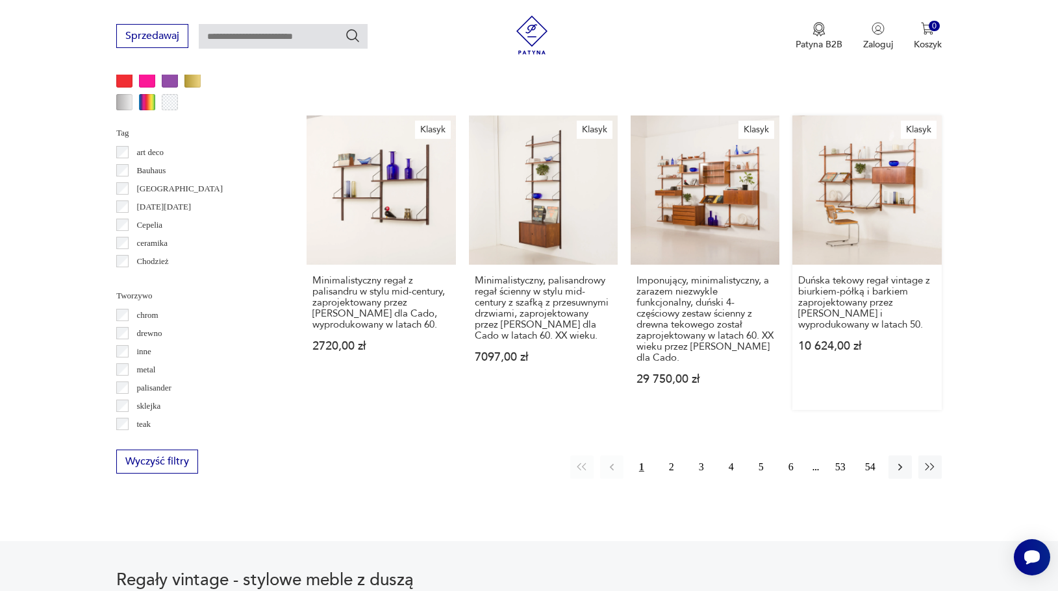
click at [854, 198] on link "Klasyk Duńska tekowy regał vintage z biurkiem-półką i barkiem zaprojektowany pr…" at bounding box center [866, 263] width 149 height 294
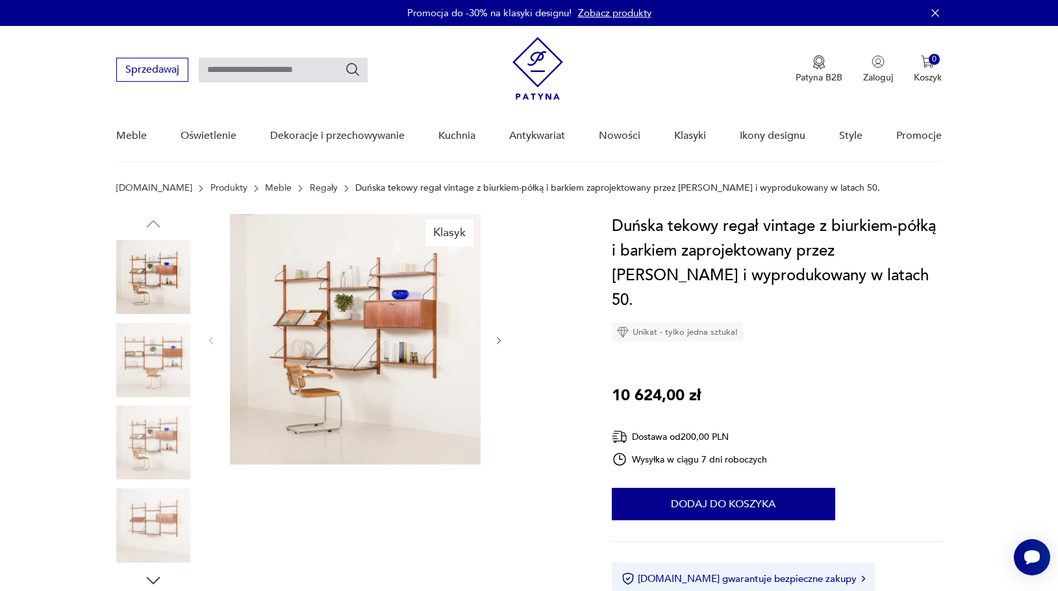
click at [339, 310] on img at bounding box center [355, 339] width 251 height 251
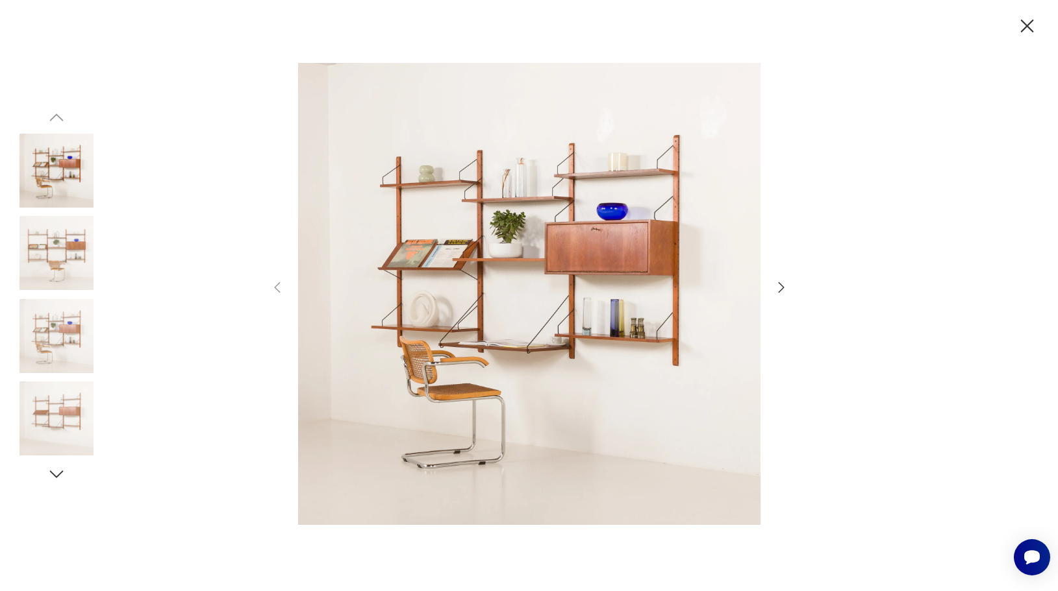
click at [777, 286] on icon "button" at bounding box center [781, 288] width 16 height 16
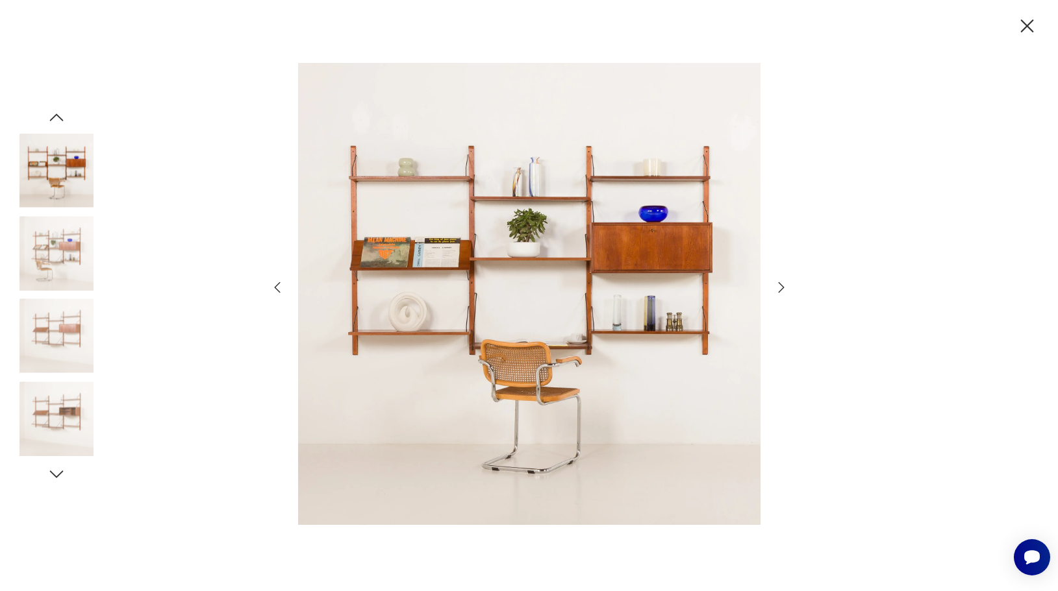
click at [1034, 19] on icon "button" at bounding box center [1026, 26] width 23 height 23
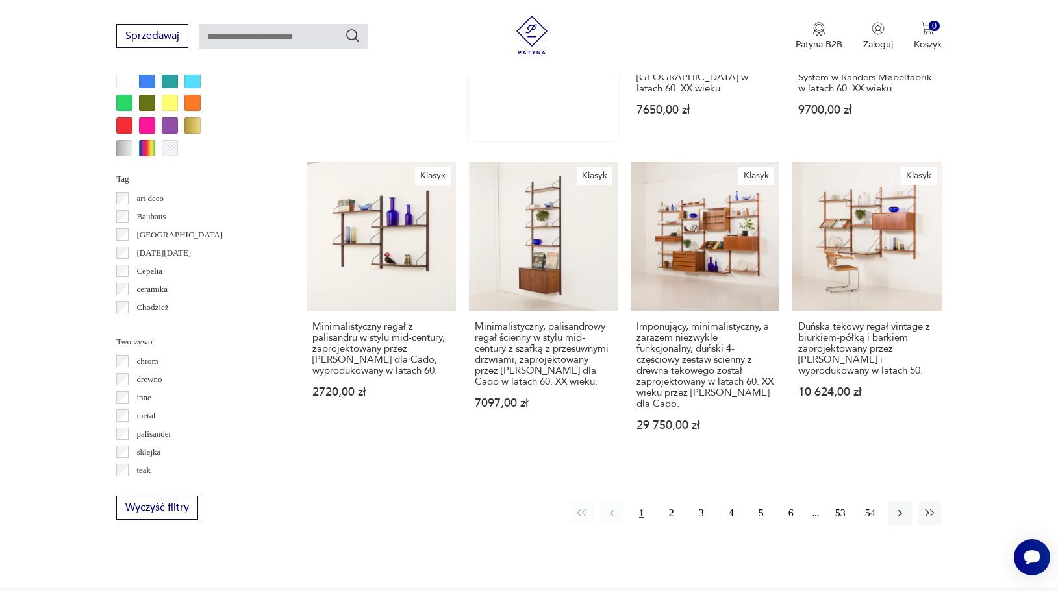
scroll to position [1452, 0]
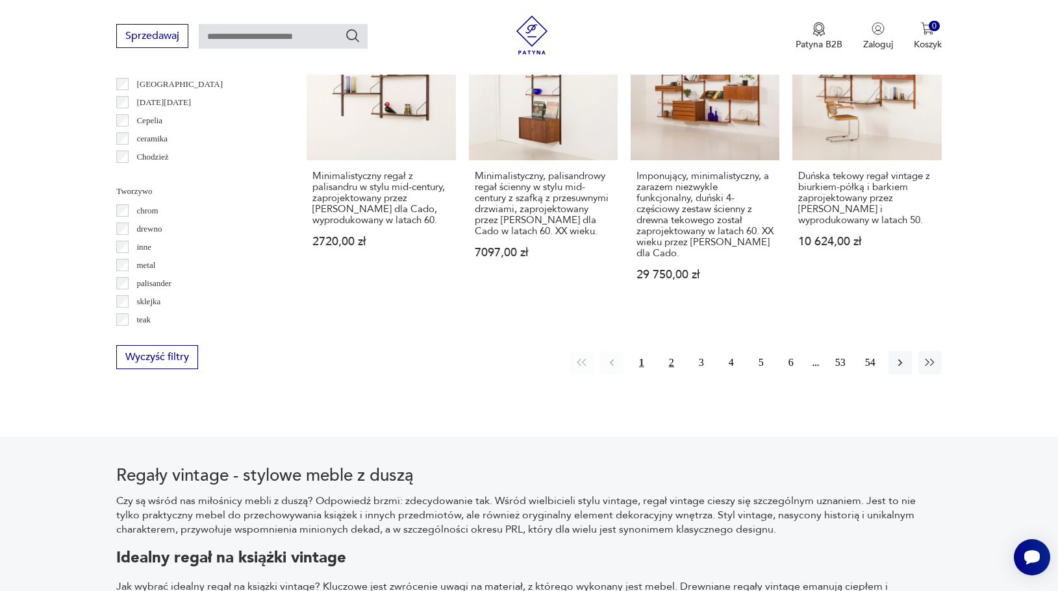
click at [675, 351] on button "2" at bounding box center [671, 362] width 23 height 23
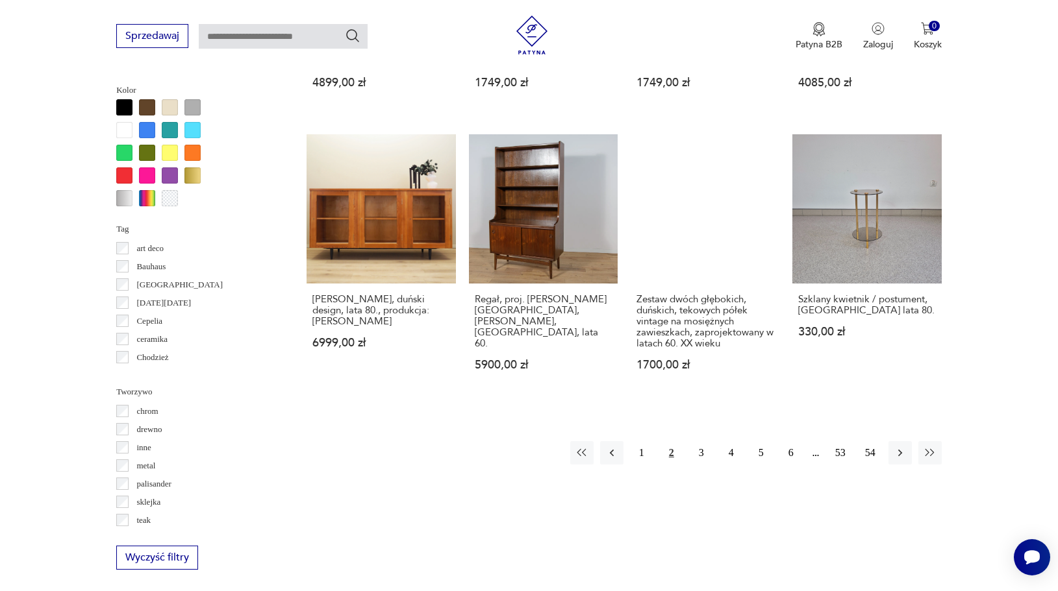
scroll to position [1335, 0]
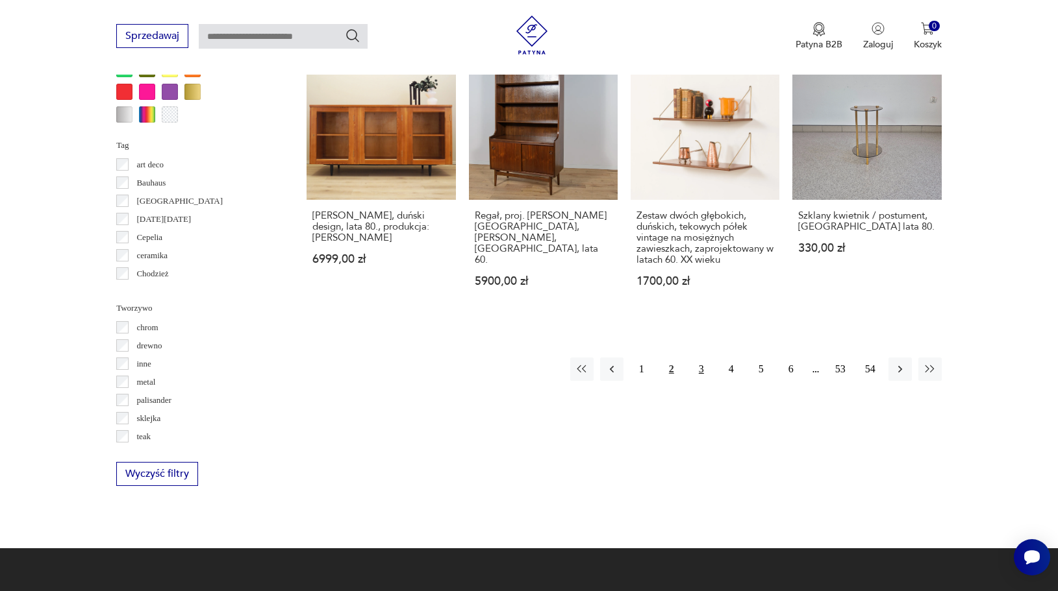
click at [701, 369] on button "3" at bounding box center [700, 369] width 23 height 23
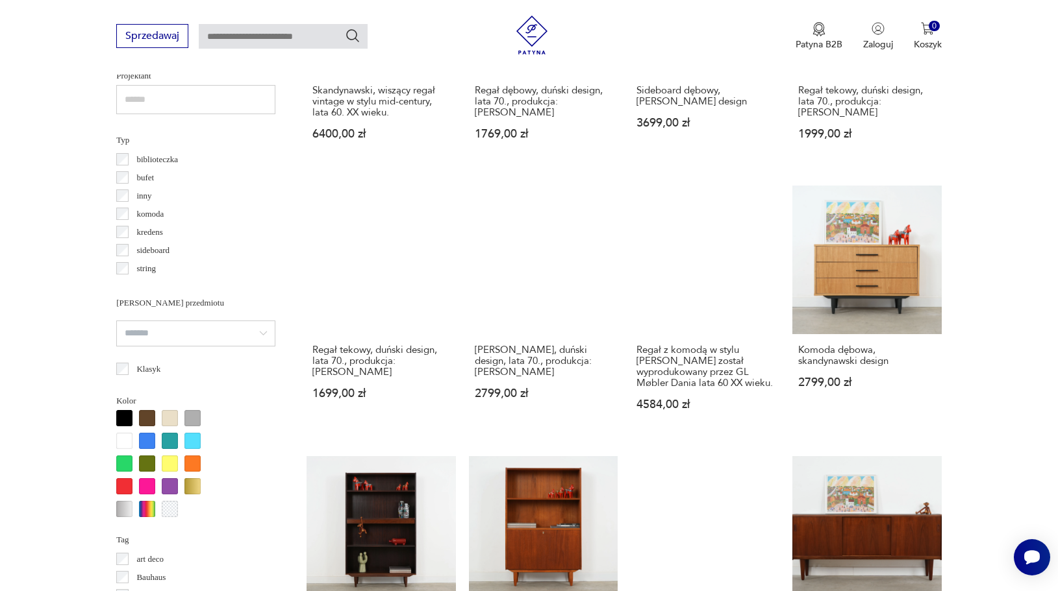
scroll to position [1312, 0]
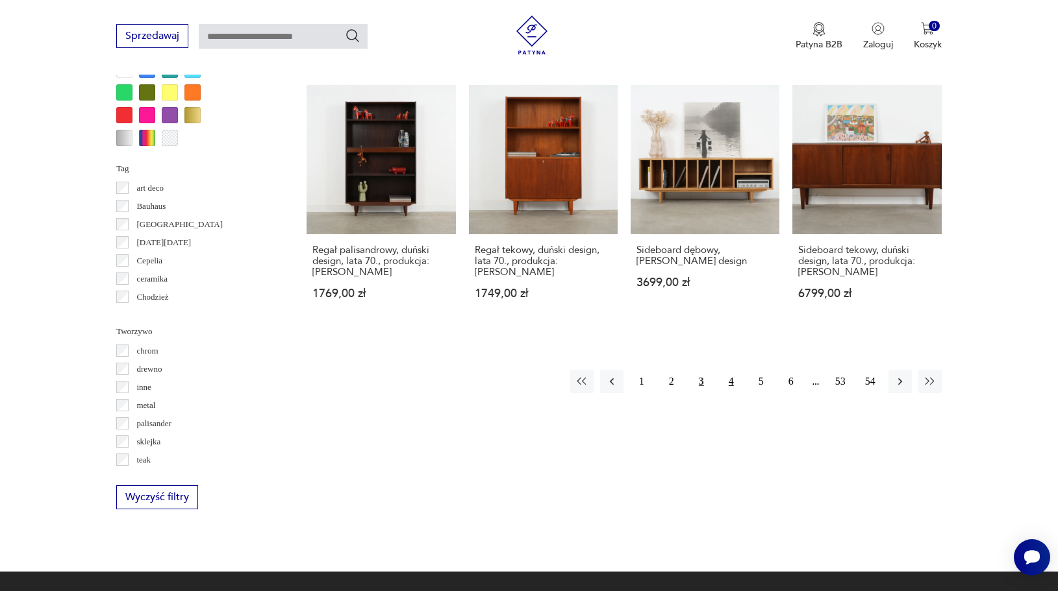
click at [726, 392] on button "4" at bounding box center [730, 381] width 23 height 23
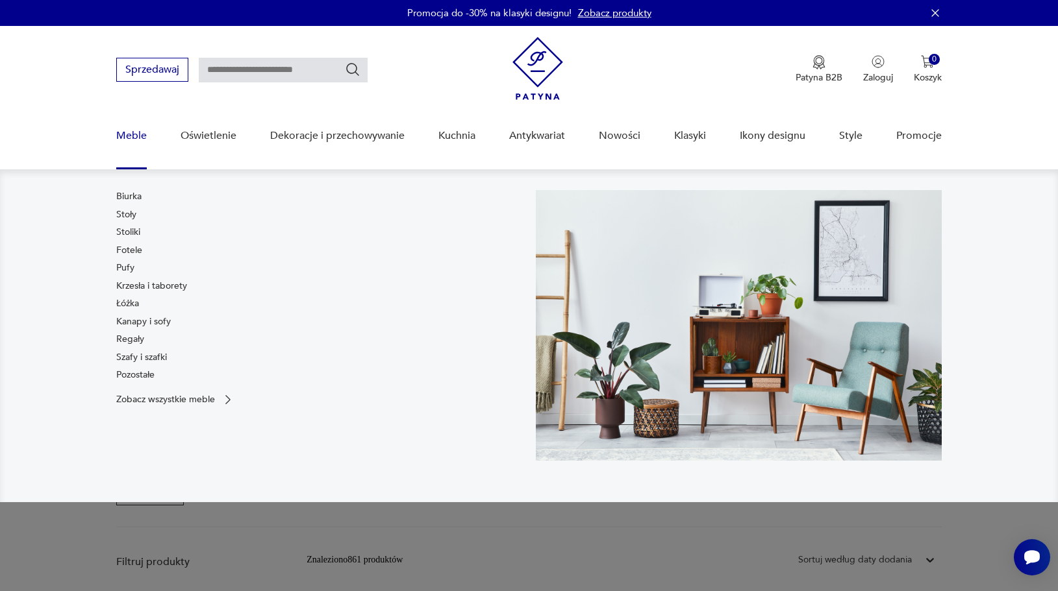
scroll to position [1, 0]
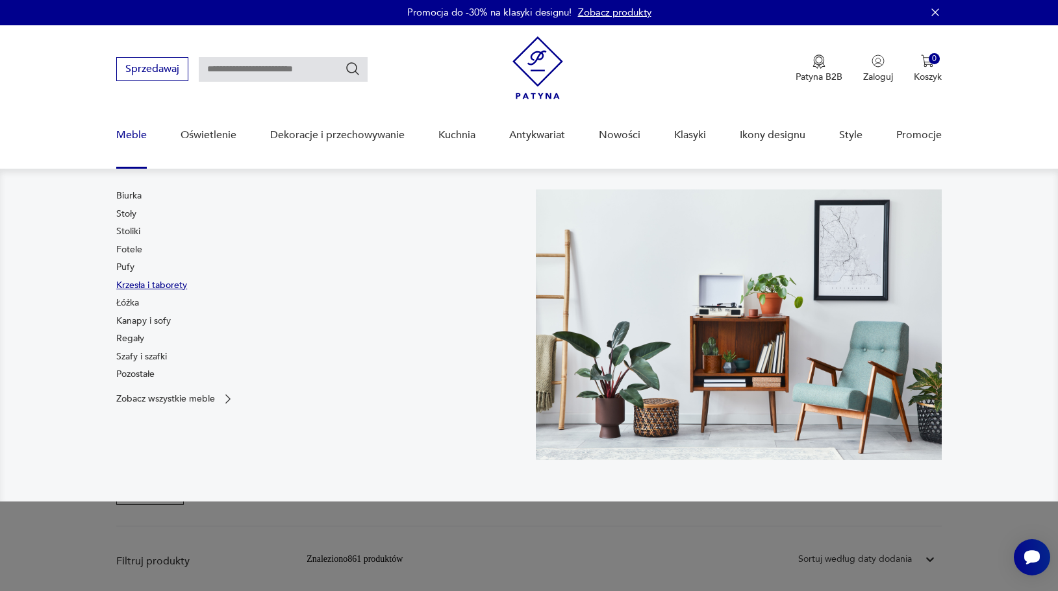
click at [144, 284] on link "Krzesła i taborety" at bounding box center [151, 285] width 71 height 13
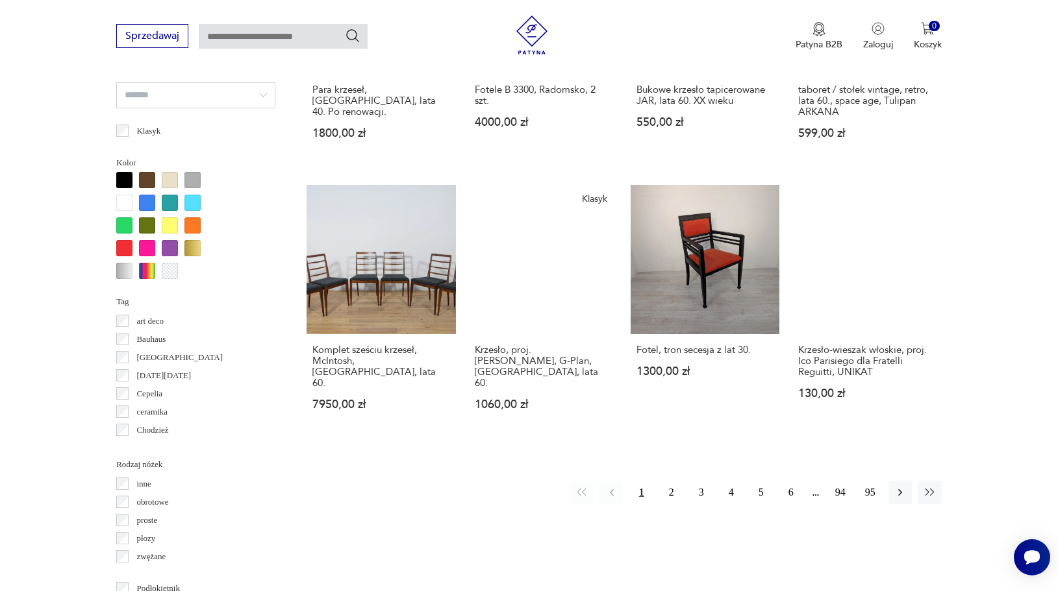
scroll to position [1273, 0]
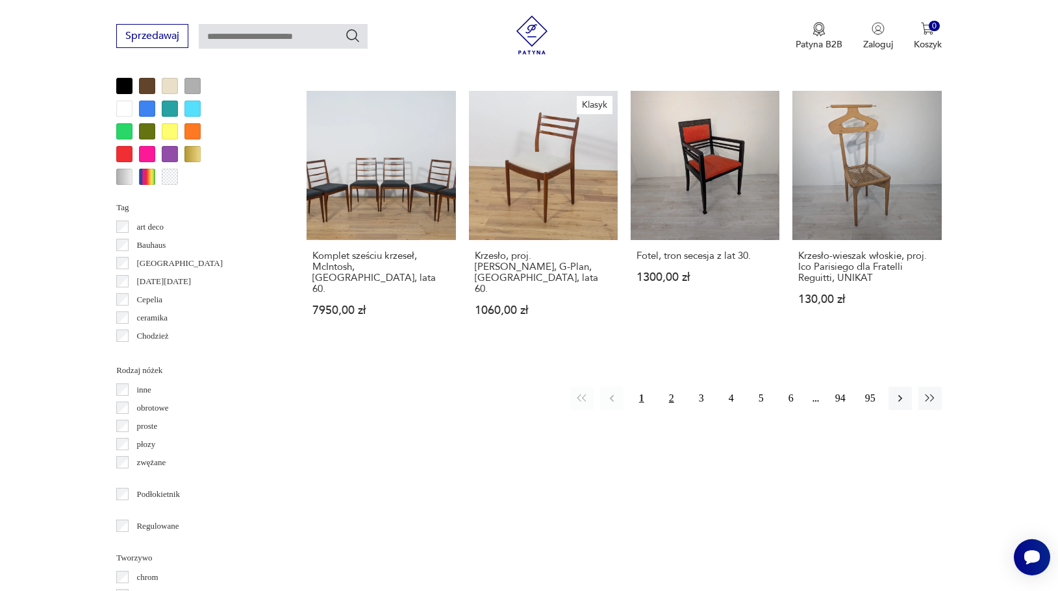
click at [671, 389] on button "2" at bounding box center [671, 398] width 23 height 23
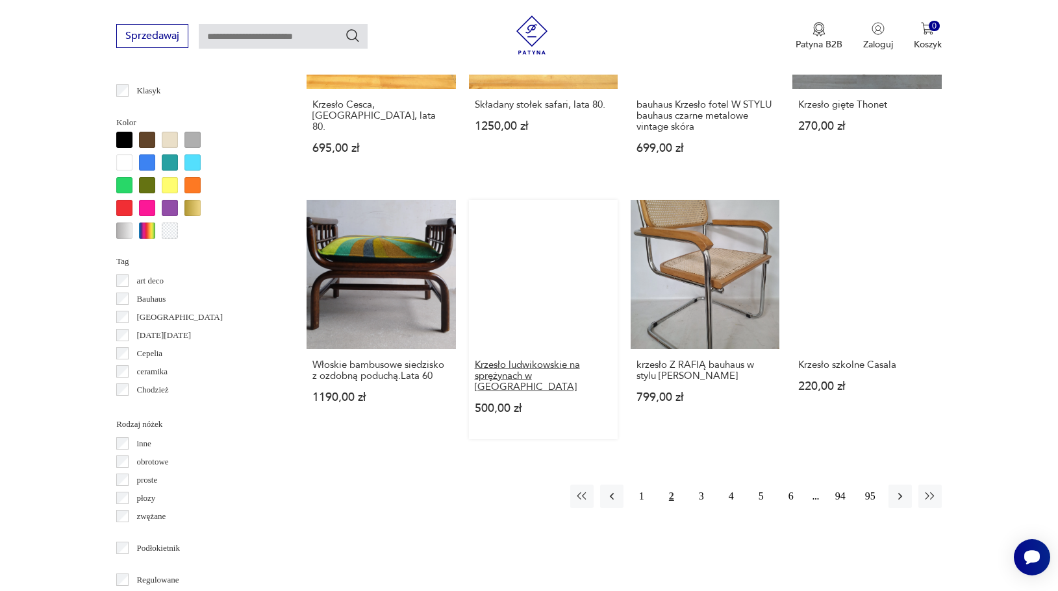
scroll to position [1223, 0]
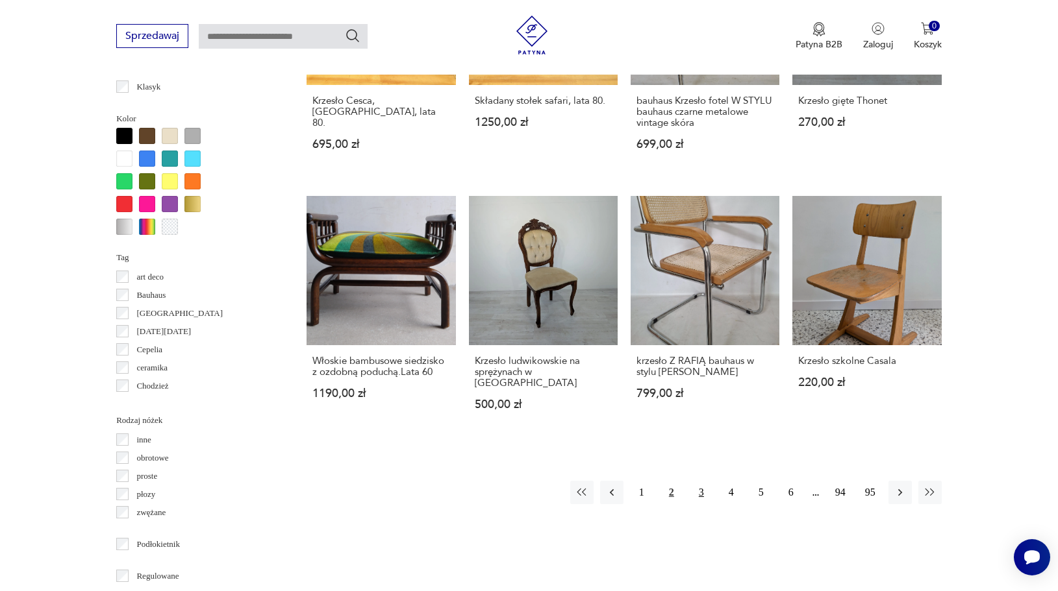
click at [699, 481] on button "3" at bounding box center [700, 492] width 23 height 23
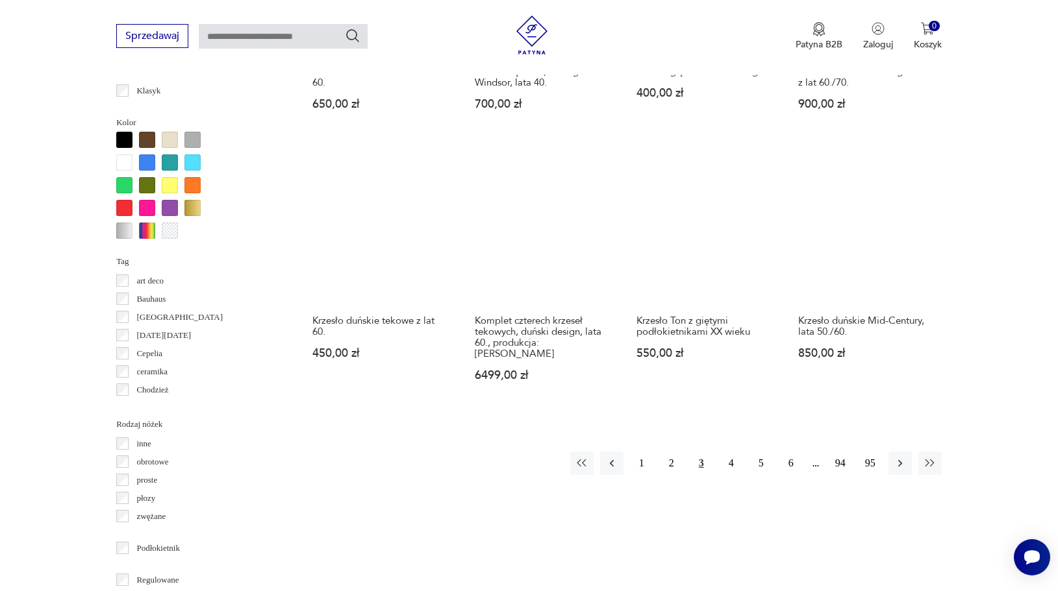
scroll to position [1273, 0]
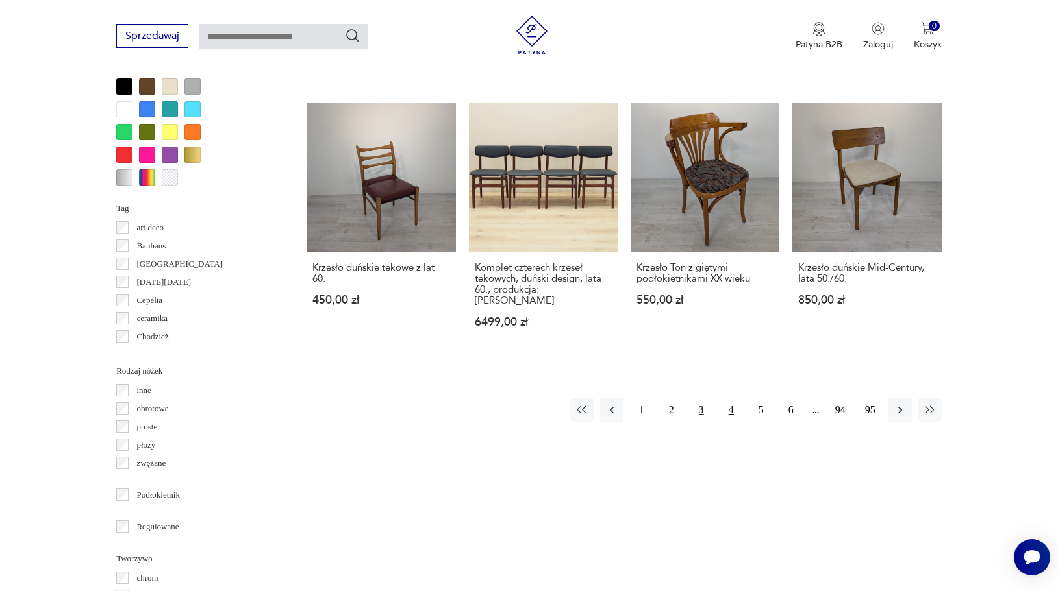
click at [730, 399] on button "4" at bounding box center [730, 410] width 23 height 23
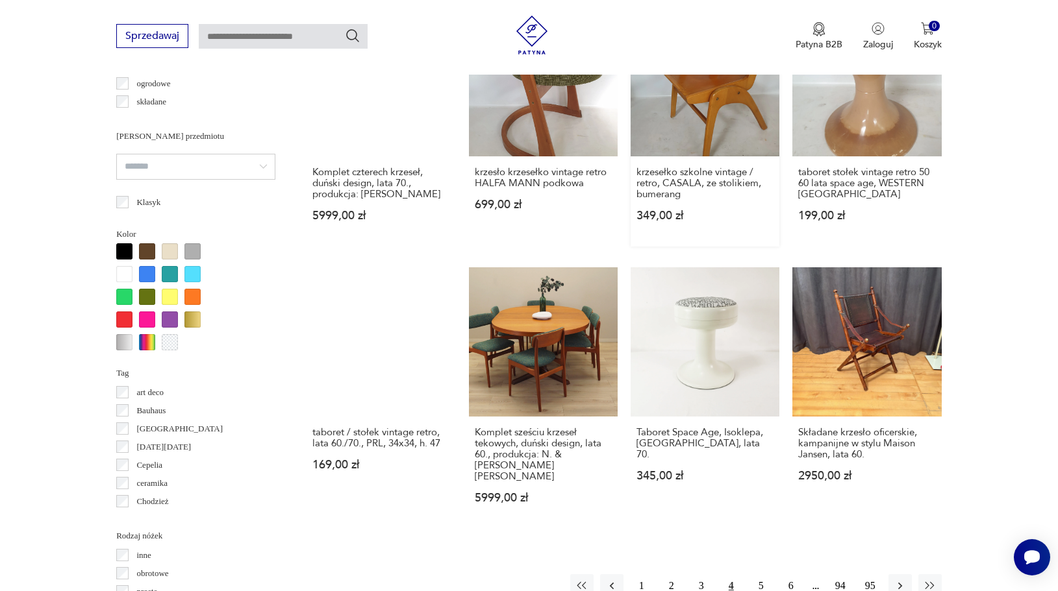
scroll to position [1237, 0]
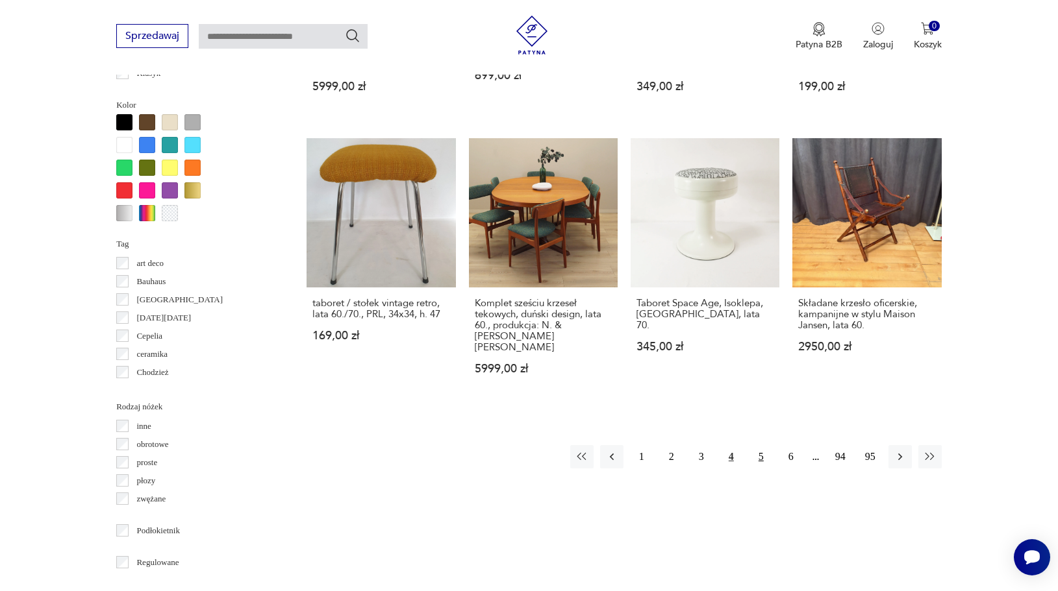
click at [756, 445] on button "5" at bounding box center [760, 456] width 23 height 23
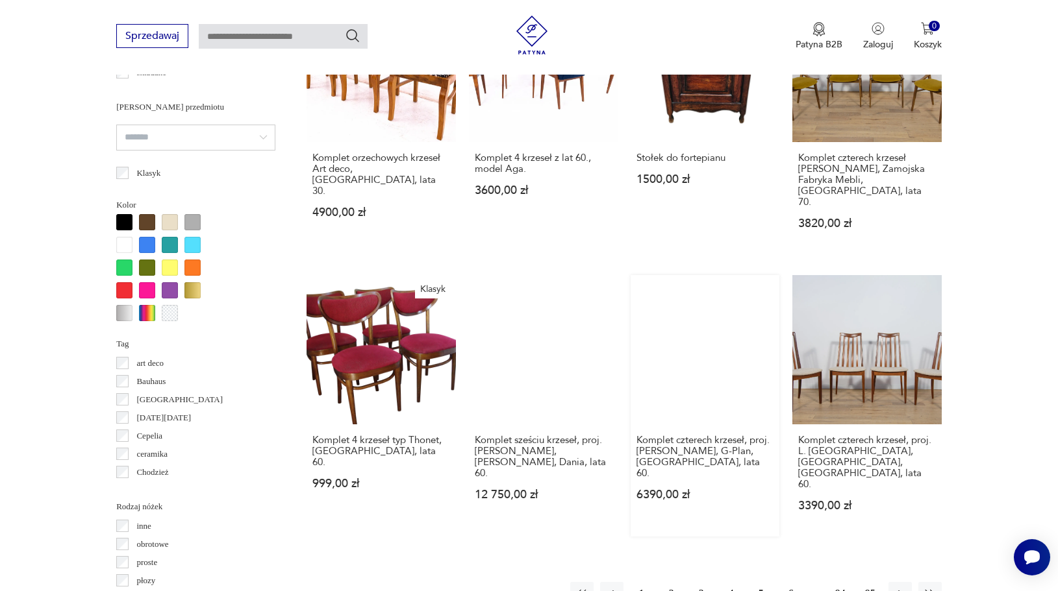
scroll to position [1234, 0]
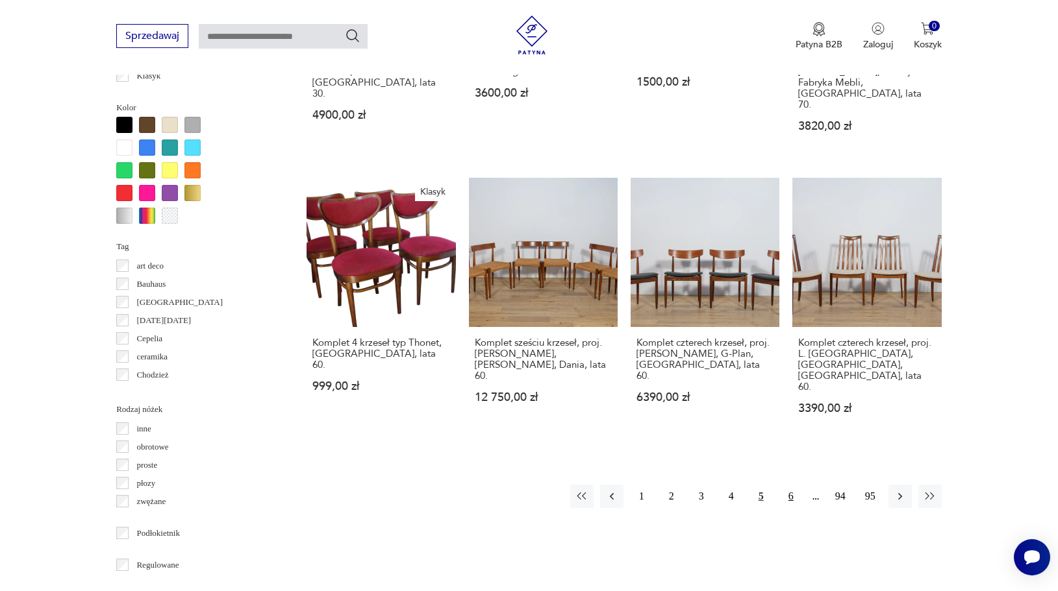
click at [789, 485] on button "6" at bounding box center [790, 496] width 23 height 23
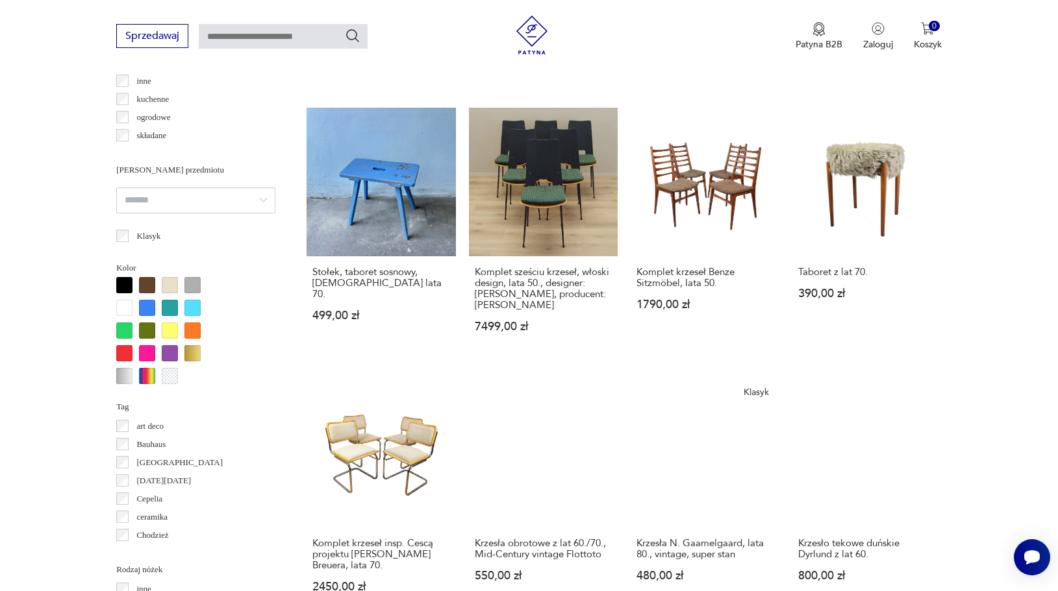
scroll to position [1282, 0]
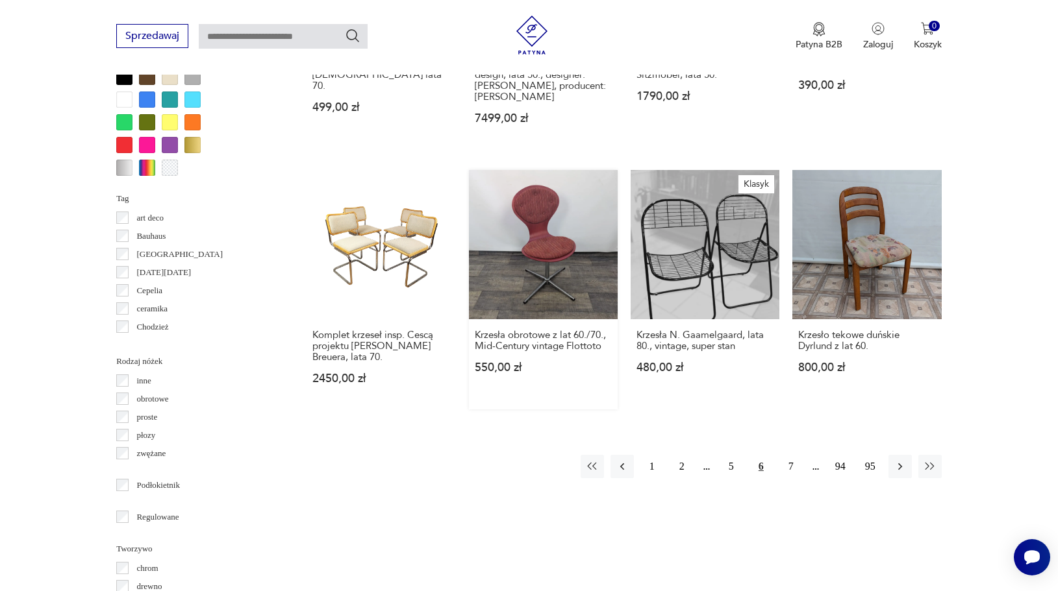
click at [545, 242] on link "Krzesła obrotowe z lat 60./70., Mid-Century vintage Flottoto 550,00 zł" at bounding box center [543, 289] width 149 height 239
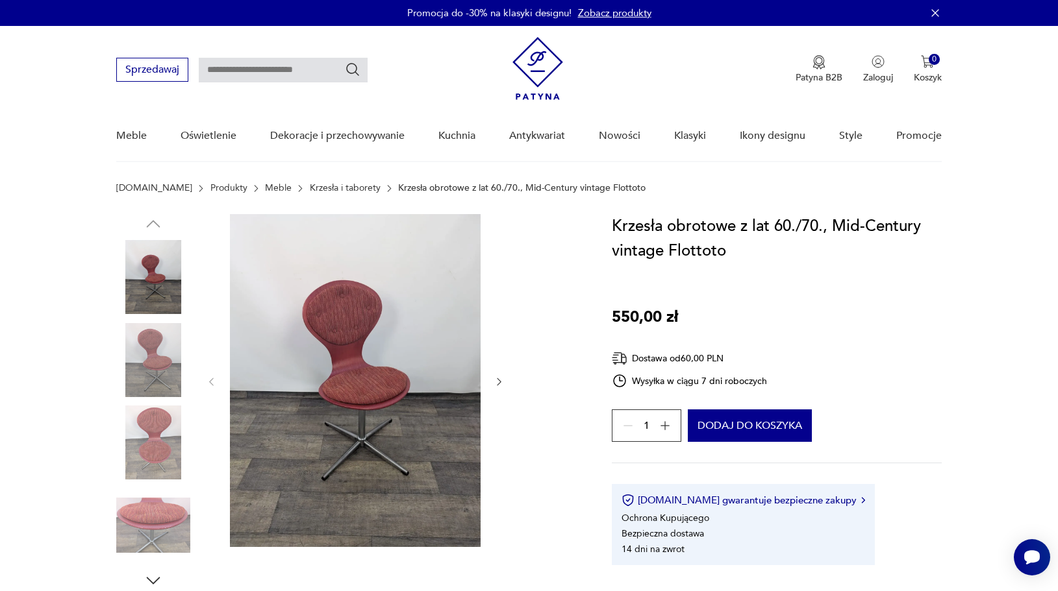
click at [154, 271] on img at bounding box center [153, 277] width 74 height 74
click at [319, 299] on img at bounding box center [355, 380] width 251 height 333
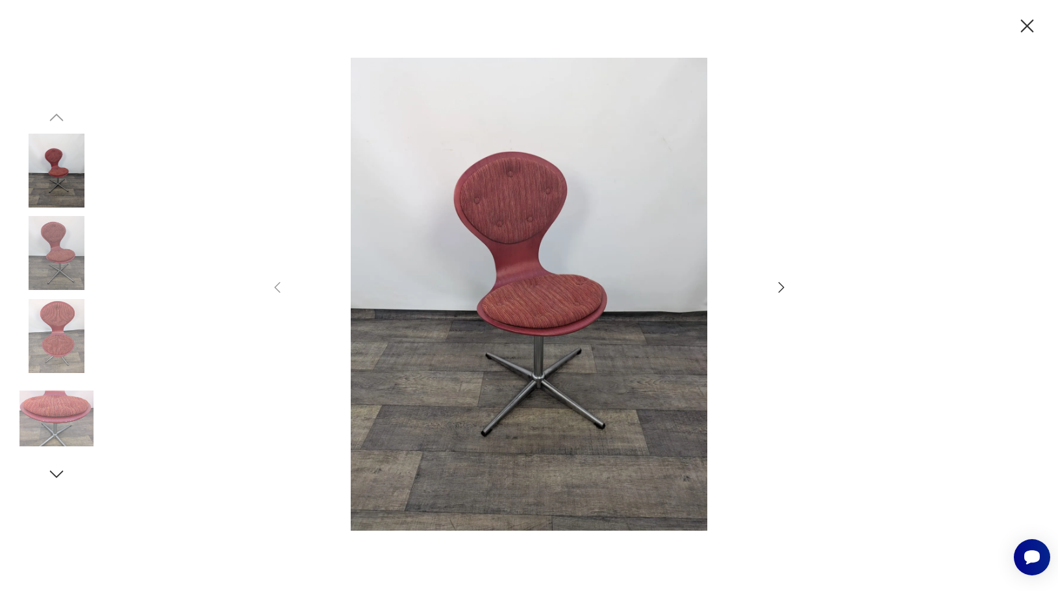
click at [42, 243] on img at bounding box center [56, 253] width 74 height 74
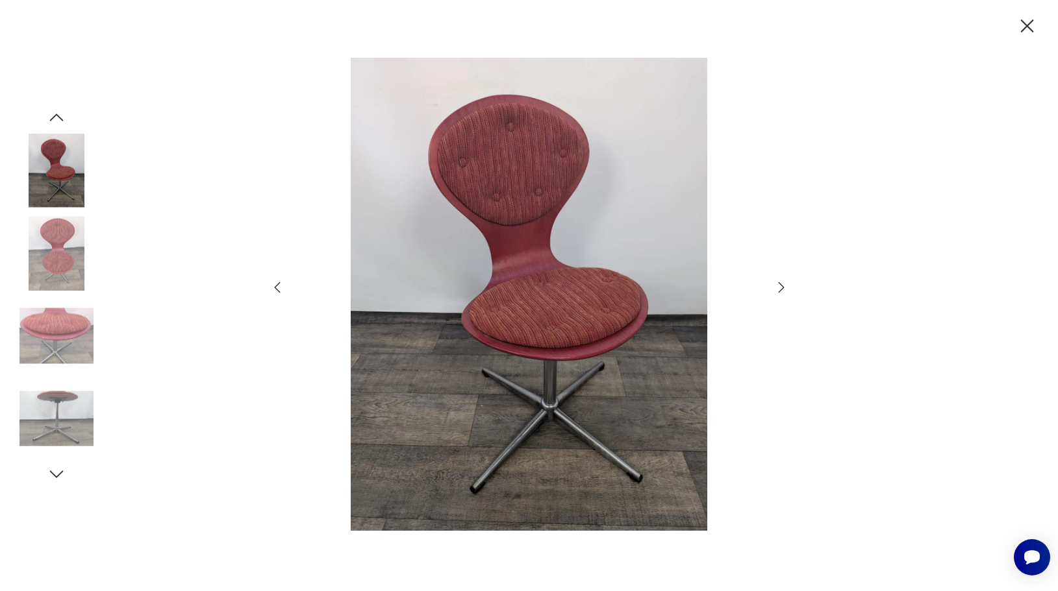
click at [56, 323] on img at bounding box center [56, 336] width 74 height 74
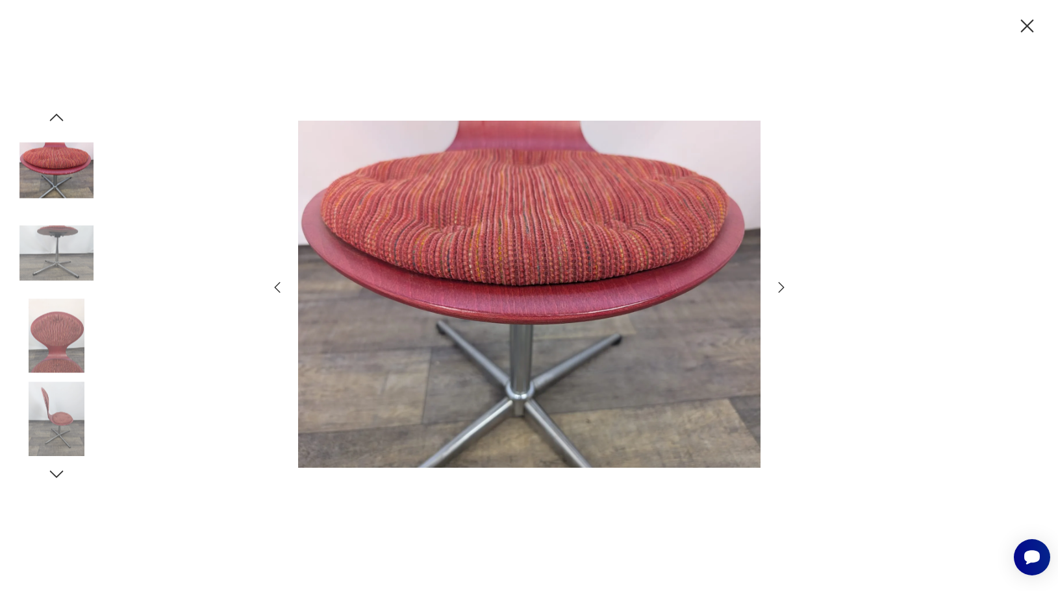
click at [62, 414] on img at bounding box center [56, 419] width 74 height 74
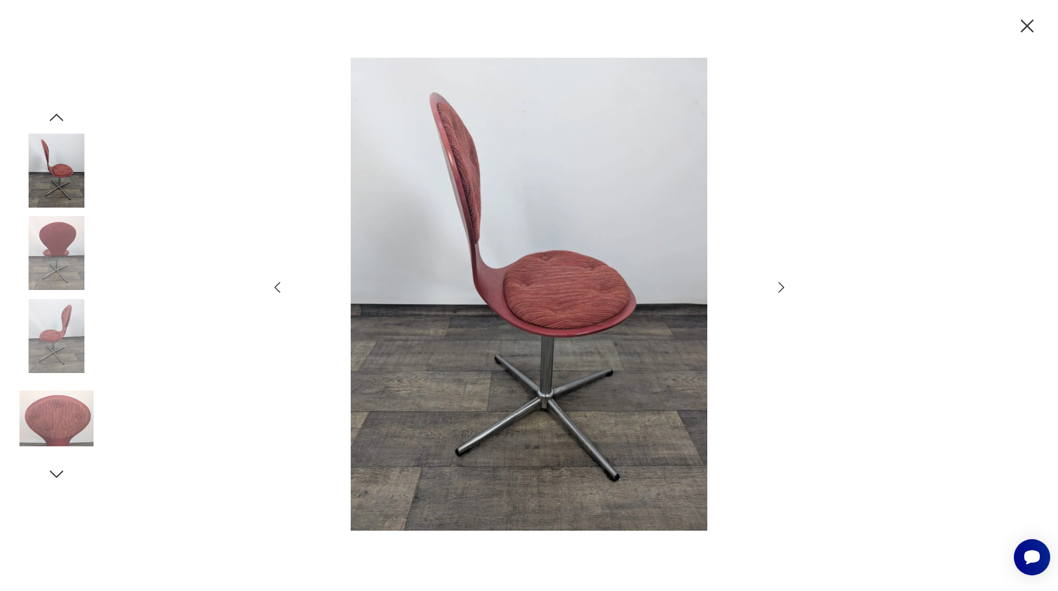
click at [1025, 25] on icon "button" at bounding box center [1027, 25] width 13 height 13
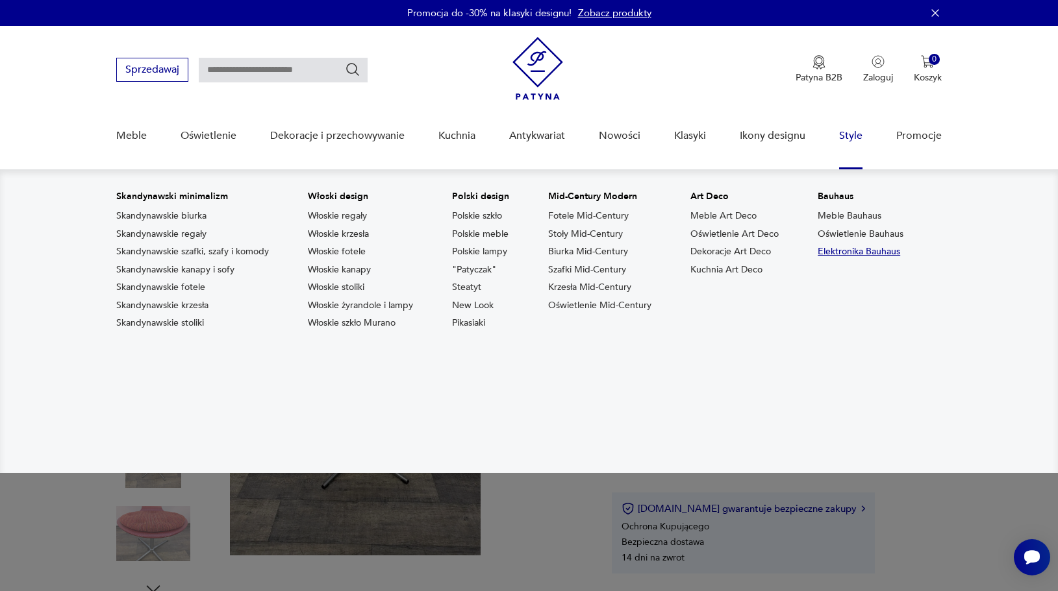
click at [848, 252] on link "Elektronika Bauhaus" at bounding box center [858, 251] width 82 height 13
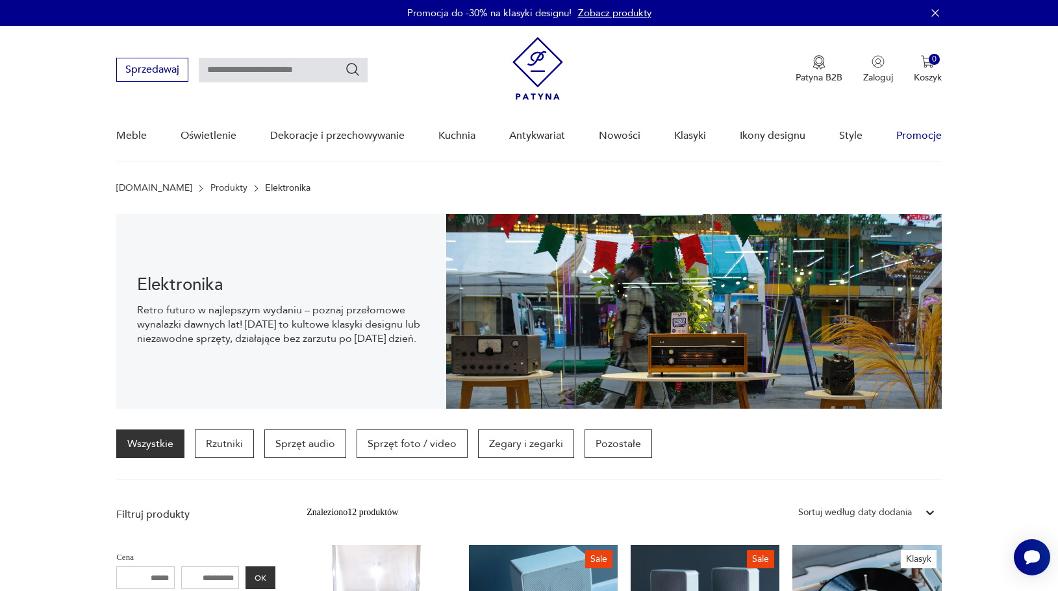
click at [902, 136] on link "Promocje" at bounding box center [918, 136] width 45 height 50
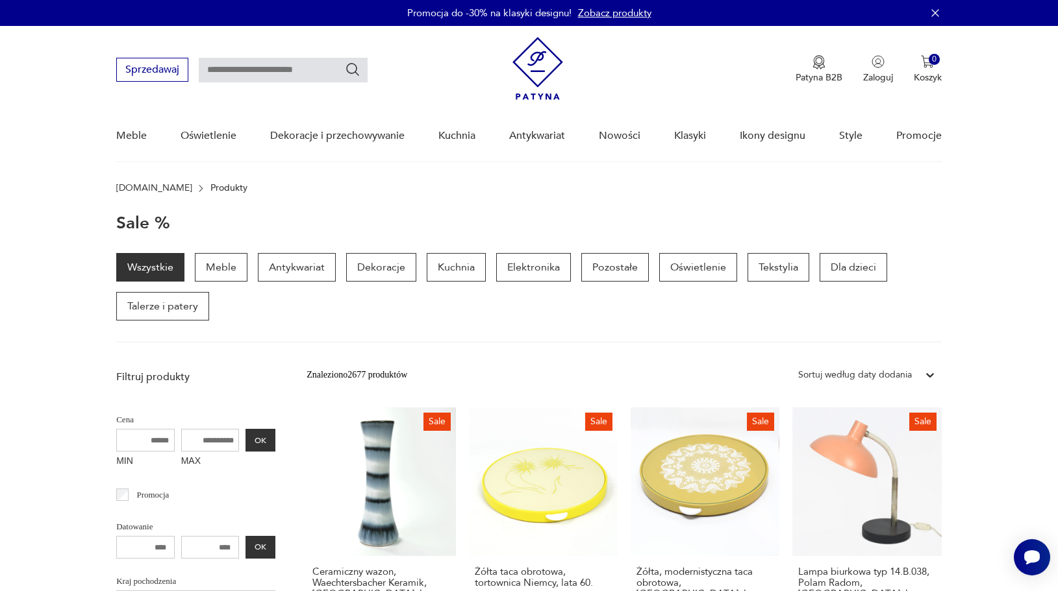
click at [541, 68] on img at bounding box center [537, 68] width 51 height 63
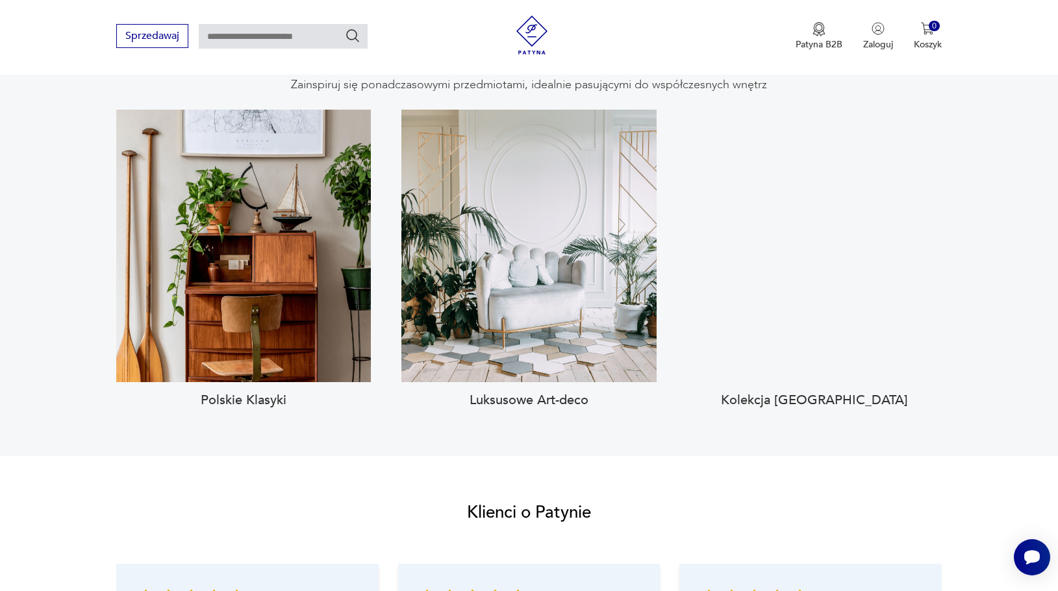
scroll to position [1219, 0]
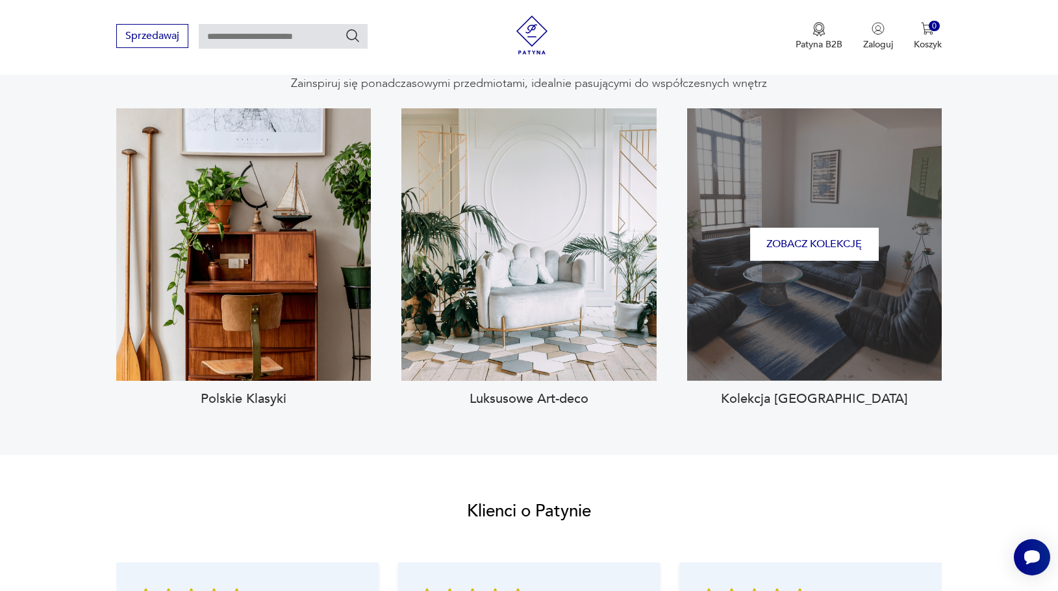
click at [830, 266] on div "Zobacz kolekcję" at bounding box center [814, 244] width 255 height 273
click at [817, 236] on button "Zobacz kolekcję" at bounding box center [814, 244] width 129 height 33
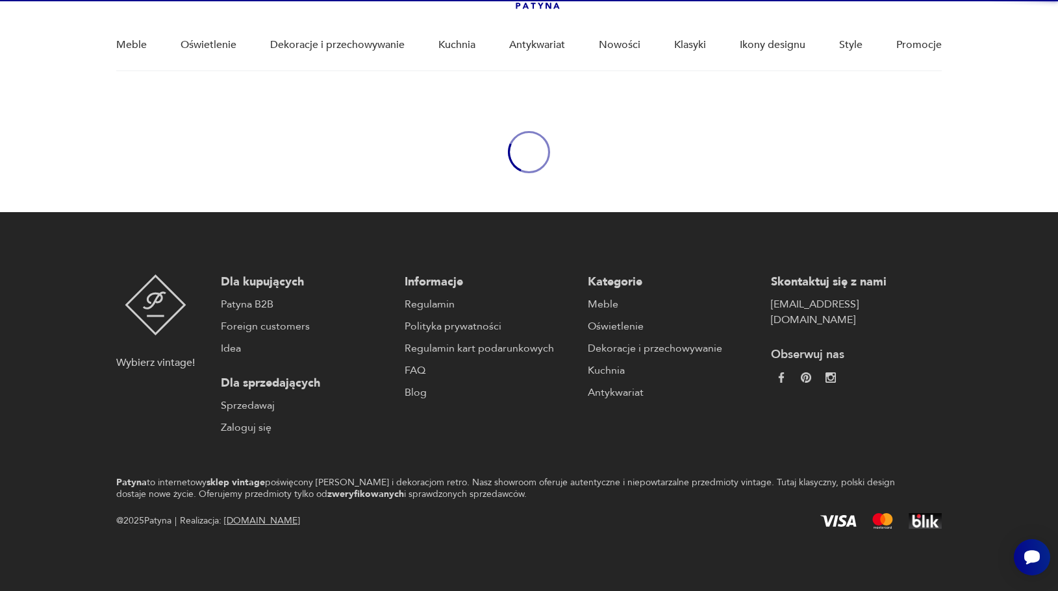
type input "****"
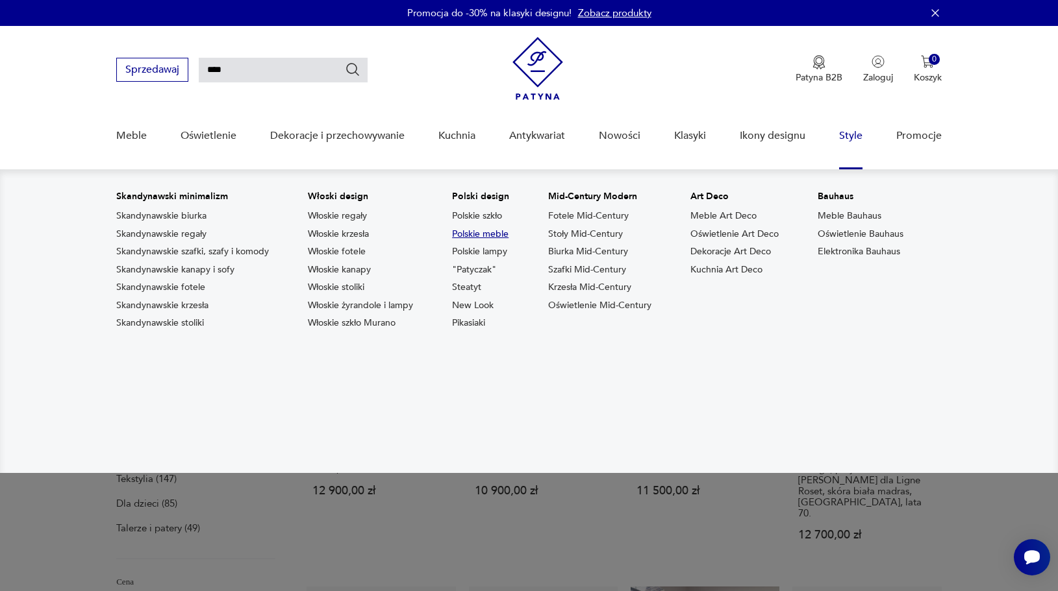
click at [490, 233] on link "Polskie meble" at bounding box center [480, 234] width 56 height 13
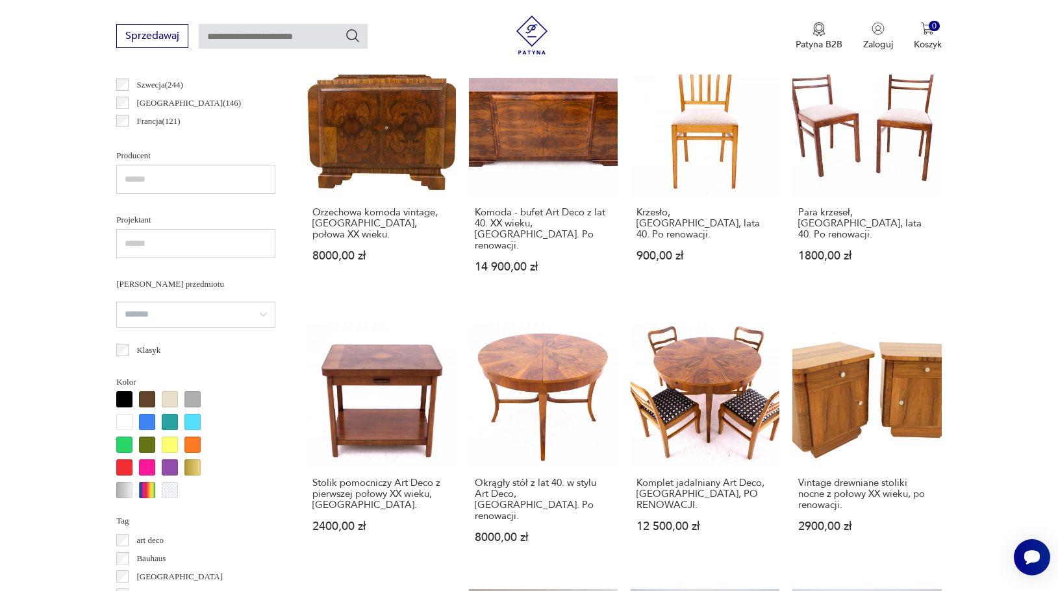
scroll to position [754, 0]
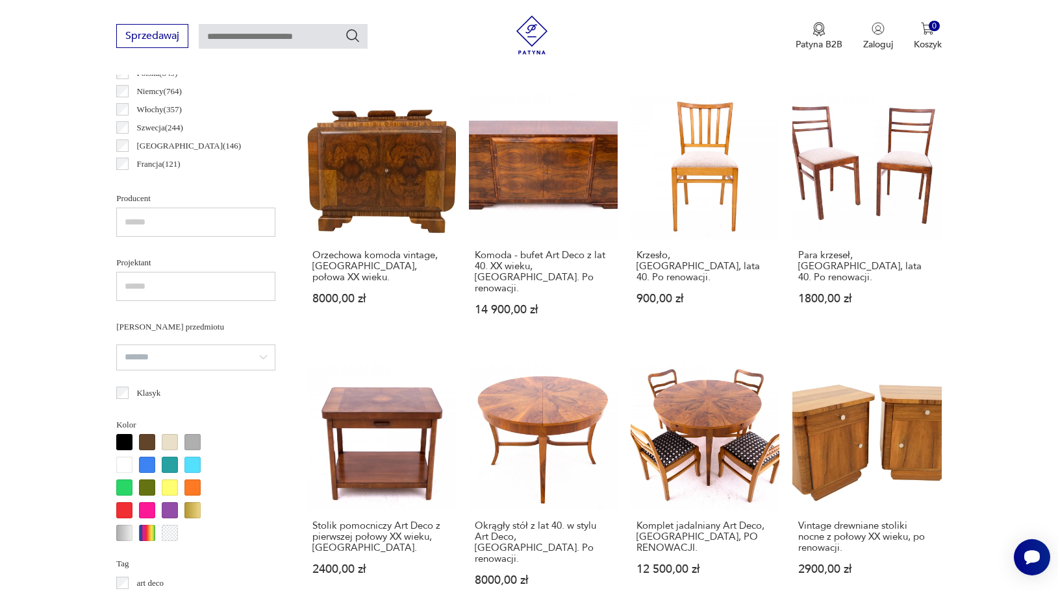
click at [148, 220] on input "text" at bounding box center [195, 222] width 159 height 29
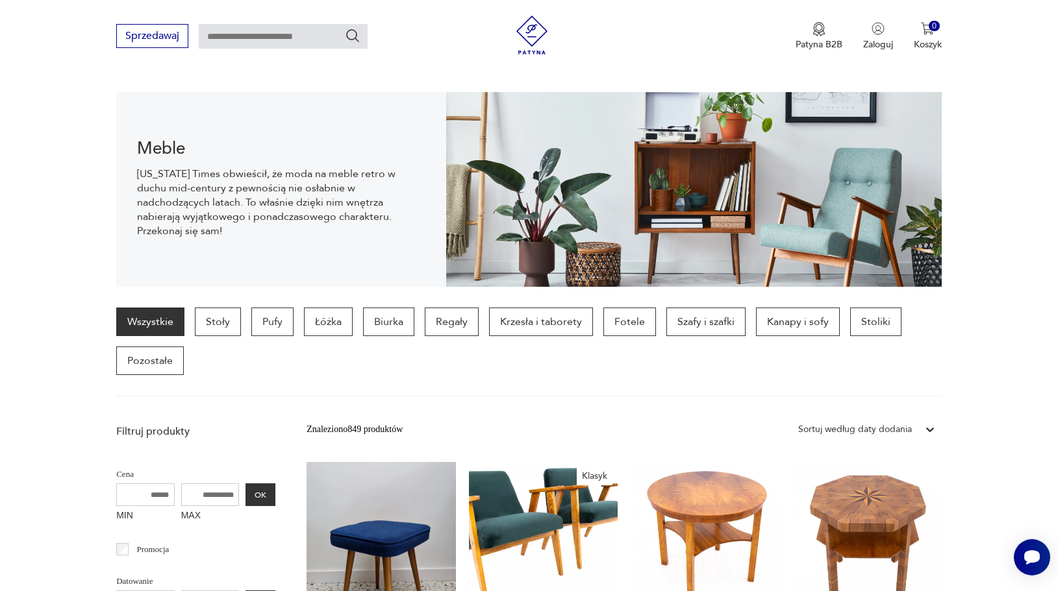
scroll to position [127, 0]
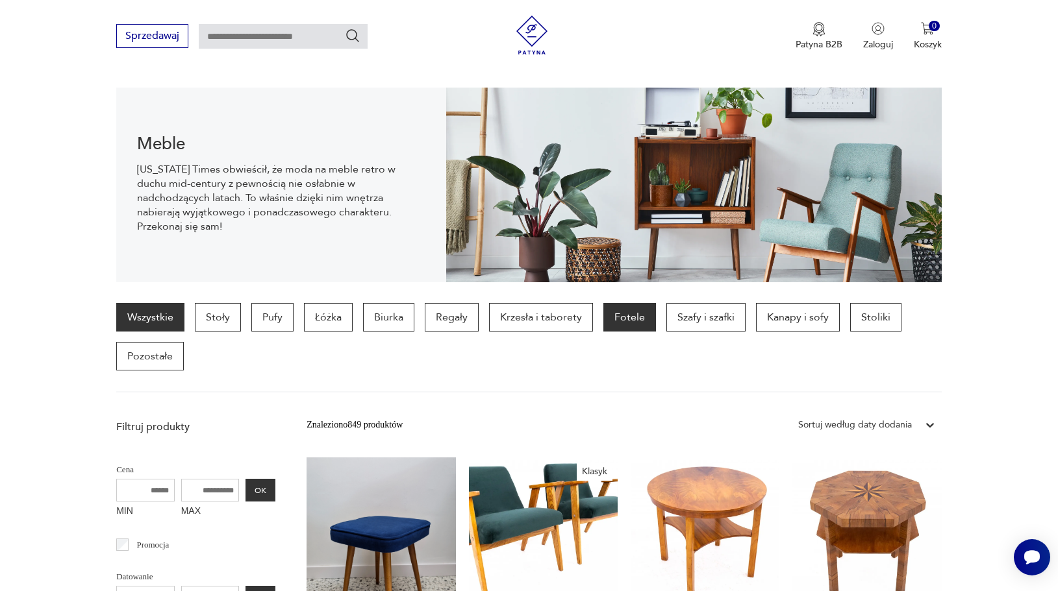
click at [619, 322] on p "Fotele" at bounding box center [629, 317] width 53 height 29
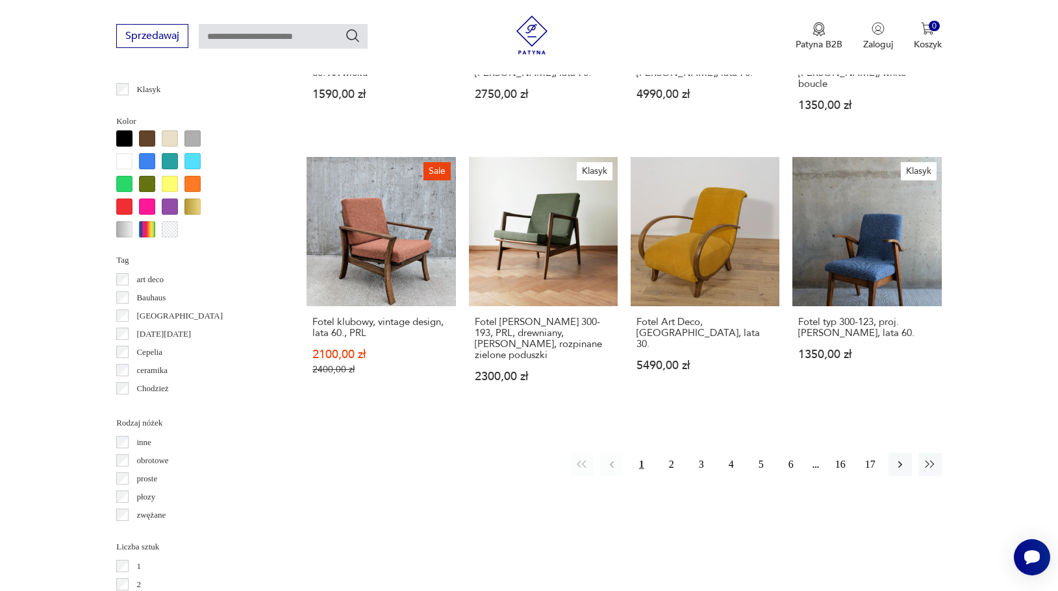
scroll to position [1303, 0]
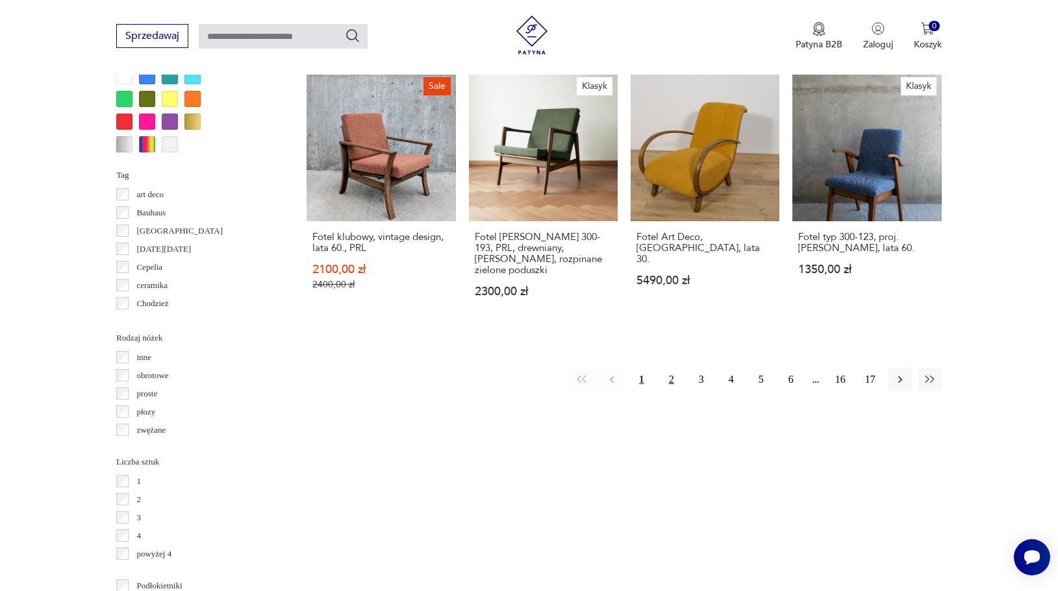
click at [674, 368] on button "2" at bounding box center [671, 379] width 23 height 23
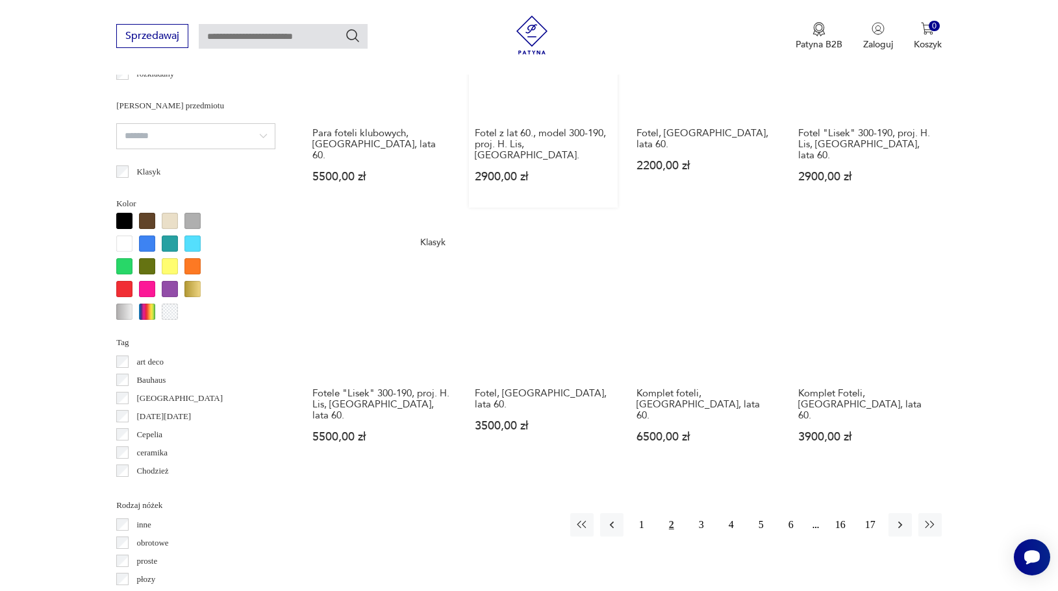
scroll to position [1228, 0]
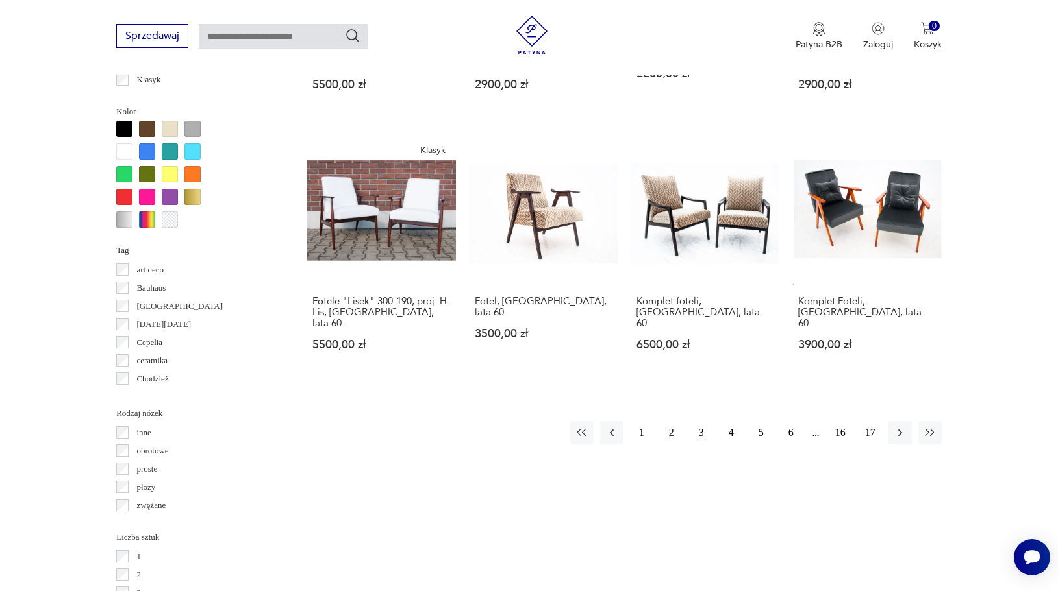
click at [696, 421] on button "3" at bounding box center [700, 432] width 23 height 23
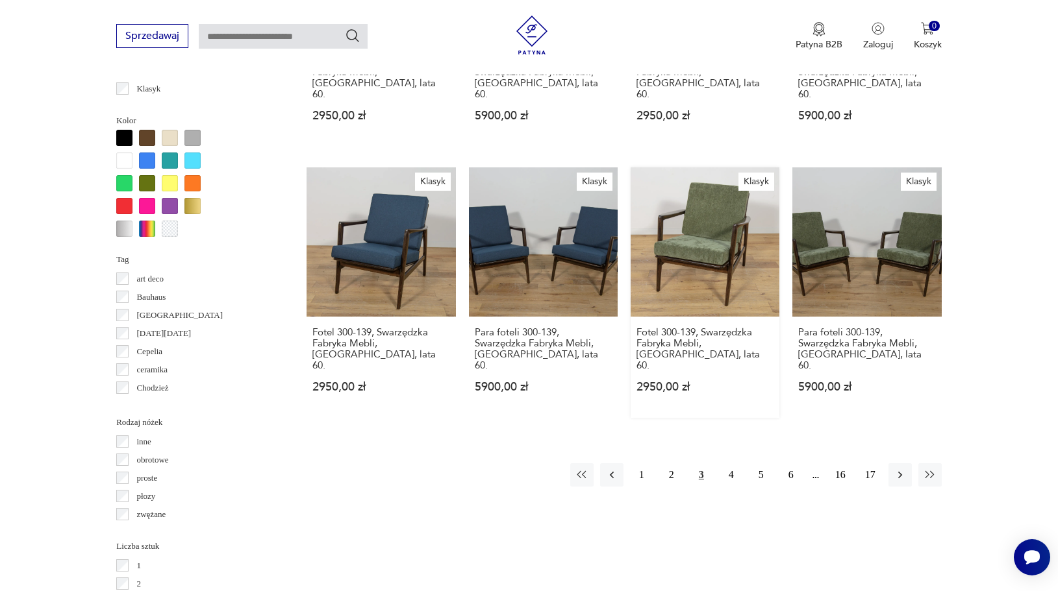
scroll to position [1343, 0]
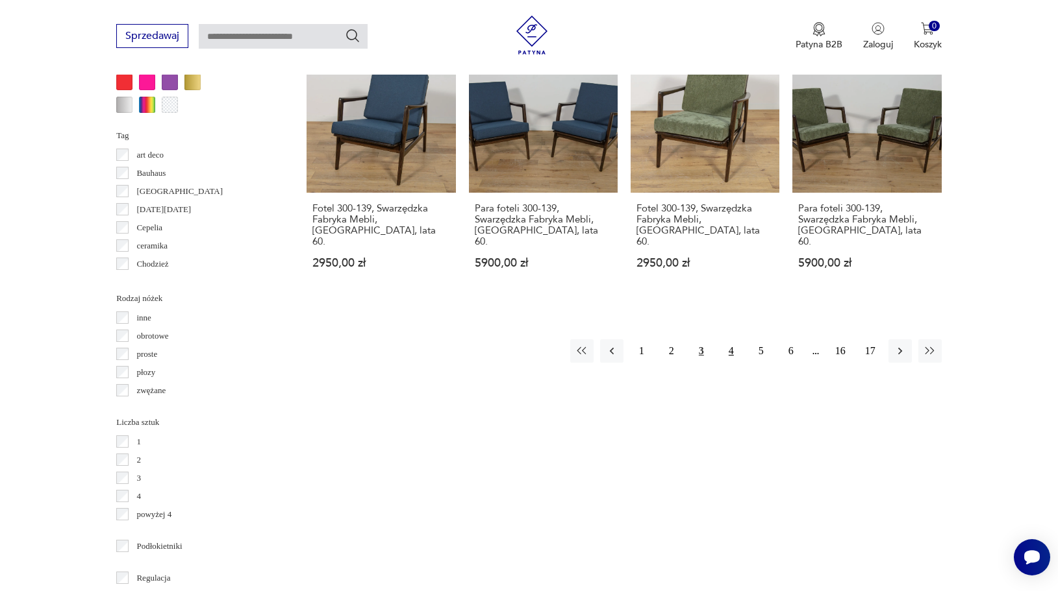
click at [732, 340] on button "4" at bounding box center [730, 351] width 23 height 23
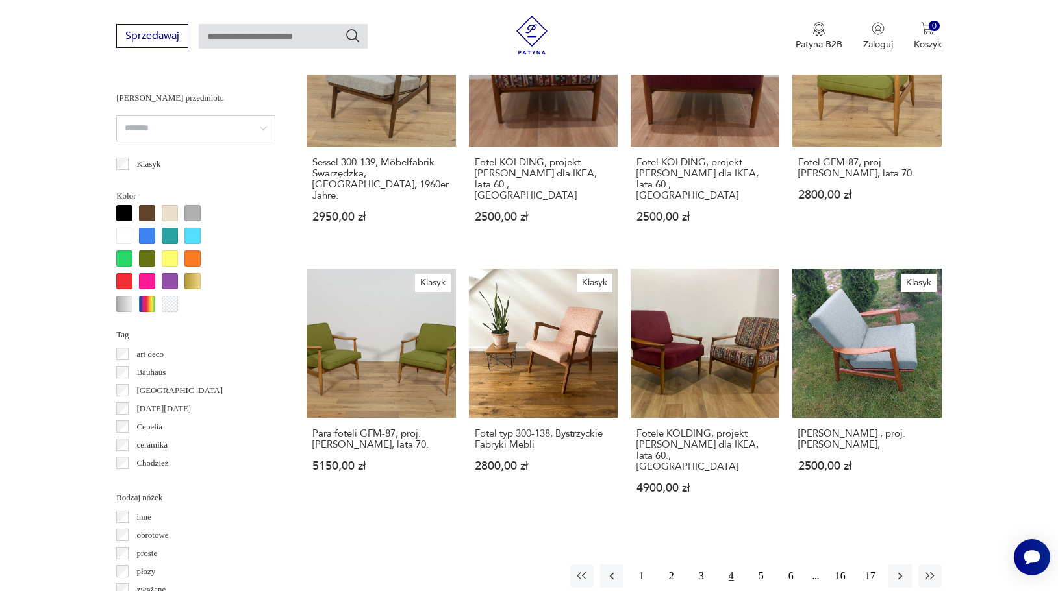
scroll to position [1144, 0]
click at [762, 564] on button "5" at bounding box center [760, 575] width 23 height 23
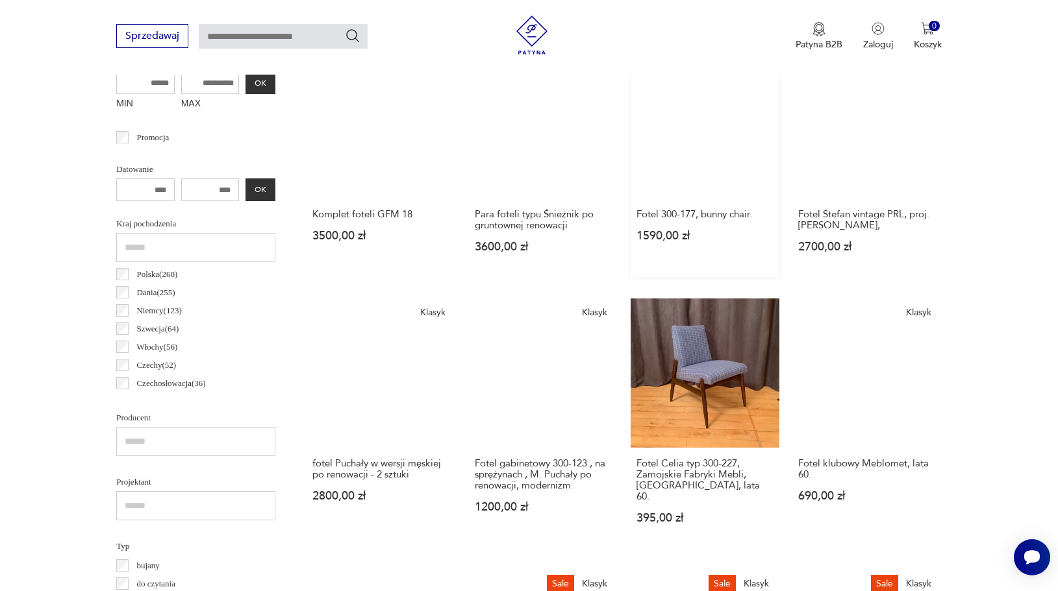
scroll to position [557, 0]
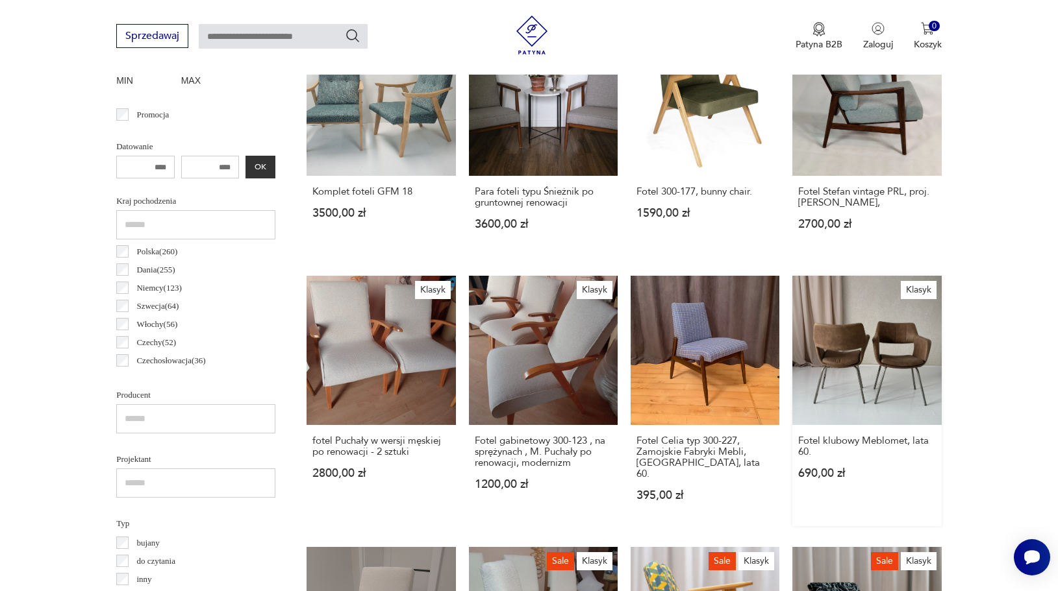
click at [889, 339] on link "Klasyk Fotel klubowy Meblomet, lata 60. 690,00 zł" at bounding box center [866, 401] width 149 height 250
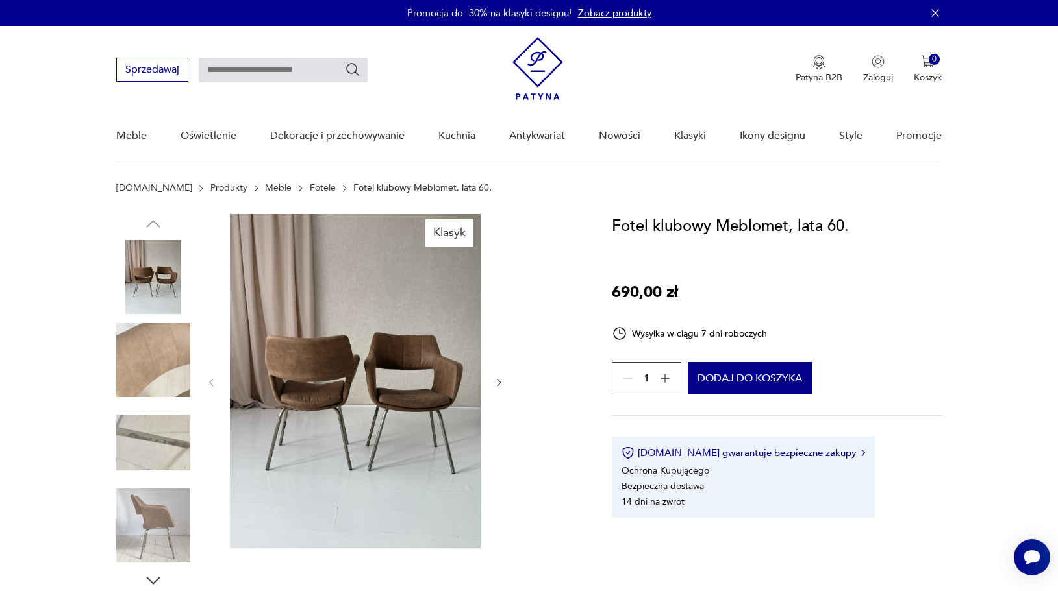
click at [159, 357] on img at bounding box center [153, 360] width 74 height 74
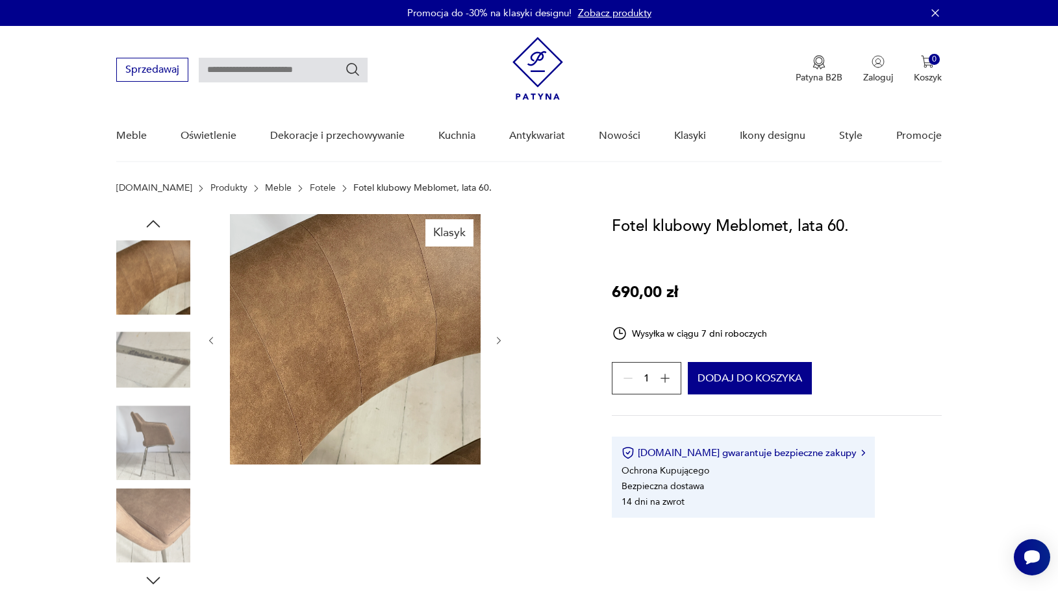
click at [172, 435] on img at bounding box center [153, 443] width 74 height 74
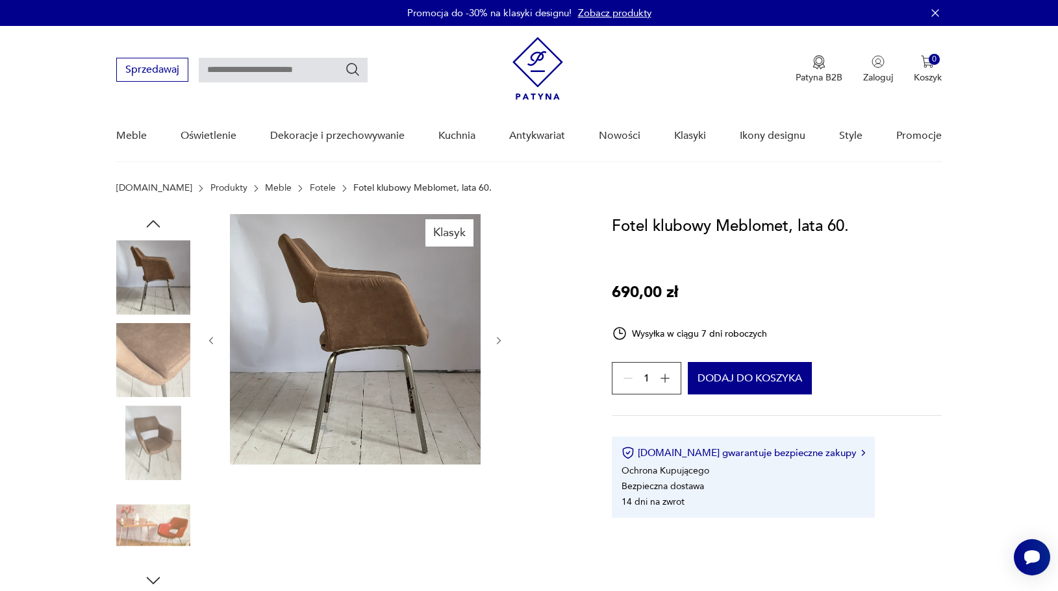
click at [148, 502] on img at bounding box center [153, 526] width 74 height 74
